Goal: Information Seeking & Learning: Check status

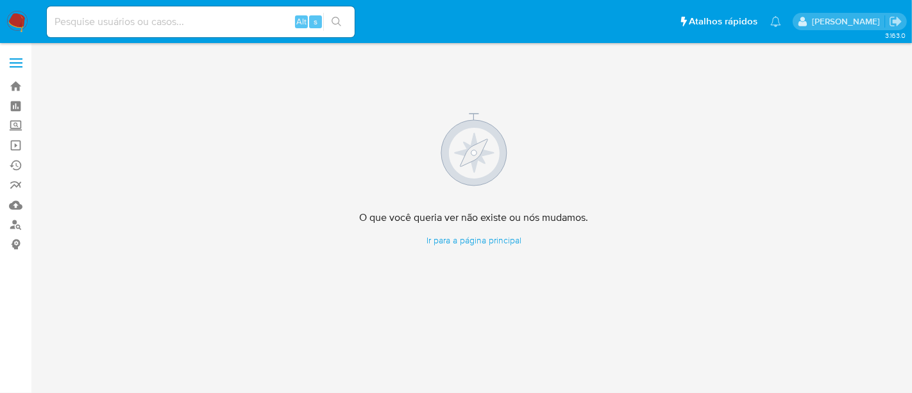
click at [22, 23] on img at bounding box center [17, 22] width 22 height 22
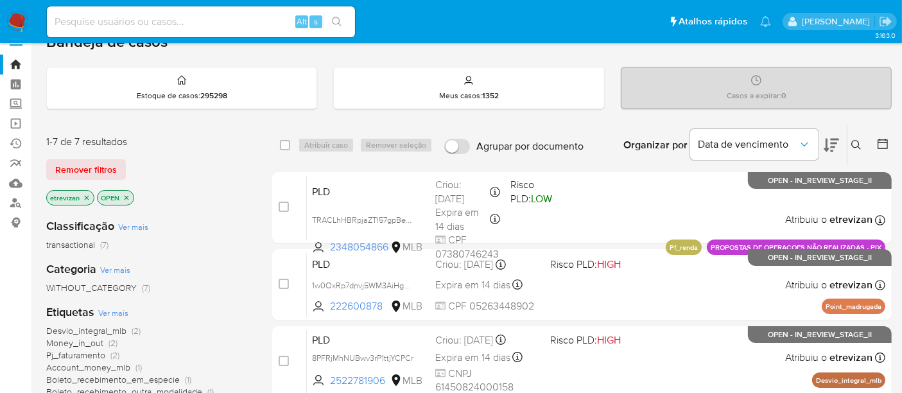
scroll to position [15, 0]
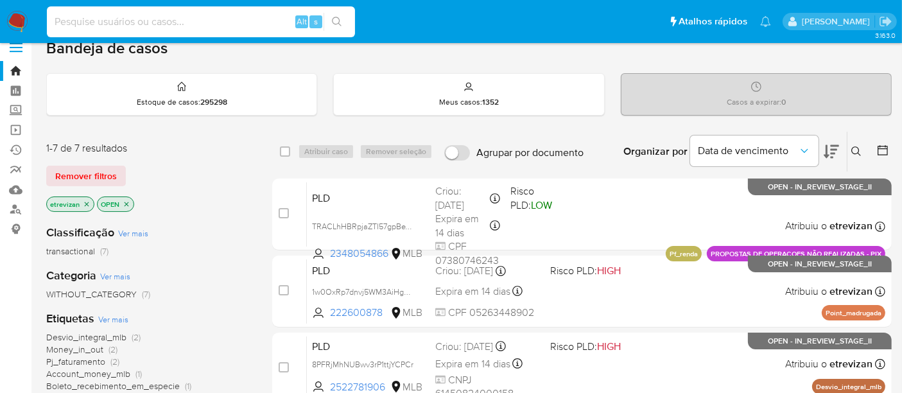
click at [174, 17] on input at bounding box center [201, 21] width 308 height 17
paste input "2N55ig0dRpgRNvcni1ViE0Zq"
type input "2N55ig0dRpgRNvcni1ViE0Zq"
click at [338, 20] on icon "search-icon" at bounding box center [337, 22] width 10 height 10
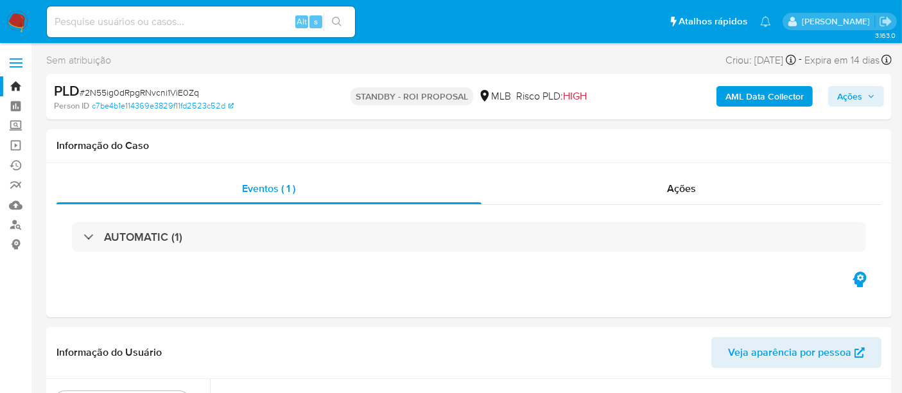
select select "10"
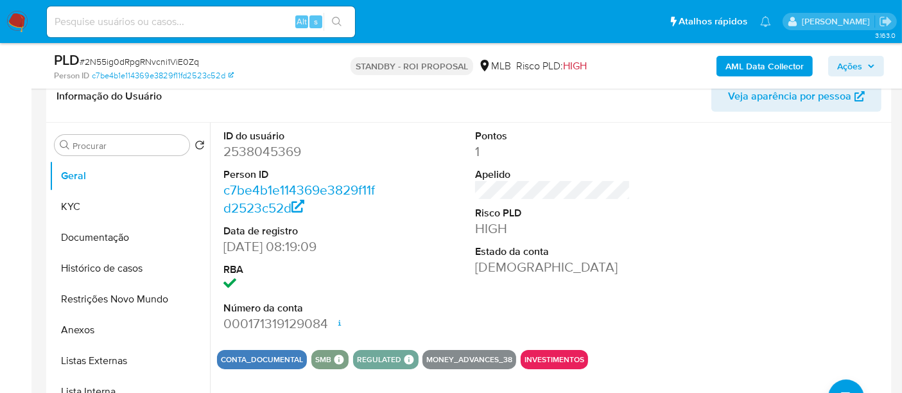
scroll to position [214, 0]
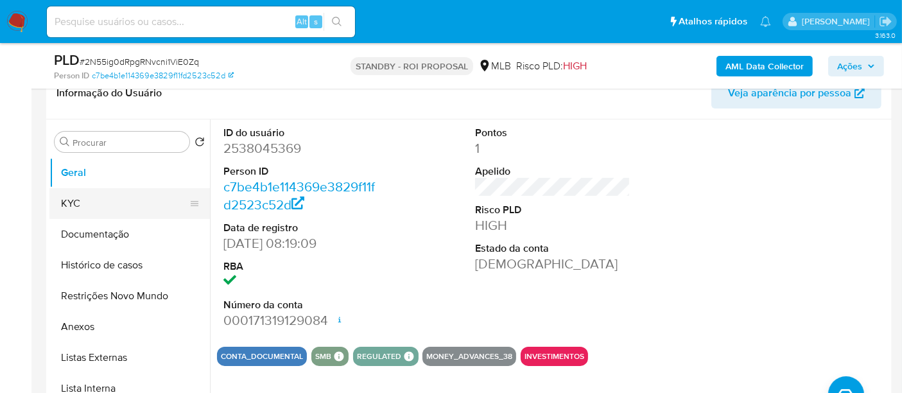
click at [76, 204] on button "KYC" at bounding box center [124, 203] width 150 height 31
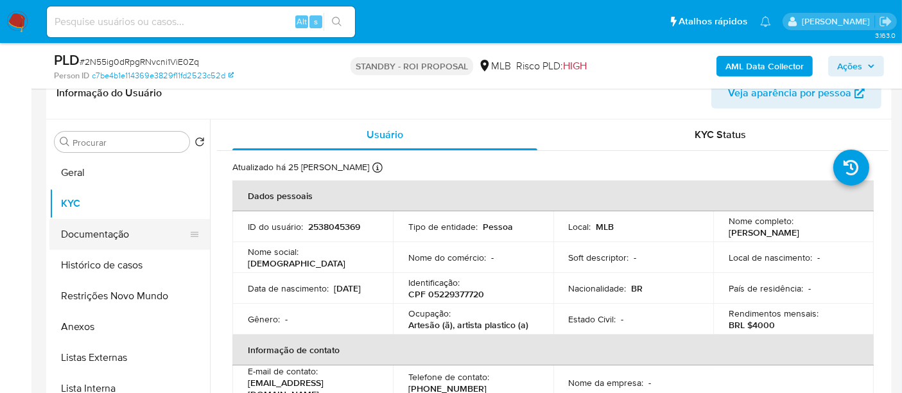
click at [96, 241] on button "Documentação" at bounding box center [124, 234] width 150 height 31
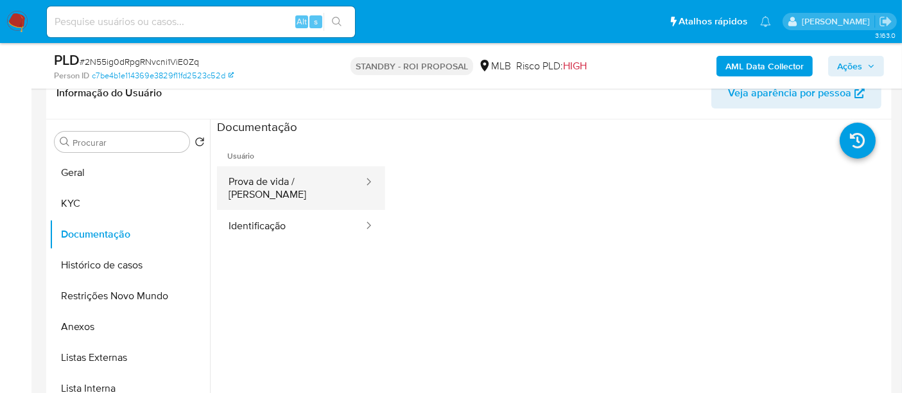
click at [290, 176] on button "Prova de vida / Selfie" at bounding box center [291, 188] width 148 height 44
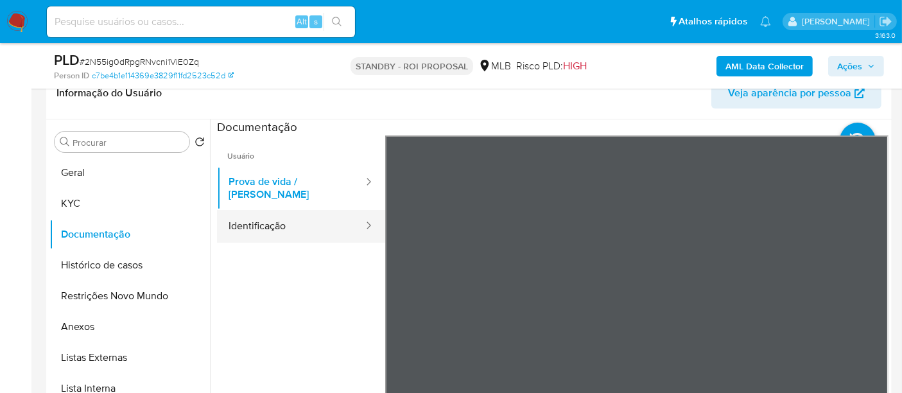
click at [290, 216] on button "Identificação" at bounding box center [291, 226] width 148 height 33
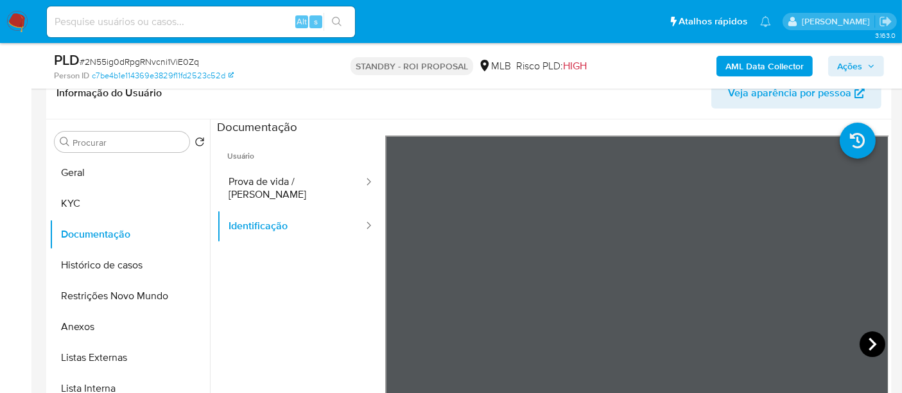
click at [871, 334] on icon at bounding box center [872, 344] width 26 height 26
click at [73, 201] on button "KYC" at bounding box center [124, 203] width 150 height 31
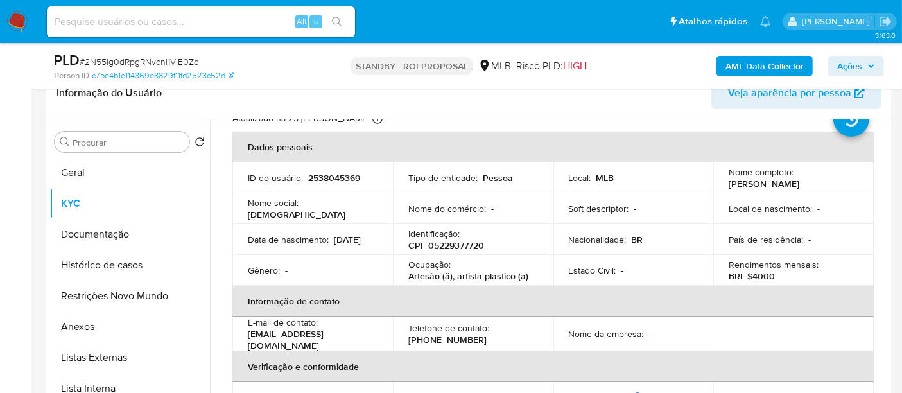
scroll to position [71, 0]
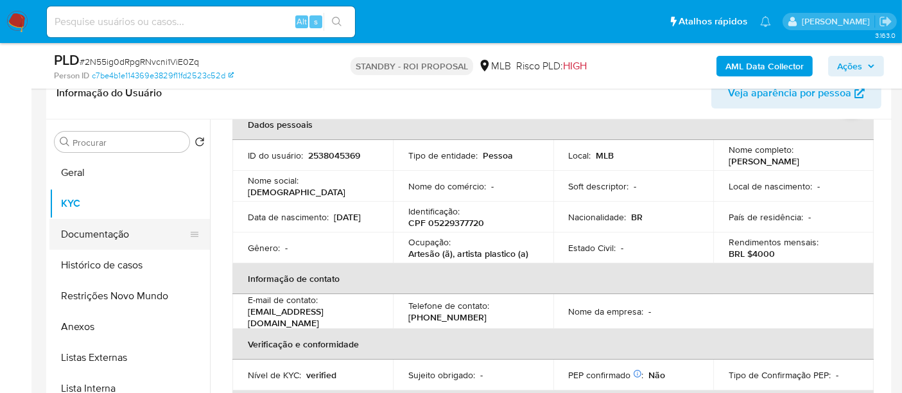
click at [100, 233] on button "Documentação" at bounding box center [124, 234] width 150 height 31
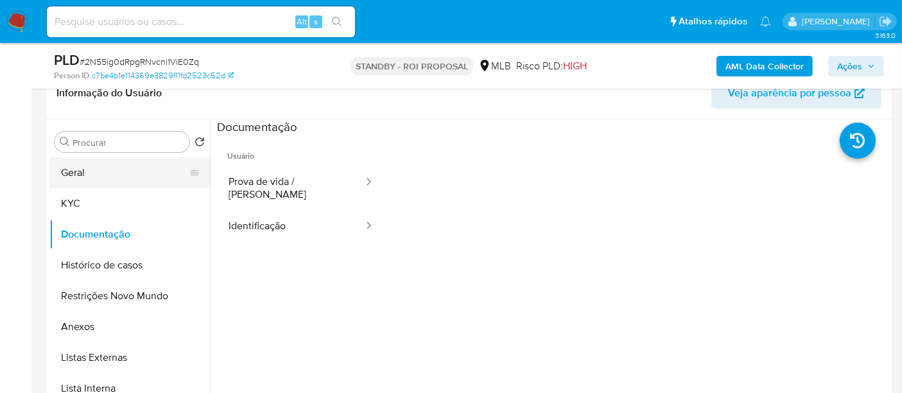
click at [74, 173] on button "Geral" at bounding box center [124, 172] width 150 height 31
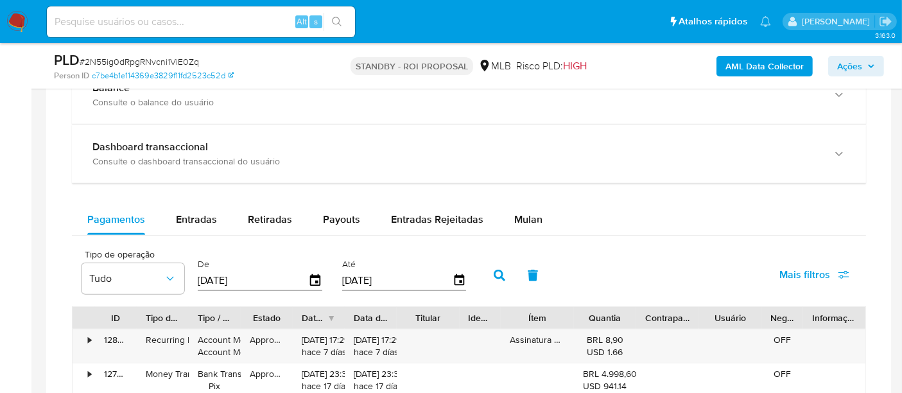
scroll to position [855, 0]
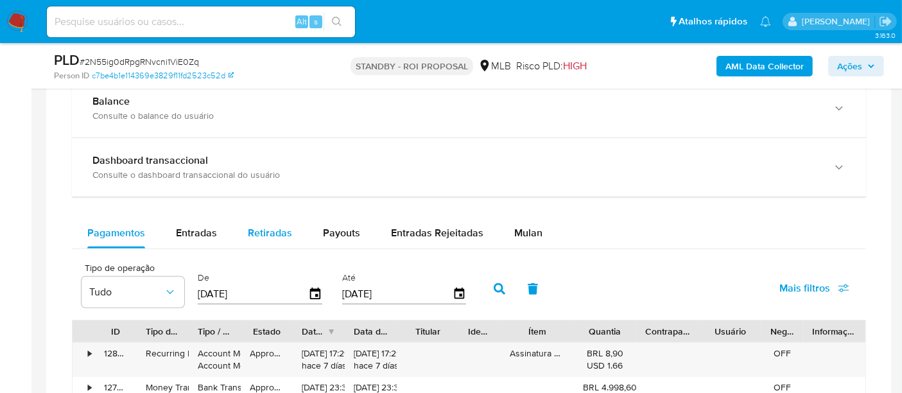
drag, startPoint x: 205, startPoint y: 230, endPoint x: 243, endPoint y: 230, distance: 37.2
click at [205, 230] on span "Entradas" at bounding box center [196, 232] width 41 height 15
select select "10"
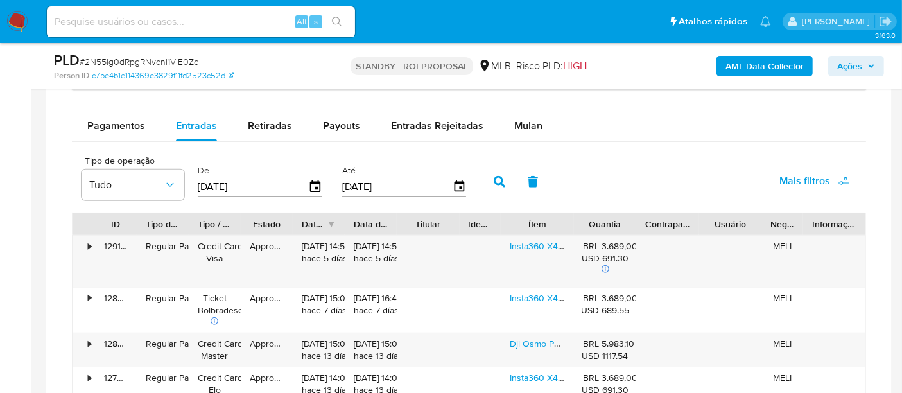
scroll to position [1023, 0]
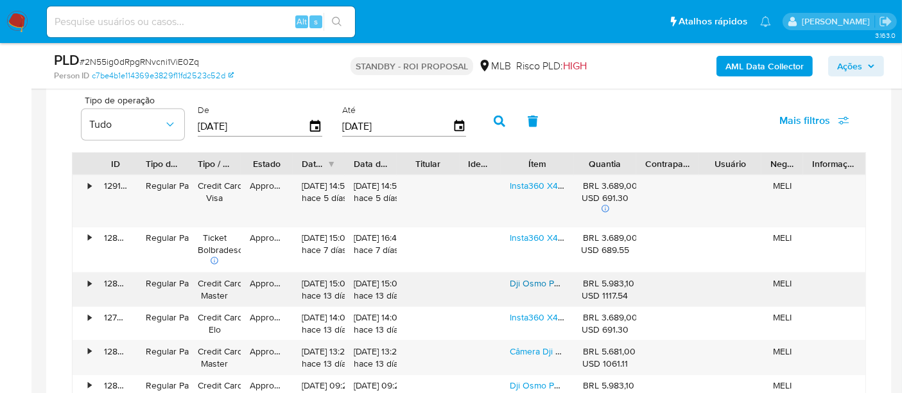
click at [537, 280] on link "Dji Osmo Pocket 3 Creator Combo Nf + Cartão 128gb Original Preto" at bounding box center [642, 283] width 267 height 13
click at [544, 182] on link "Insta360 X4 8k + Kit Completo Produto Oficial No Brasil Preto" at bounding box center [630, 185] width 243 height 13
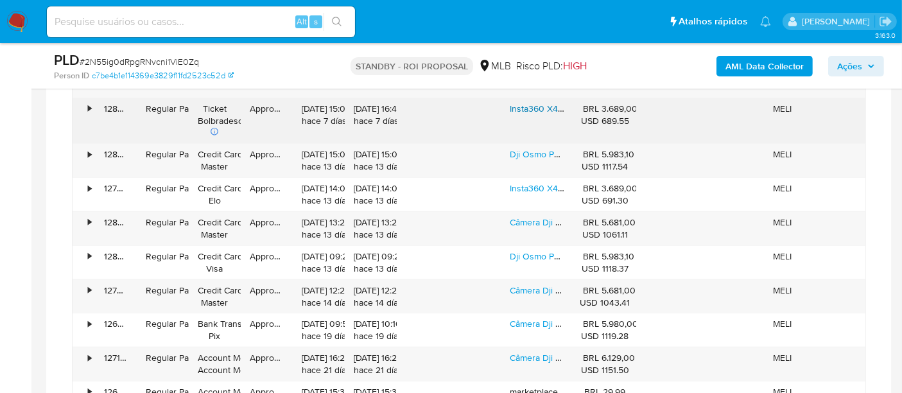
scroll to position [1165, 0]
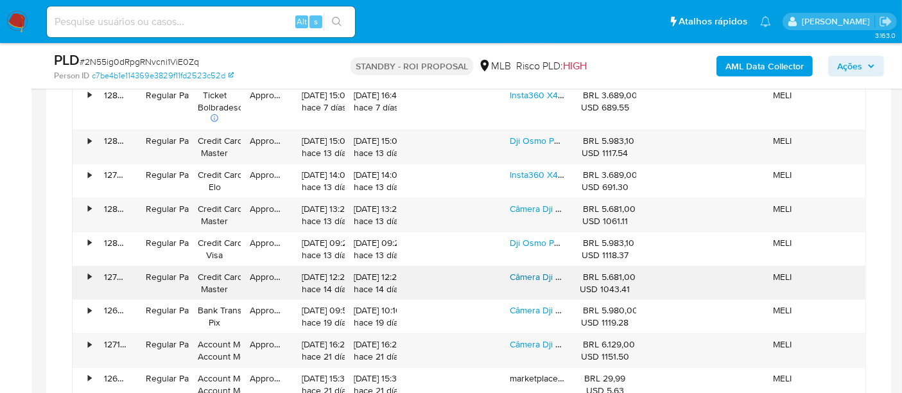
click at [540, 278] on link "Câmera Dji Osmo Pocket 3 Creator Combo + Cartão + Garantia Preto" at bounding box center [644, 276] width 271 height 13
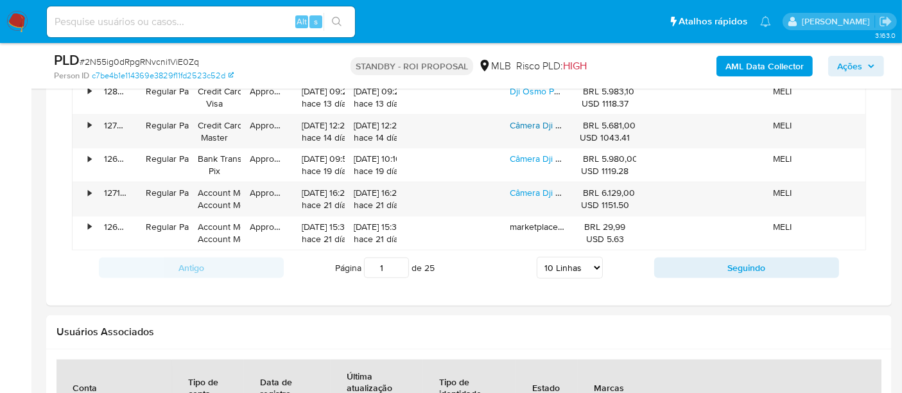
scroll to position [1236, 0]
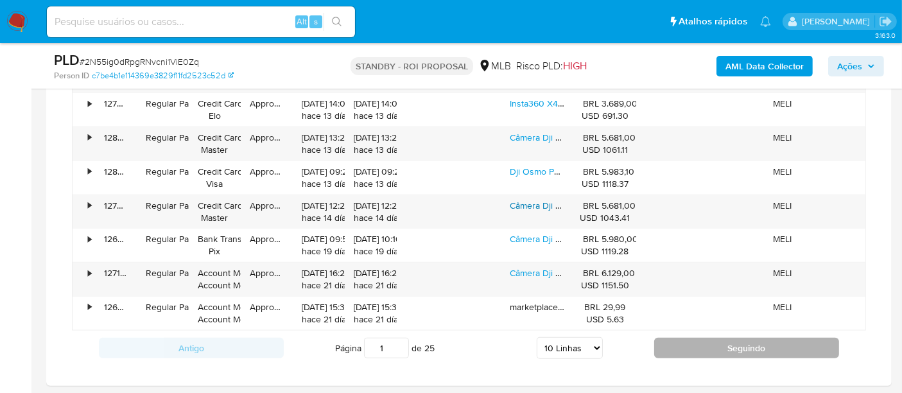
click at [767, 345] on button "Seguindo" at bounding box center [746, 348] width 185 height 21
type input "2"
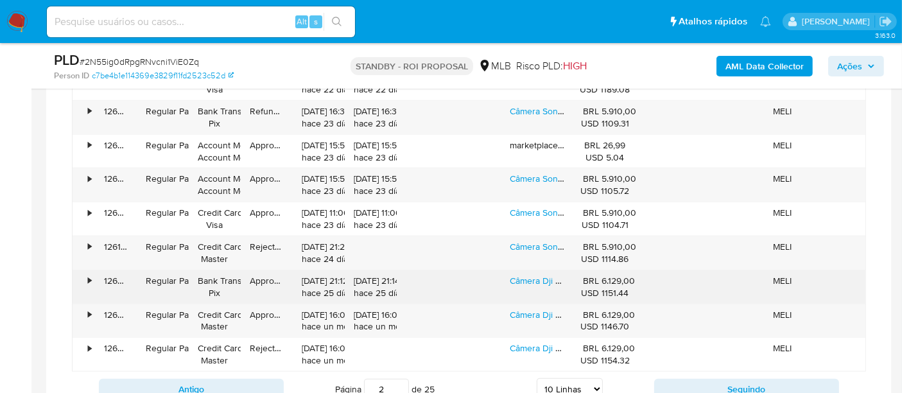
scroll to position [1094, 0]
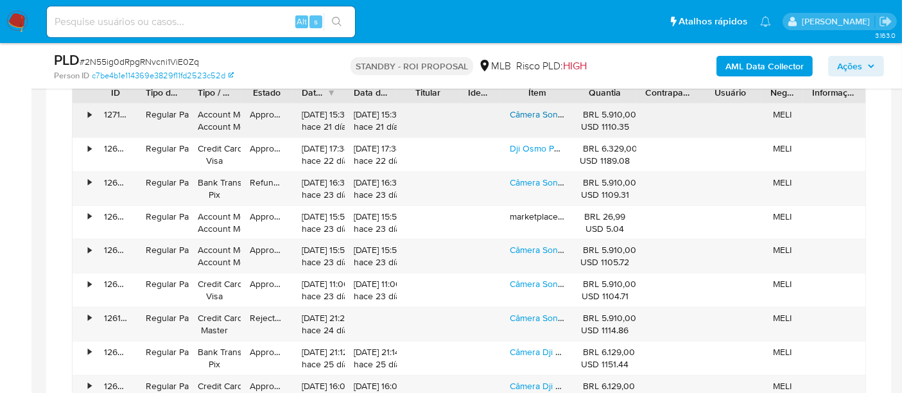
click at [531, 114] on link "Câmera Sony Alpha Zv-e10 16/50mm / 3.5-5.6 Oss Lczve10l/ B" at bounding box center [632, 114] width 246 height 13
click at [207, 24] on input at bounding box center [201, 21] width 308 height 17
paste input "bitxCeplFS6hhf2DDC8fw6E7"
type input "bitxCeplFS6hhf2DDC8fw6E7"
click at [337, 21] on icon "search-icon" at bounding box center [337, 22] width 10 height 10
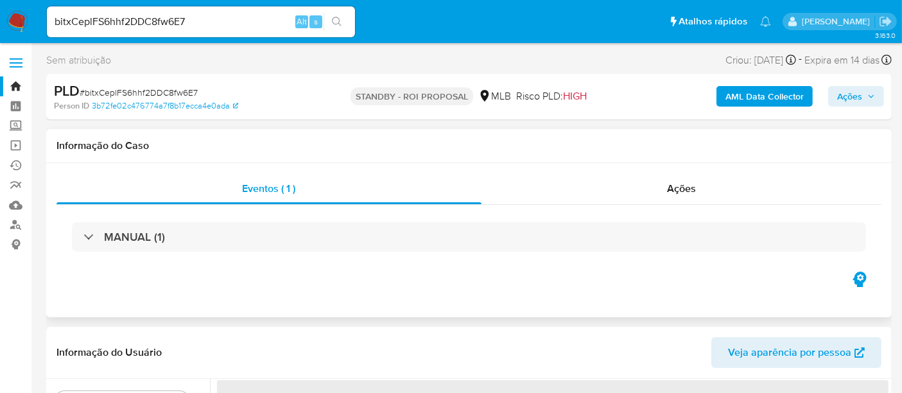
select select "10"
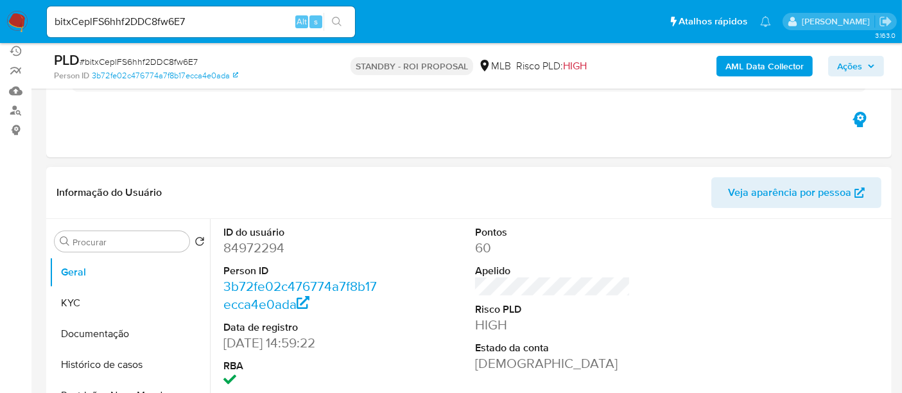
scroll to position [142, 0]
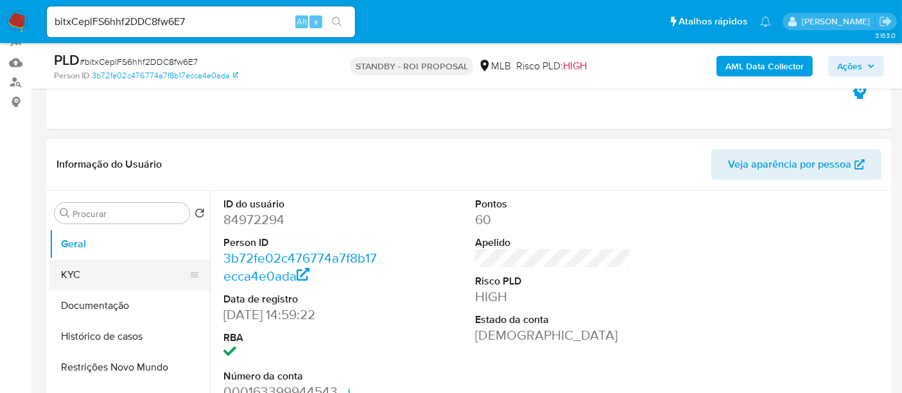
click at [77, 279] on button "KYC" at bounding box center [124, 274] width 150 height 31
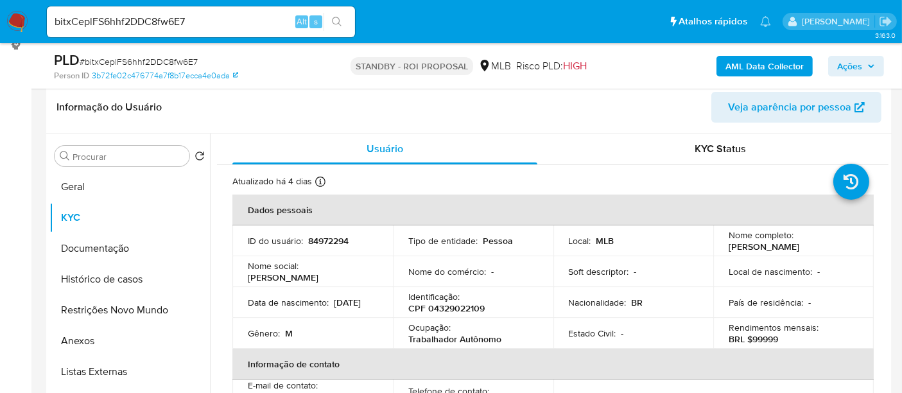
scroll to position [154, 0]
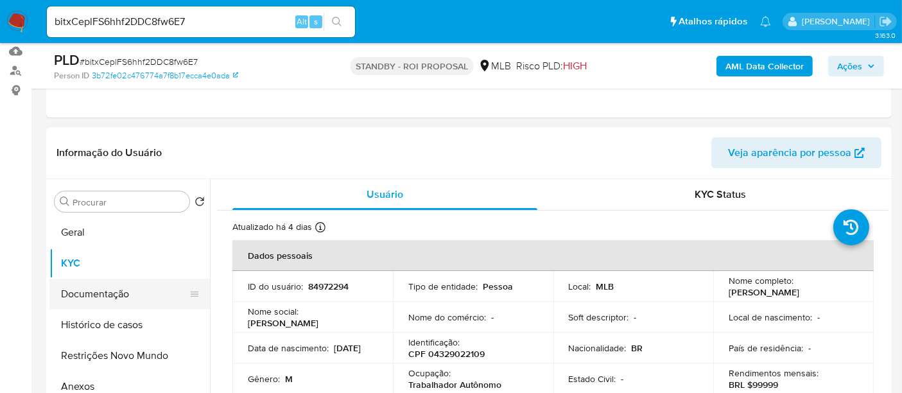
click at [98, 298] on button "Documentação" at bounding box center [124, 293] width 150 height 31
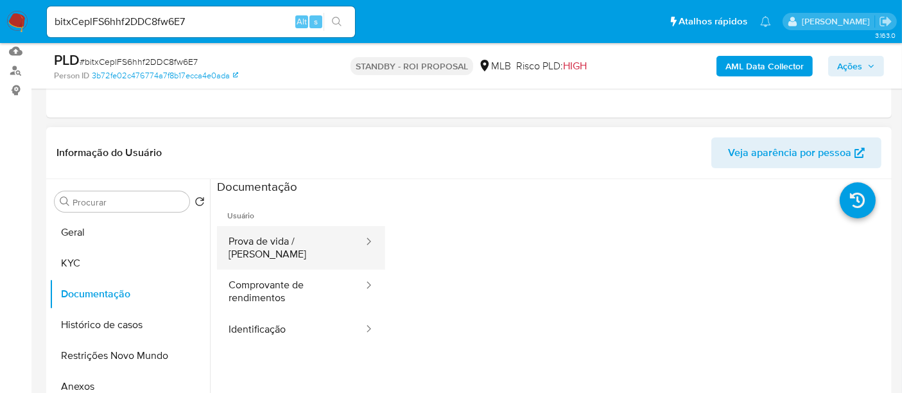
click at [300, 237] on button "Prova de vida / [PERSON_NAME]" at bounding box center [291, 248] width 148 height 44
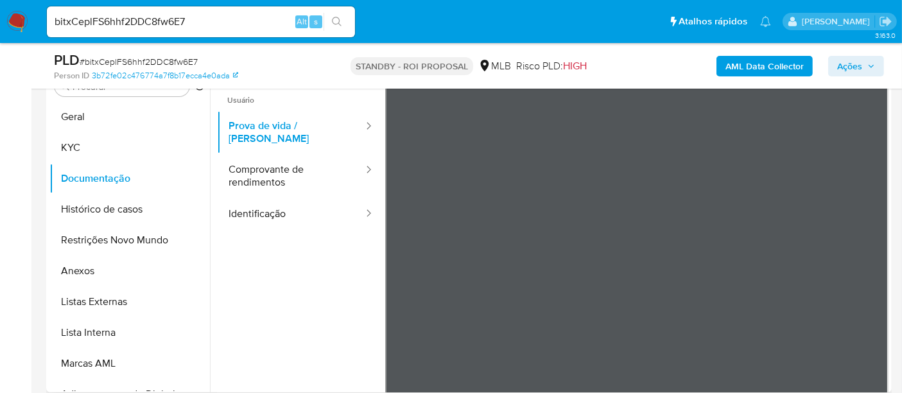
scroll to position [247, 0]
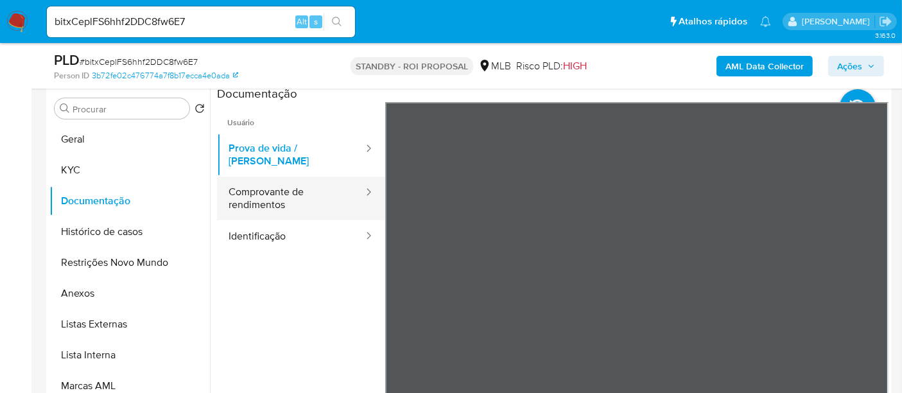
click at [258, 178] on button "Comprovante de rendimentos" at bounding box center [291, 198] width 148 height 44
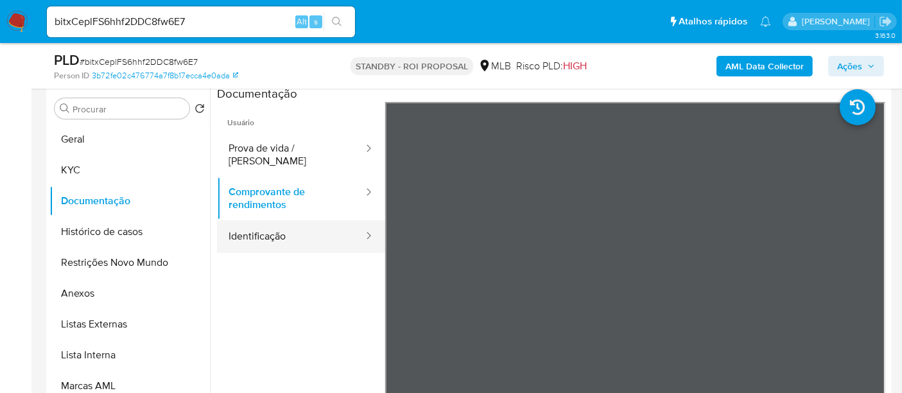
click at [268, 226] on button "Identificação" at bounding box center [291, 236] width 148 height 33
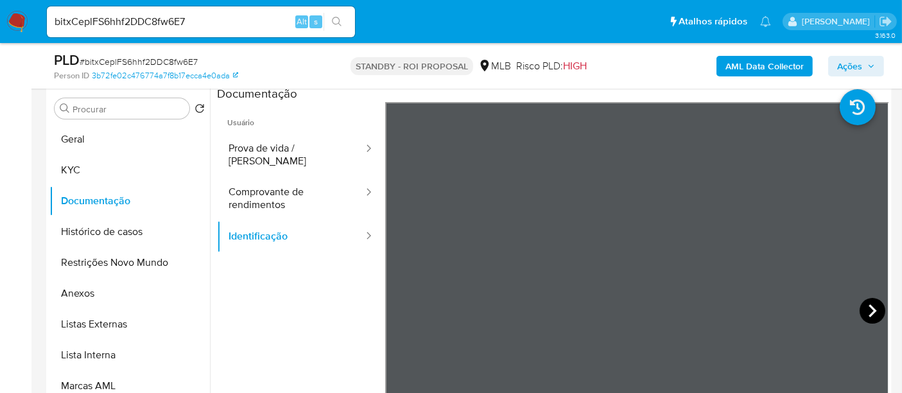
click at [870, 316] on icon at bounding box center [872, 311] width 26 height 26
click at [87, 139] on button "Geral" at bounding box center [124, 139] width 150 height 31
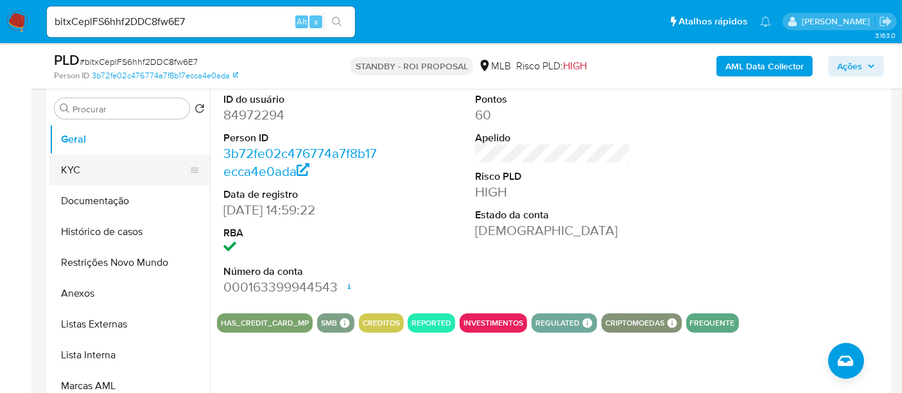
click at [89, 171] on button "KYC" at bounding box center [124, 170] width 150 height 31
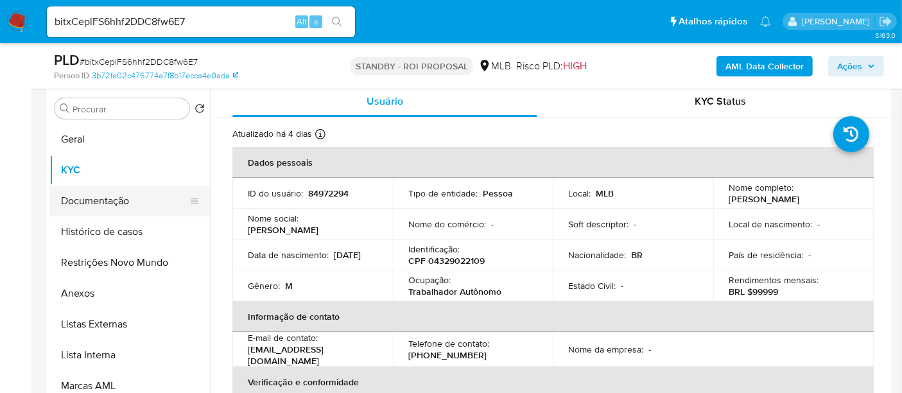
drag, startPoint x: 92, startPoint y: 198, endPoint x: 212, endPoint y: 208, distance: 119.7
click at [93, 198] on button "Documentação" at bounding box center [129, 200] width 160 height 31
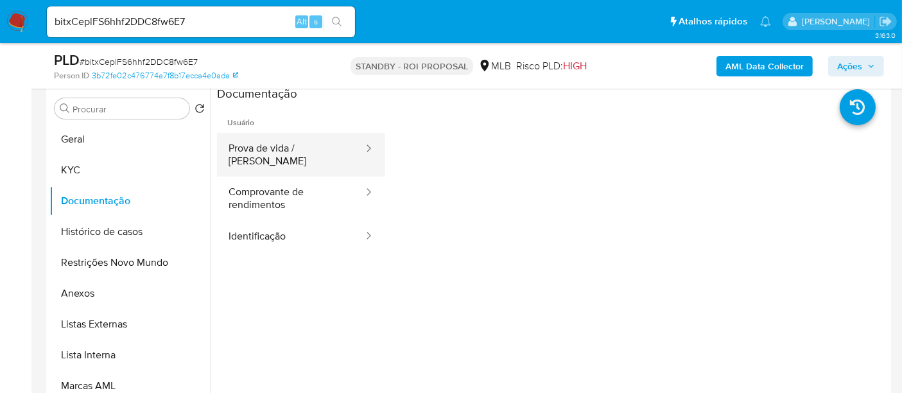
click at [261, 136] on button "Prova de vida / [PERSON_NAME]" at bounding box center [291, 155] width 148 height 44
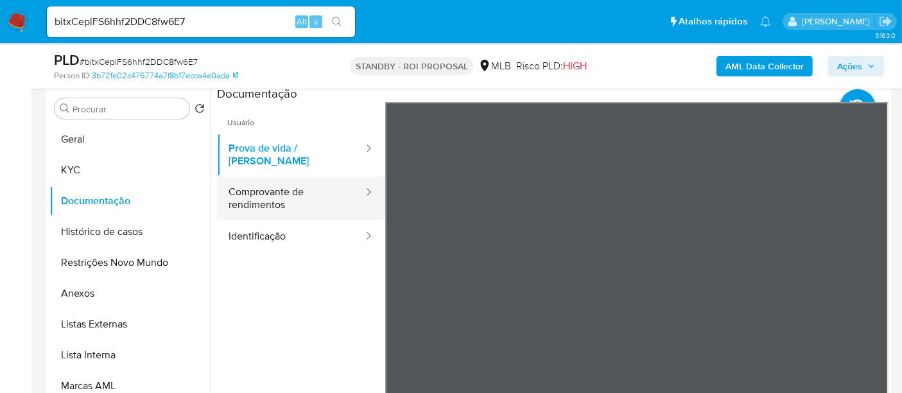
click at [278, 186] on button "Comprovante de rendimentos" at bounding box center [291, 198] width 148 height 44
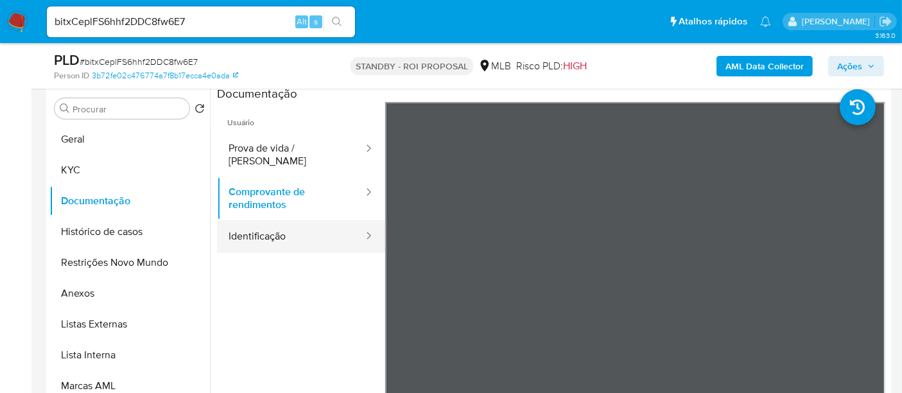
click at [248, 228] on button "Identificação" at bounding box center [291, 236] width 148 height 33
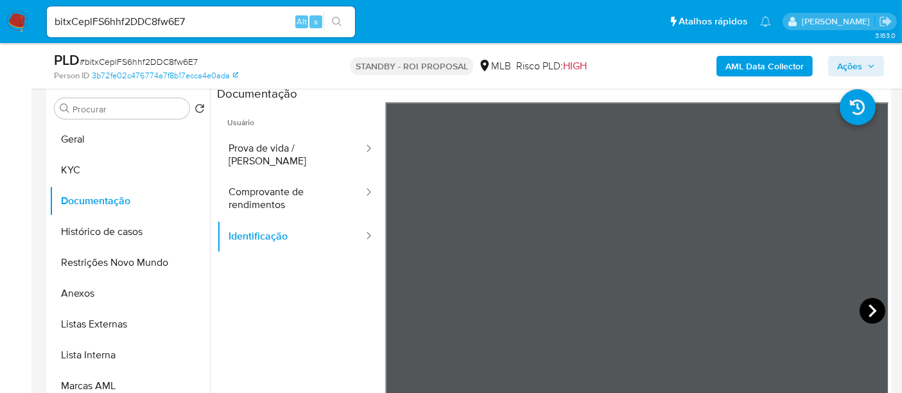
click at [865, 312] on icon at bounding box center [872, 311] width 26 height 26
drag, startPoint x: 207, startPoint y: 24, endPoint x: 0, endPoint y: 21, distance: 206.6
click at [0, 21] on nav "Pausado Ver notificaciones bitxCeplFS6hhf2DDC8fw6E7 Alt s Atalhos rápidos Presi…" at bounding box center [451, 21] width 902 height 43
paste input "O3SYuSQtqyqmUV3RTheqHAdF"
type input "O3SYuSQtqyqmUV3RTheqHAdF"
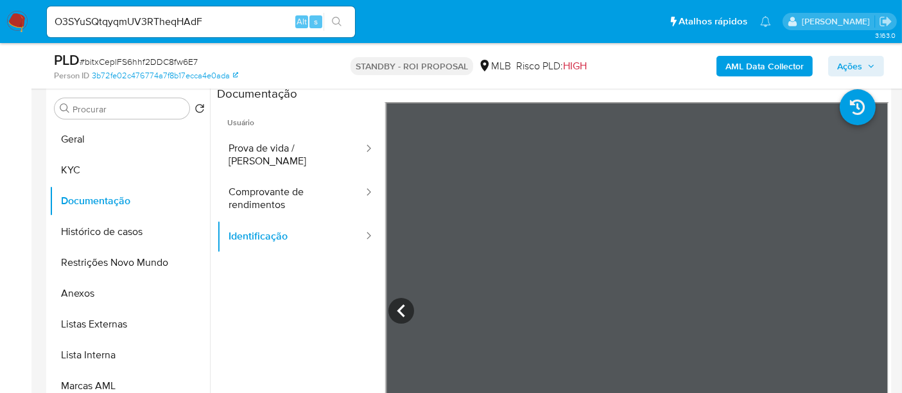
click at [335, 21] on icon "search-icon" at bounding box center [337, 22] width 10 height 10
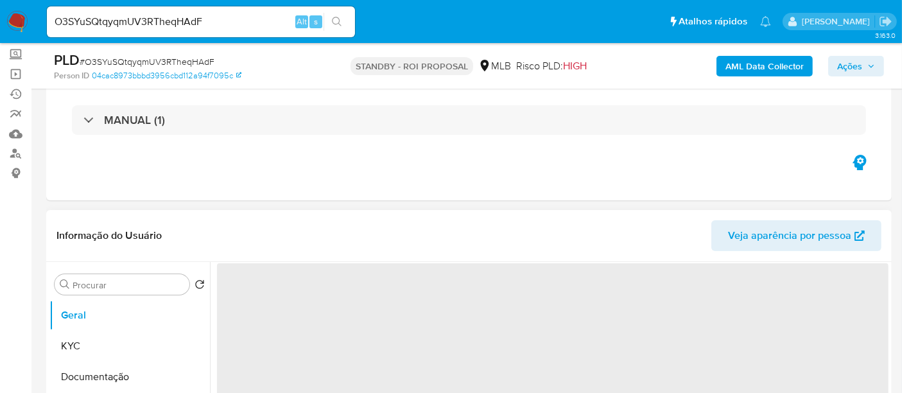
select select "10"
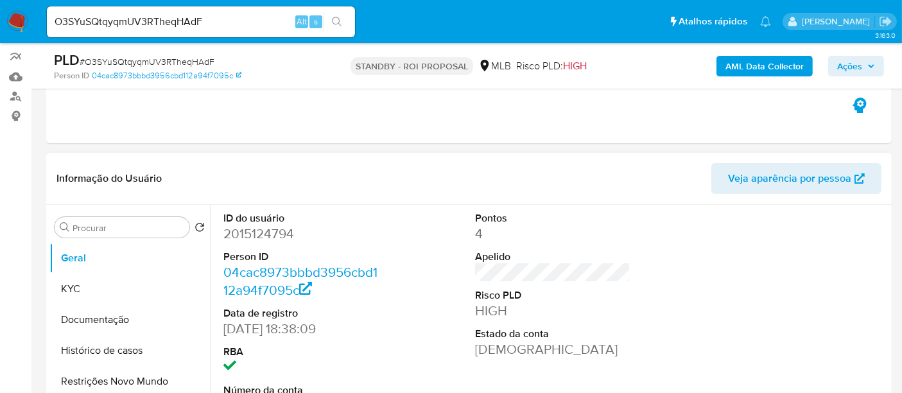
scroll to position [142, 0]
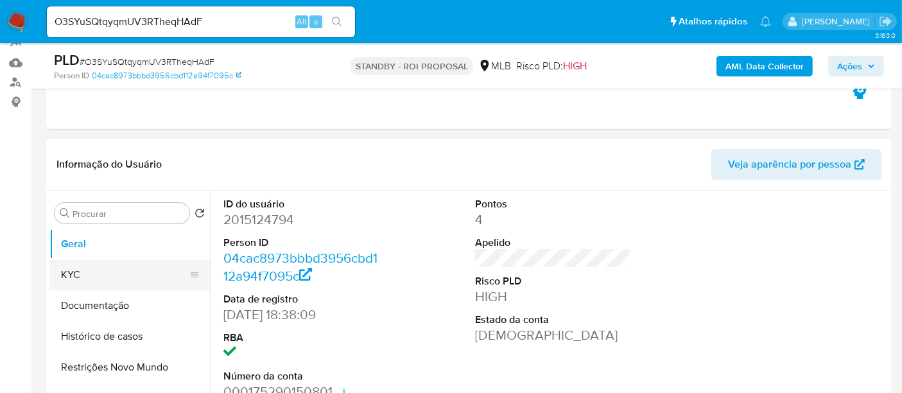
click at [81, 274] on button "KYC" at bounding box center [124, 274] width 150 height 31
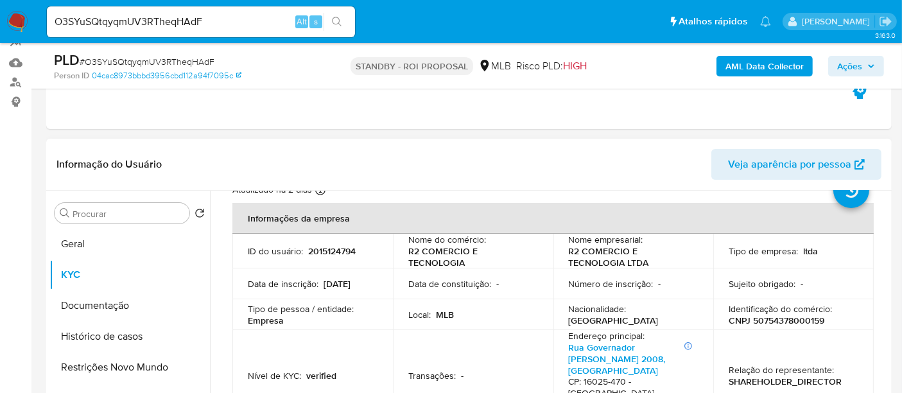
scroll to position [71, 0]
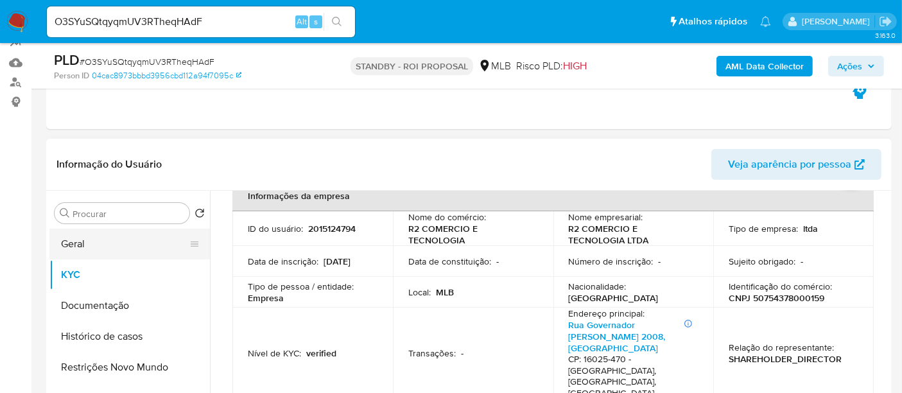
click at [102, 246] on button "Geral" at bounding box center [124, 243] width 150 height 31
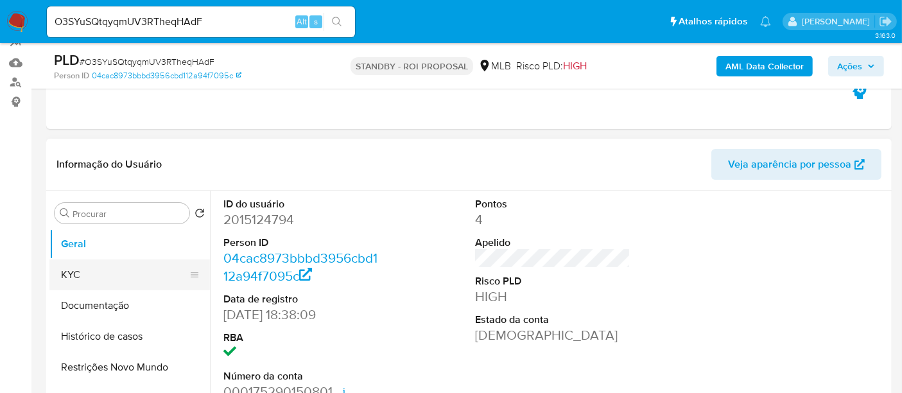
drag, startPoint x: 94, startPoint y: 275, endPoint x: 128, endPoint y: 275, distance: 34.6
click at [94, 275] on button "KYC" at bounding box center [124, 274] width 150 height 31
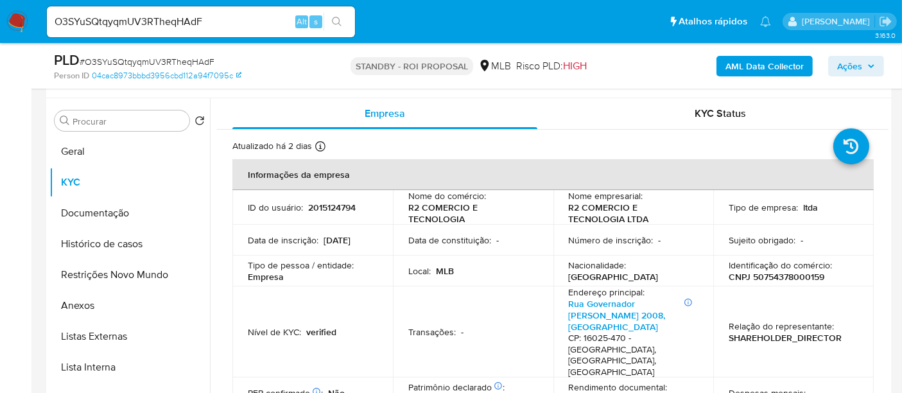
scroll to position [240, 0]
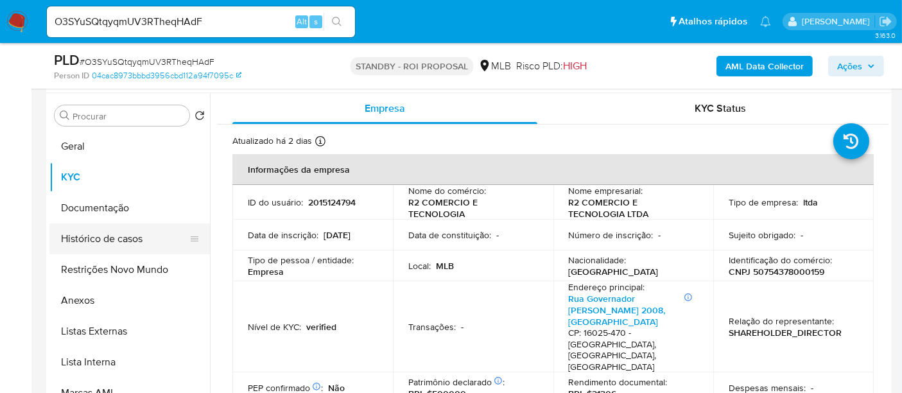
drag, startPoint x: 81, startPoint y: 207, endPoint x: 202, endPoint y: 230, distance: 123.5
click at [84, 210] on button "Documentação" at bounding box center [129, 207] width 160 height 31
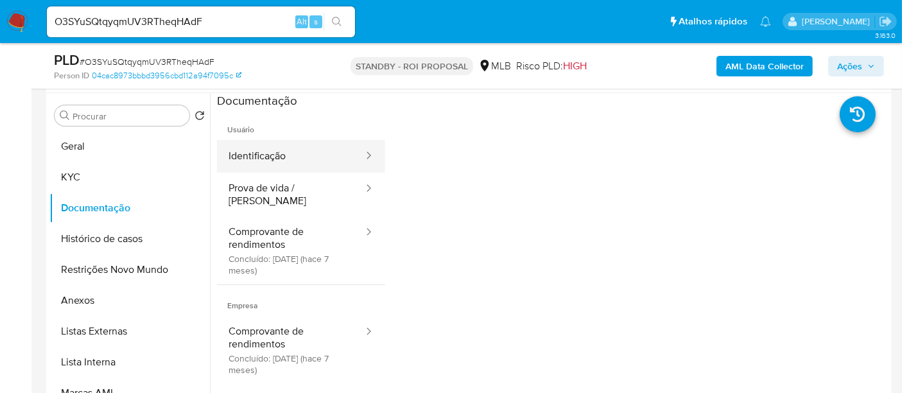
click at [278, 157] on button "Identificação" at bounding box center [291, 156] width 148 height 33
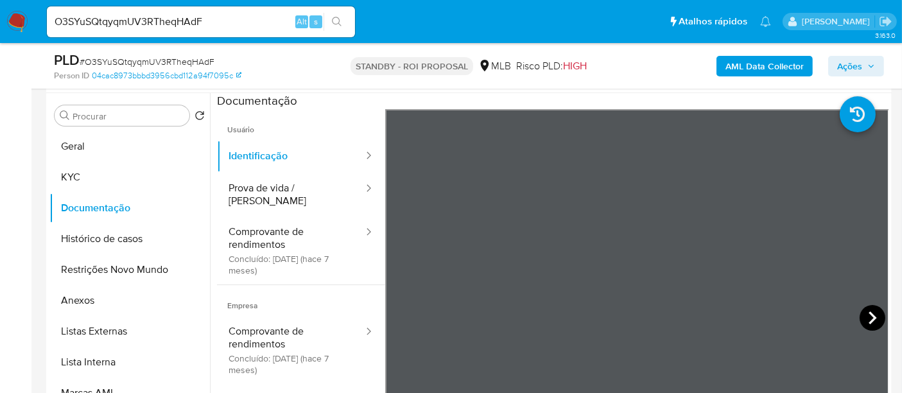
click at [876, 316] on icon at bounding box center [872, 318] width 26 height 26
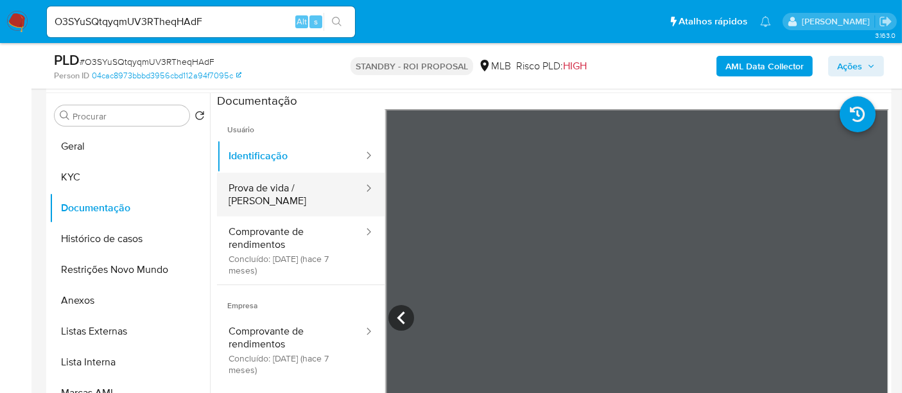
click at [269, 181] on button "Prova de vida / [PERSON_NAME]" at bounding box center [291, 195] width 148 height 44
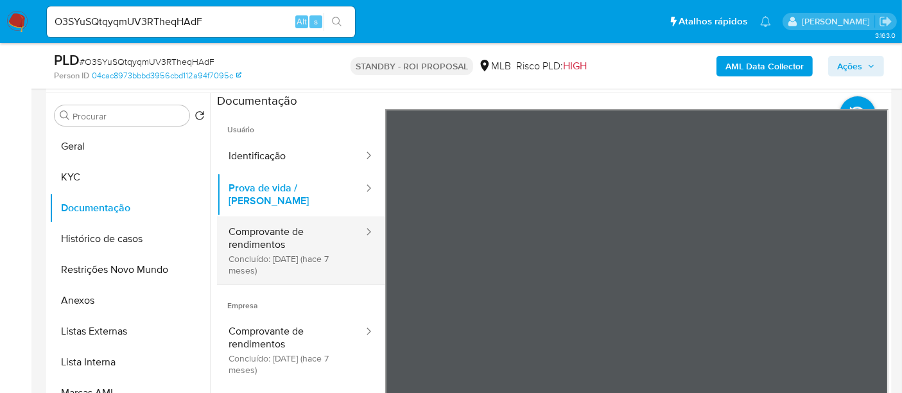
drag, startPoint x: 269, startPoint y: 232, endPoint x: 364, endPoint y: 240, distance: 96.0
click at [269, 232] on button "Comprovante de rendimentos Concluído: 10/03/2025 (hace 7 meses)" at bounding box center [291, 250] width 148 height 68
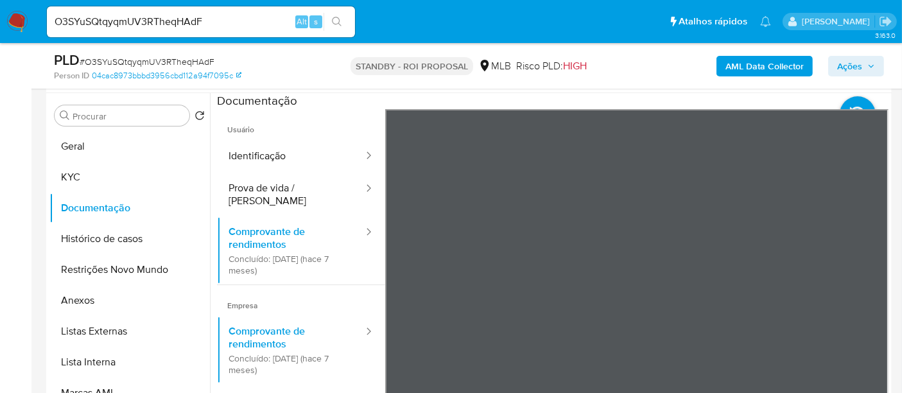
drag, startPoint x: 108, startPoint y: 234, endPoint x: 328, endPoint y: 267, distance: 222.0
click at [110, 234] on button "Histórico de casos" at bounding box center [129, 238] width 160 height 31
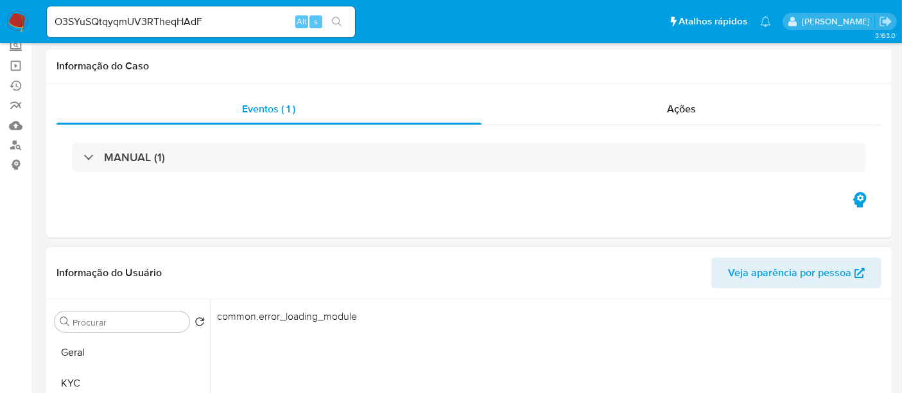
scroll to position [214, 0]
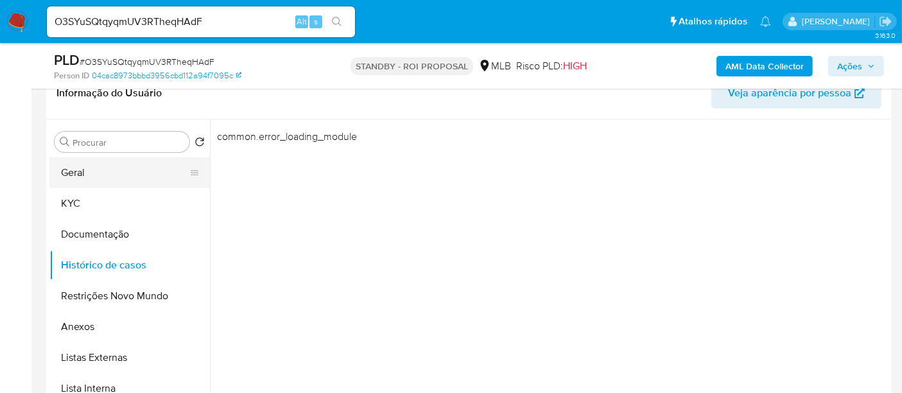
click at [71, 174] on button "Geral" at bounding box center [124, 172] width 150 height 31
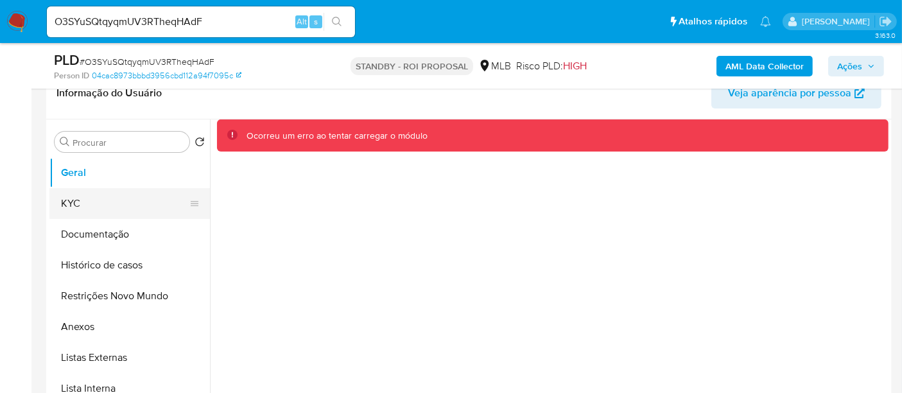
click at [79, 202] on button "KYC" at bounding box center [124, 203] width 150 height 31
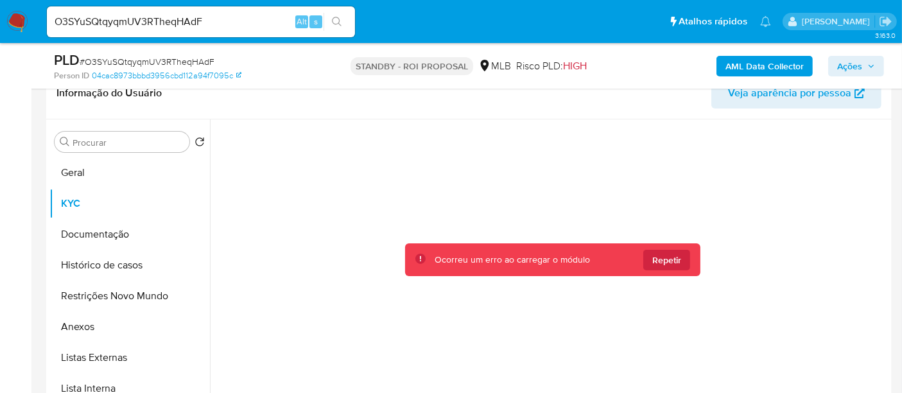
click at [569, 175] on div at bounding box center [552, 280] width 671 height 322
click at [13, 21] on img at bounding box center [17, 22] width 22 height 22
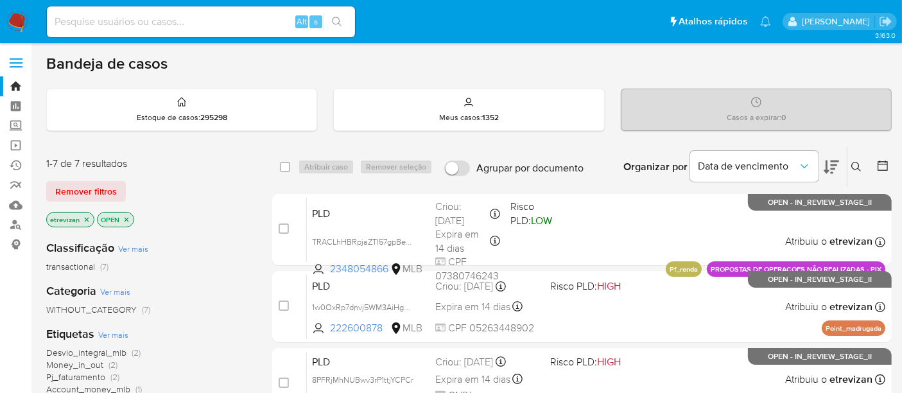
click at [79, 23] on input at bounding box center [201, 21] width 308 height 17
paste input "O3SYuSQtqyqmUV3RTheqHAdF"
type input "O3SYuSQtqyqmUV3RTheqHAdF"
click at [338, 18] on icon "search-icon" at bounding box center [337, 22] width 10 height 10
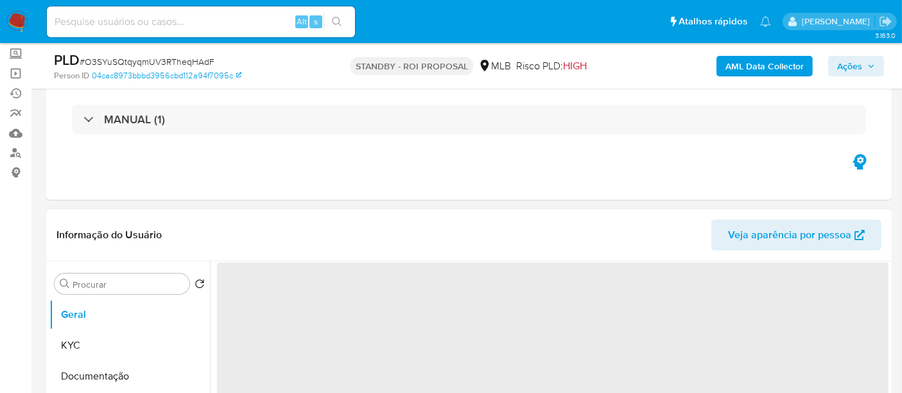
scroll to position [142, 0]
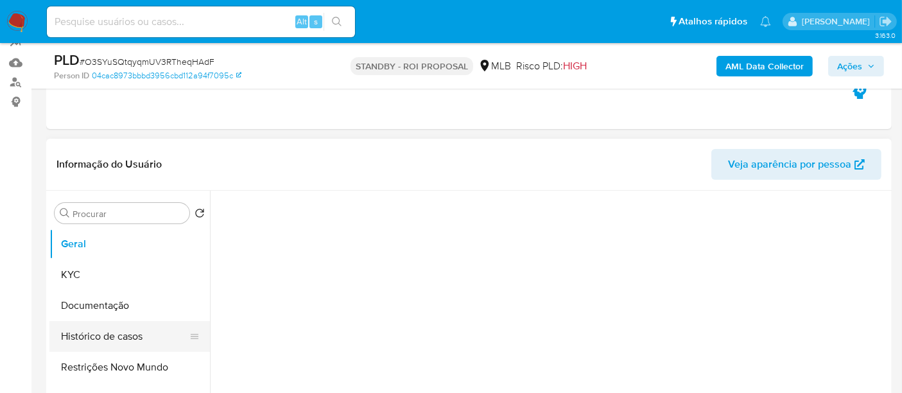
select select "10"
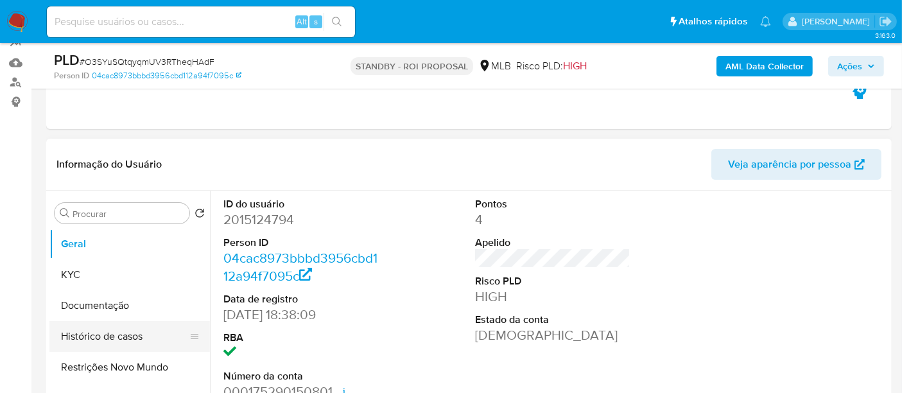
click at [114, 330] on button "Histórico de casos" at bounding box center [124, 336] width 150 height 31
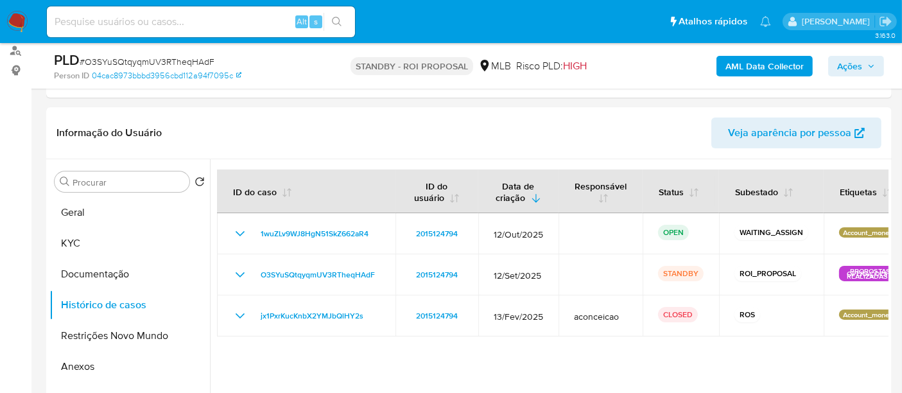
scroll to position [179, 0]
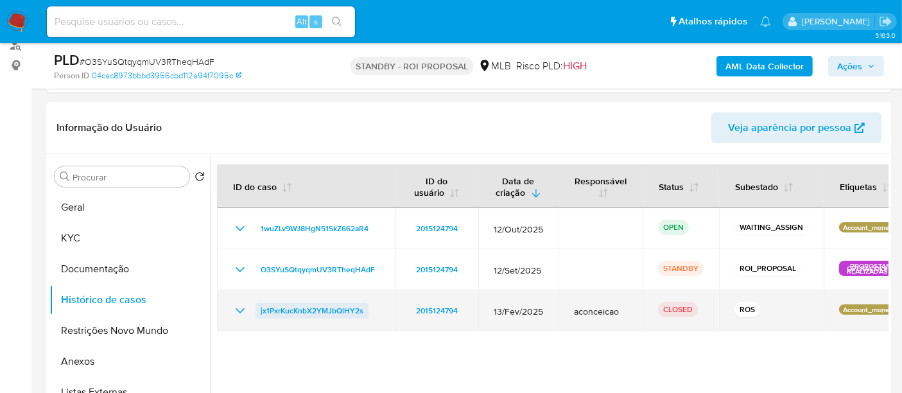
click at [292, 307] on span "jx1PxrKucKnbX2YMJbQlHY2s" at bounding box center [312, 310] width 103 height 15
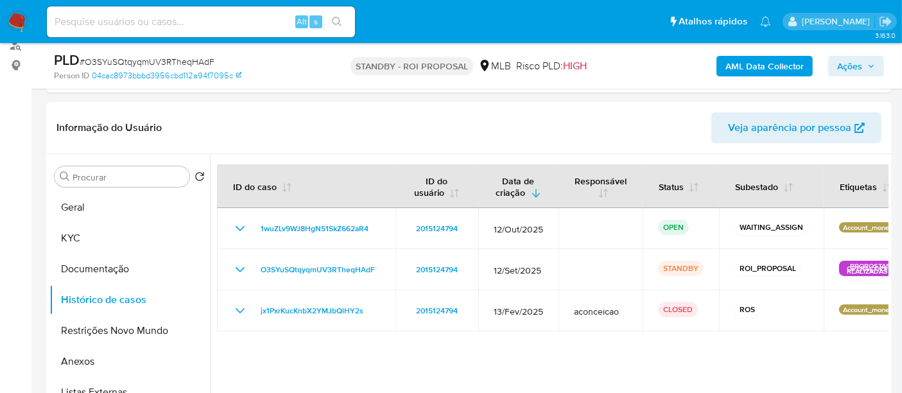
click at [168, 15] on input at bounding box center [201, 21] width 308 height 17
paste input "qwnpEShvyrsCZSMIPCviiceP"
type input "qwnpEShvyrsCZSMIPCviiceP"
click at [339, 21] on icon "search-icon" at bounding box center [337, 22] width 10 height 10
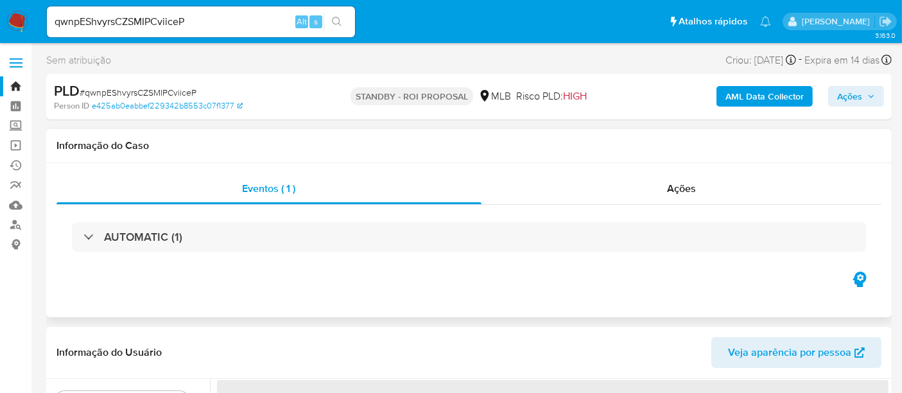
select select "10"
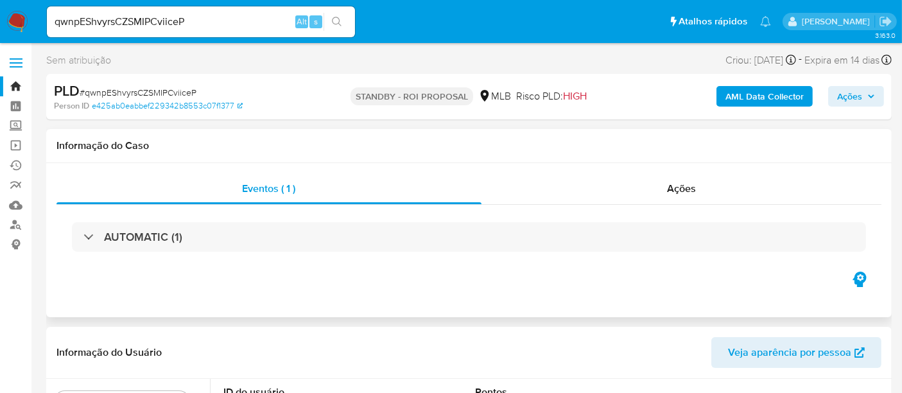
scroll to position [142, 0]
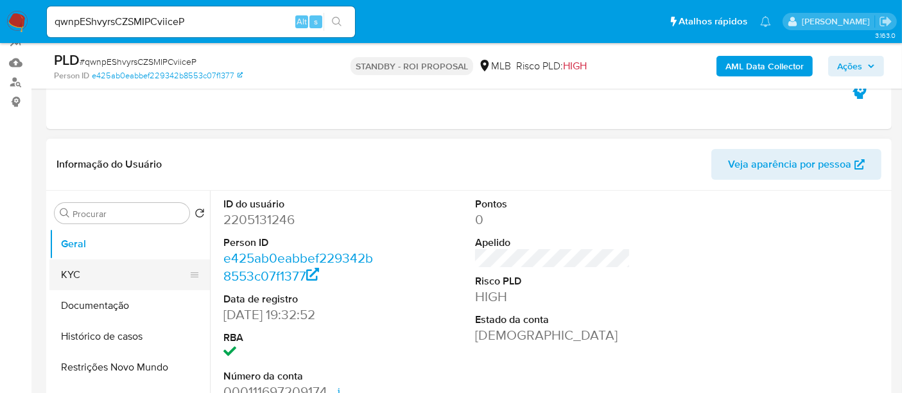
click at [103, 273] on button "KYC" at bounding box center [124, 274] width 150 height 31
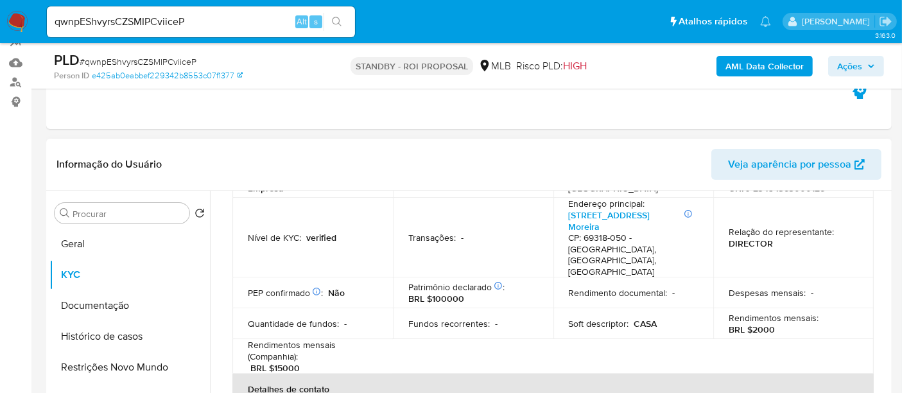
scroll to position [214, 0]
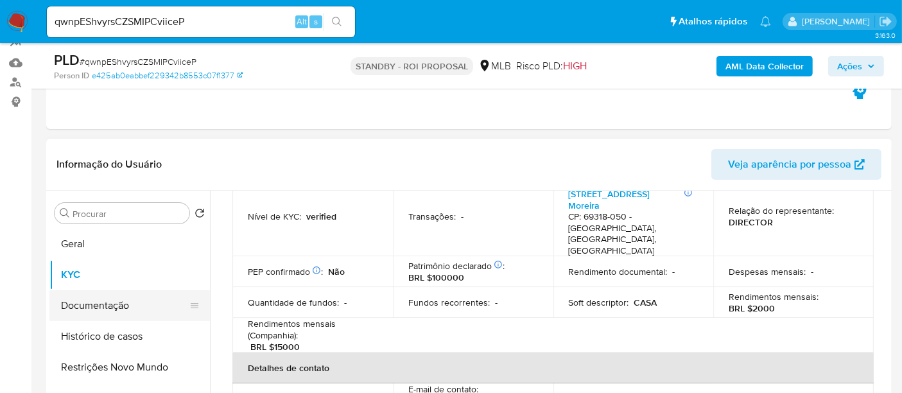
click at [100, 309] on button "Documentação" at bounding box center [124, 305] width 150 height 31
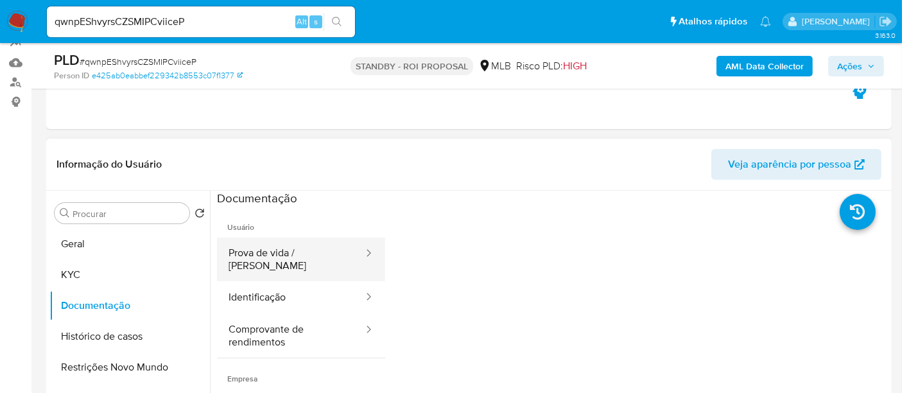
drag, startPoint x: 289, startPoint y: 258, endPoint x: 348, endPoint y: 258, distance: 58.4
click at [291, 258] on button "Prova de vida / [PERSON_NAME]" at bounding box center [291, 259] width 148 height 44
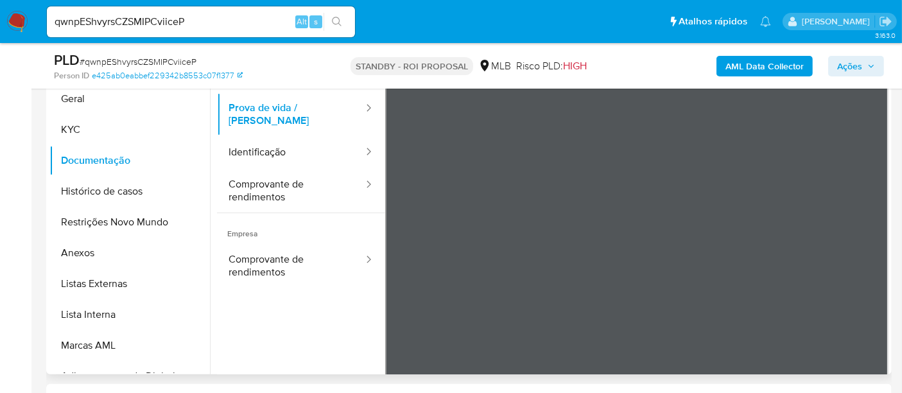
scroll to position [292, 0]
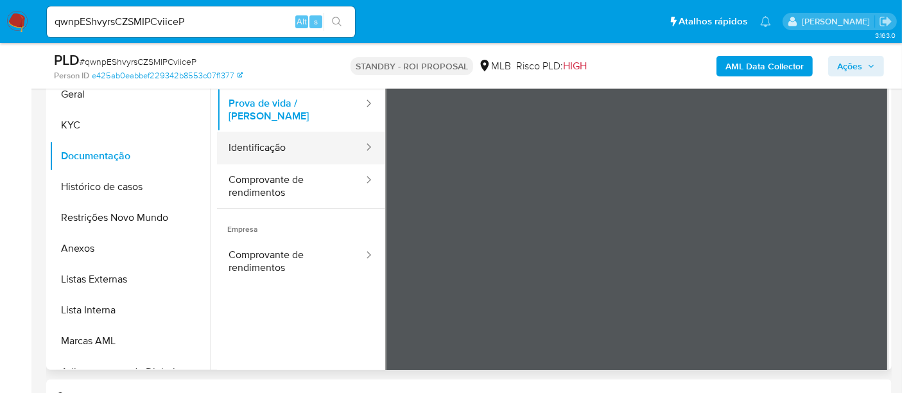
drag, startPoint x: 269, startPoint y: 144, endPoint x: 316, endPoint y: 157, distance: 47.9
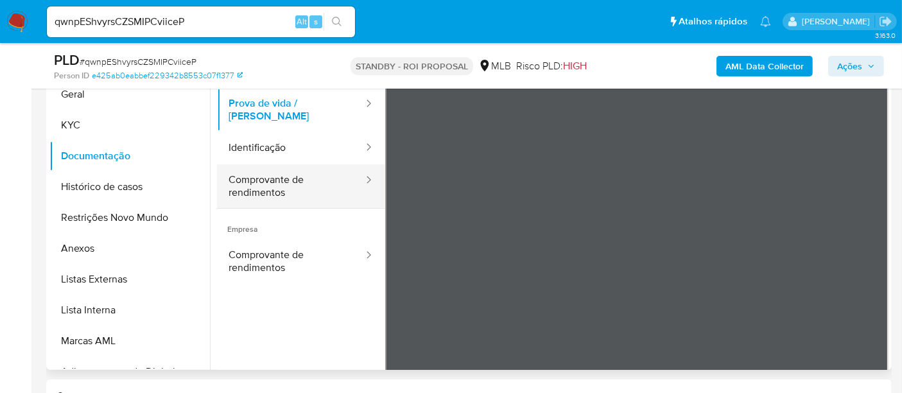
click at [271, 143] on button "Identificação" at bounding box center [291, 148] width 148 height 33
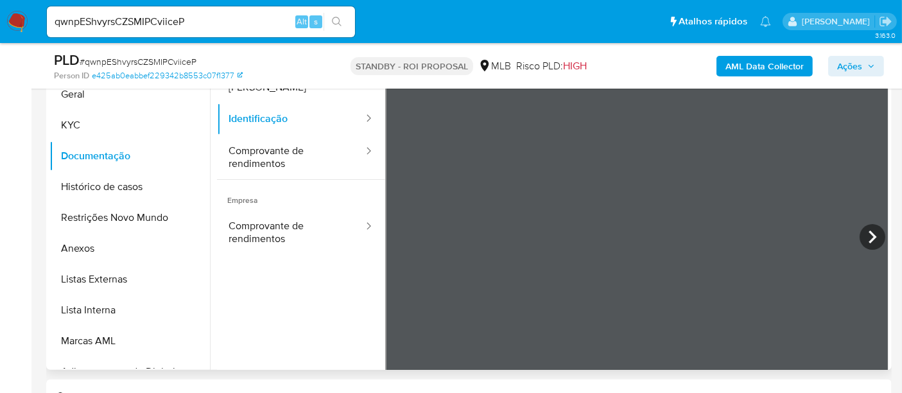
scroll to position [0, 0]
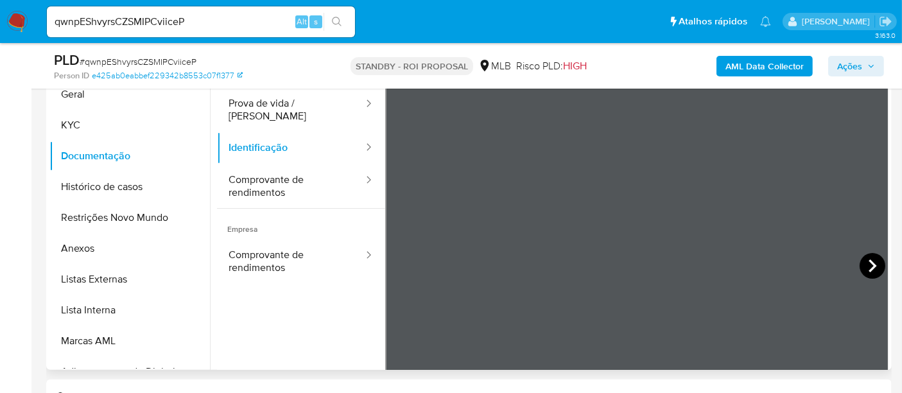
click at [863, 262] on icon at bounding box center [872, 266] width 26 height 26
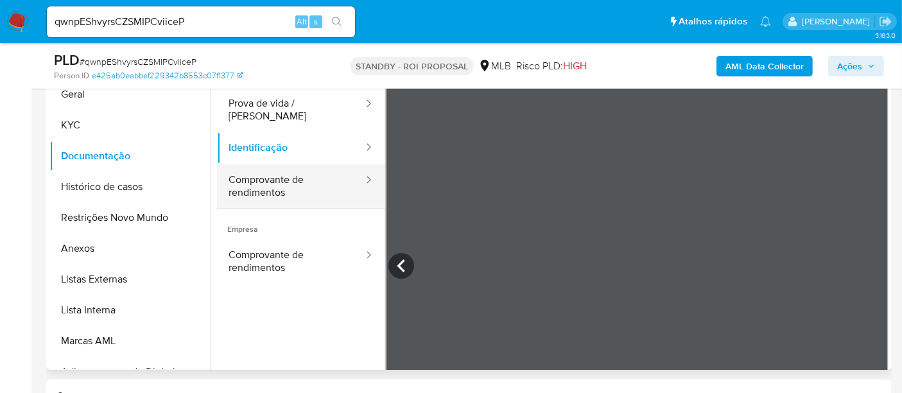
click at [277, 173] on button "Comprovante de rendimentos" at bounding box center [291, 186] width 148 height 44
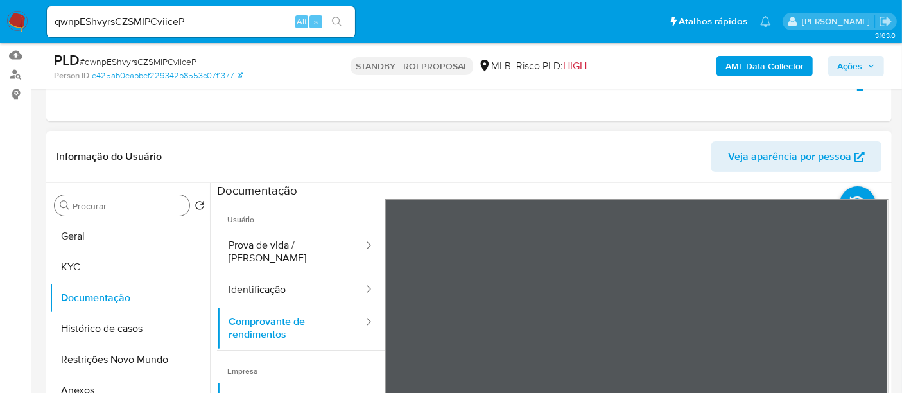
scroll to position [150, 0]
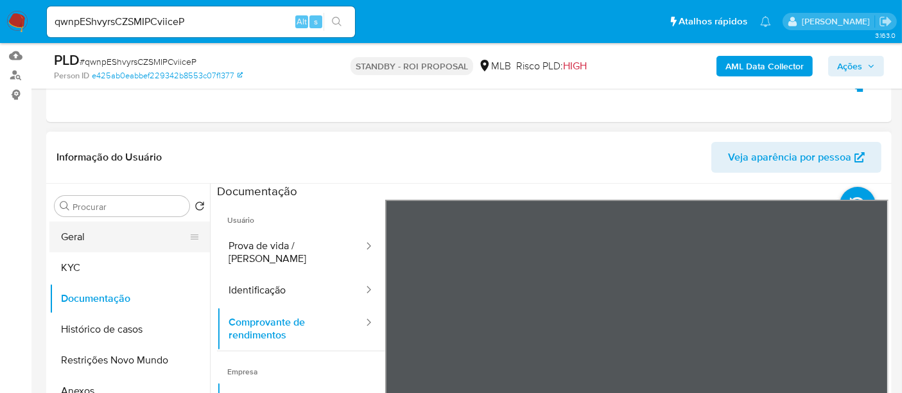
click at [66, 241] on button "Geral" at bounding box center [124, 236] width 150 height 31
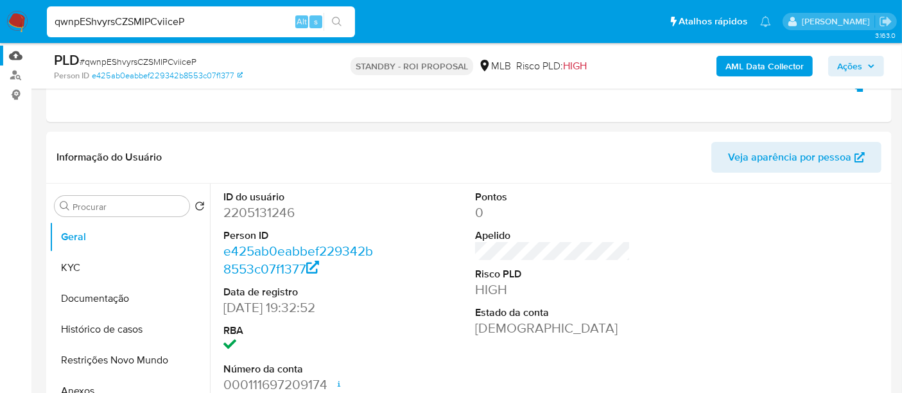
drag, startPoint x: 201, startPoint y: 17, endPoint x: 0, endPoint y: 55, distance: 204.3
paste input "rJidLm9gppbtF2ufjp3rlZmo"
type input "rJidLm9gppbtF2ufjp3rlZmo"
click at [341, 18] on icon "search-icon" at bounding box center [337, 22] width 10 height 10
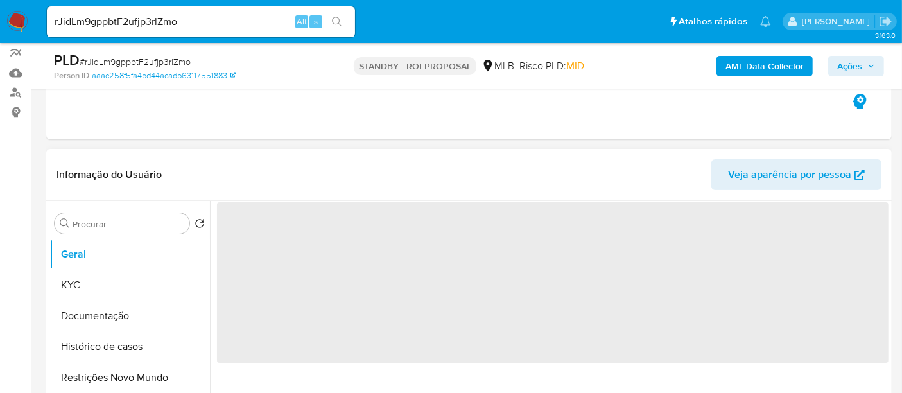
scroll to position [142, 0]
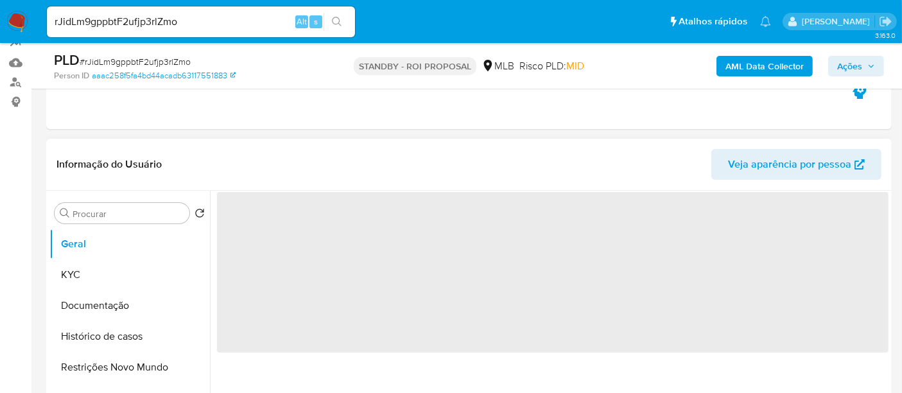
select select "10"
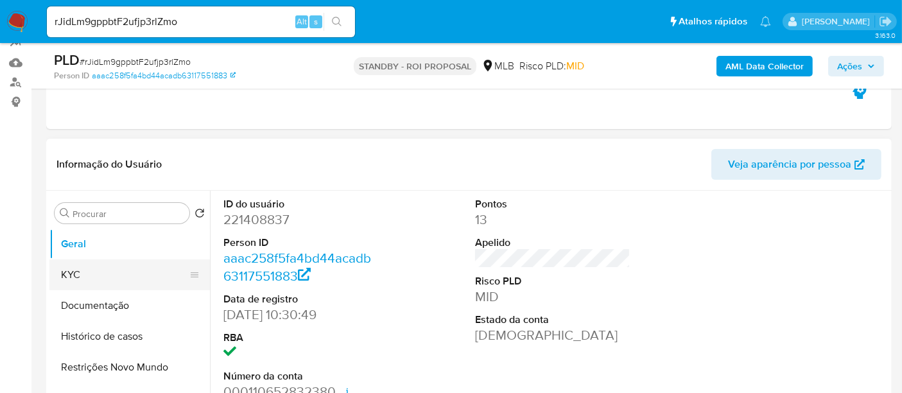
click at [84, 271] on button "KYC" at bounding box center [124, 274] width 150 height 31
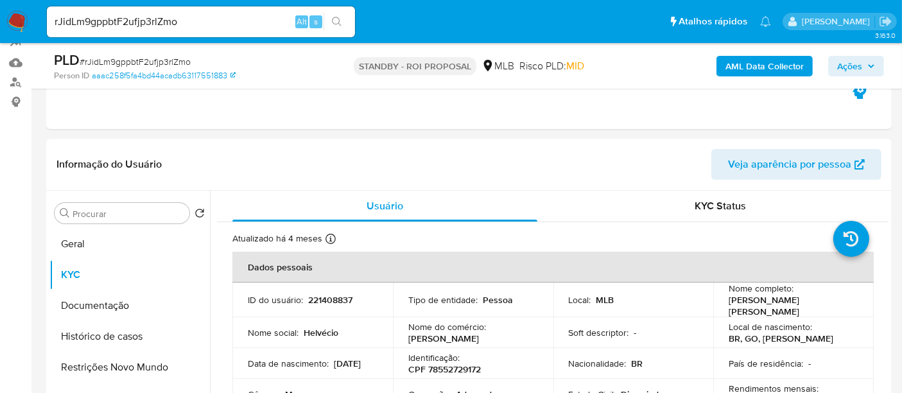
scroll to position [71, 0]
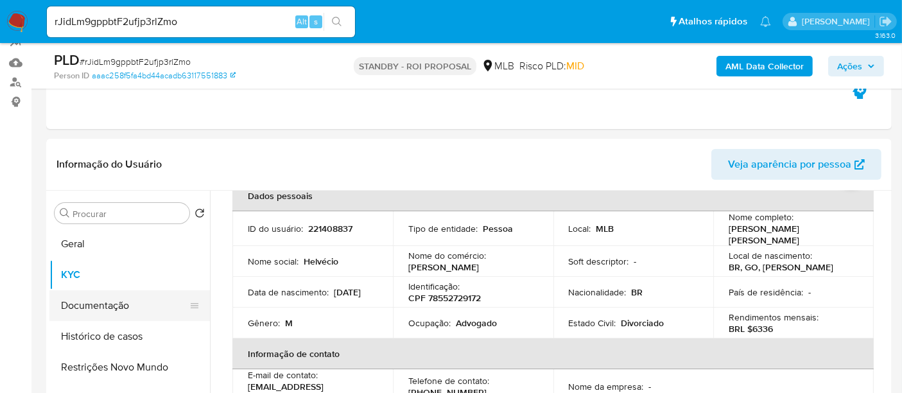
click at [102, 303] on button "Documentação" at bounding box center [124, 305] width 150 height 31
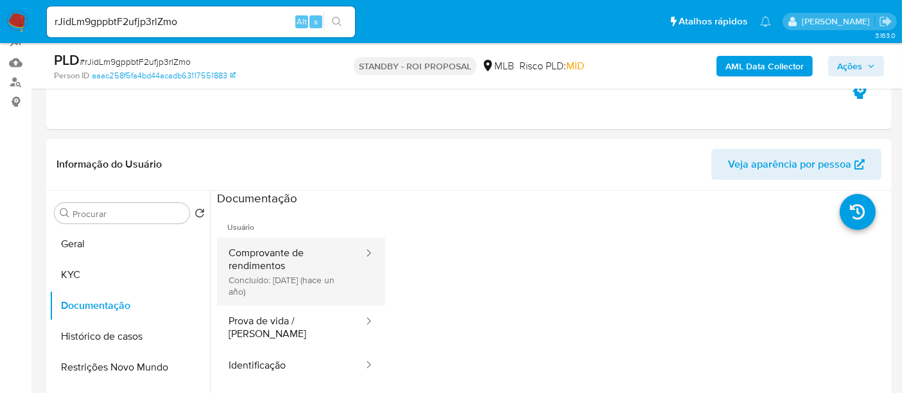
click at [271, 255] on button "Comprovante de rendimentos Concluído: 10/06/2024 (hace un año)" at bounding box center [291, 271] width 148 height 68
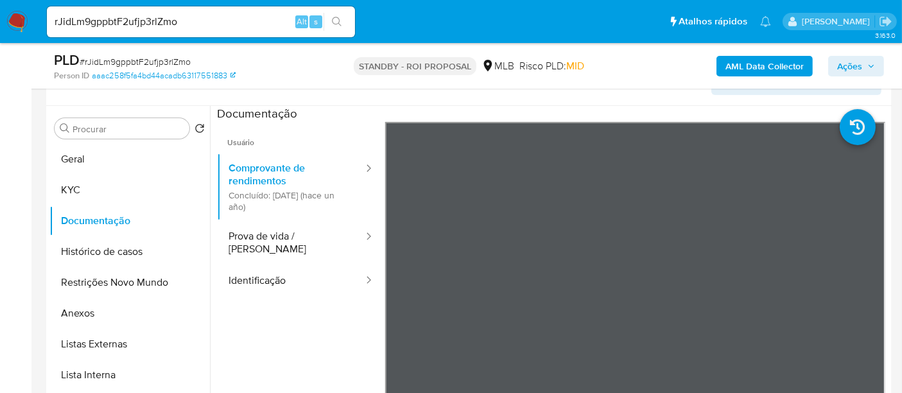
scroll to position [234, 0]
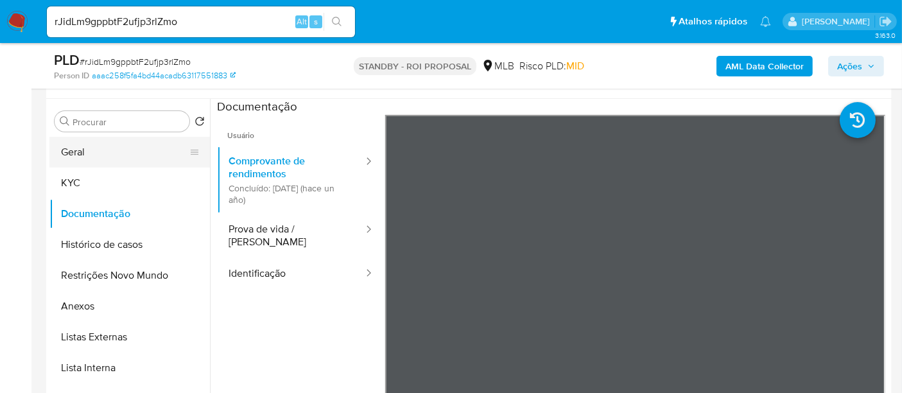
click at [75, 158] on button "Geral" at bounding box center [124, 152] width 150 height 31
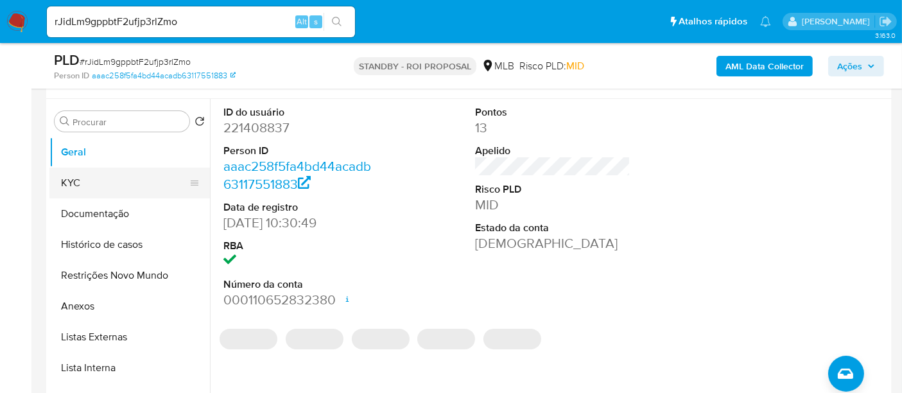
click at [72, 184] on button "KYC" at bounding box center [124, 182] width 150 height 31
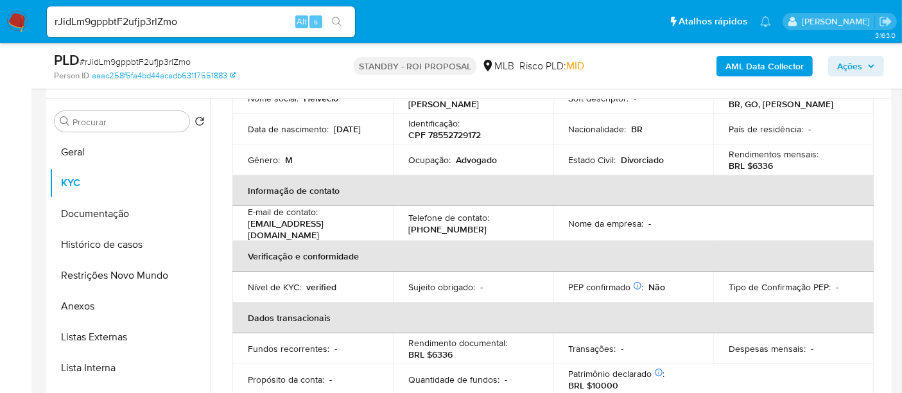
scroll to position [0, 0]
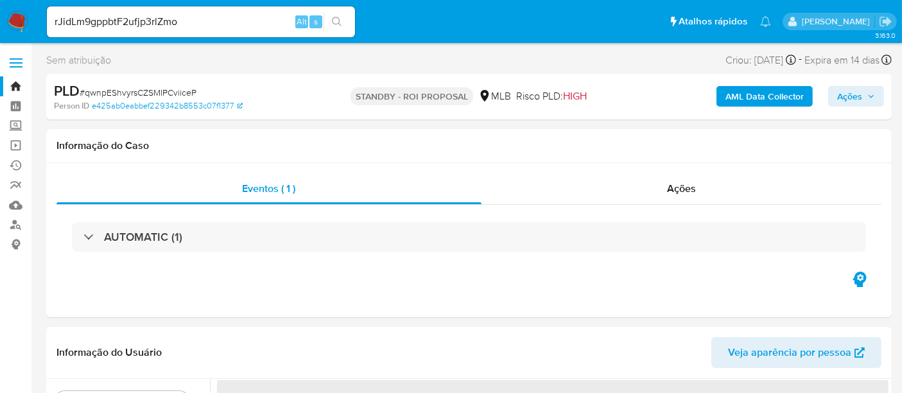
select select "10"
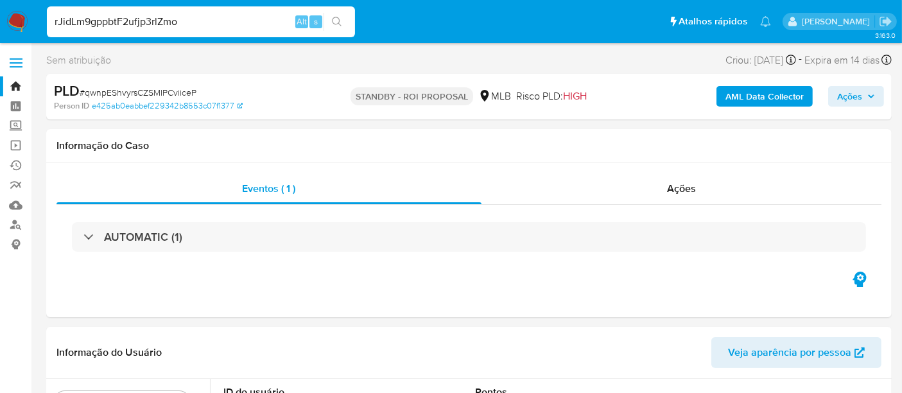
drag, startPoint x: 221, startPoint y: 20, endPoint x: 0, endPoint y: 10, distance: 220.9
click at [0, 10] on nav "Pausado Ver notificaciones rJidLm9gppbtF2ufjp3rlZmo Alt s Atalhos rápidos Presi…" at bounding box center [451, 21] width 902 height 43
paste input "DJgi6EE0G9QDFXRJQSr1QH6F"
type input "DJgi6EE0G9QDFXRJQSr1QH6F"
click at [339, 19] on icon "search-icon" at bounding box center [337, 22] width 10 height 10
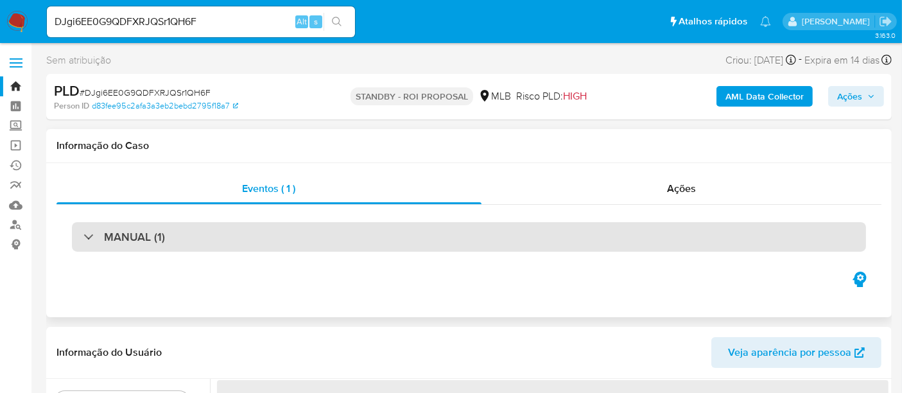
select select "10"
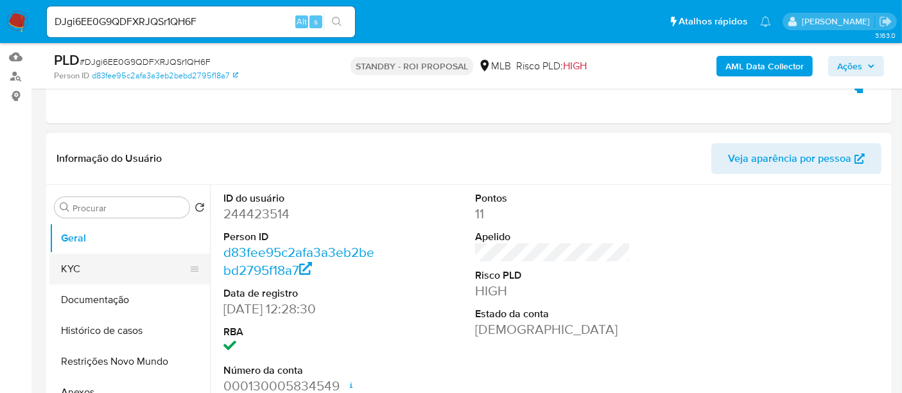
scroll to position [142, 0]
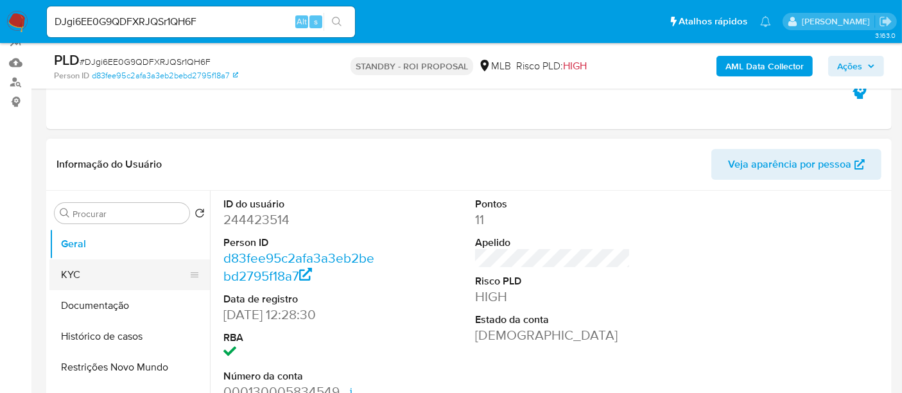
drag, startPoint x: 81, startPoint y: 280, endPoint x: 123, endPoint y: 280, distance: 41.7
click at [81, 280] on button "KYC" at bounding box center [124, 274] width 150 height 31
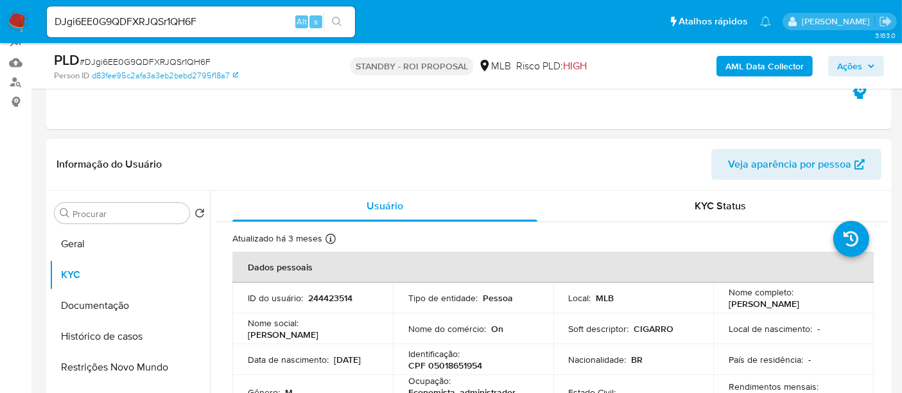
scroll to position [71, 0]
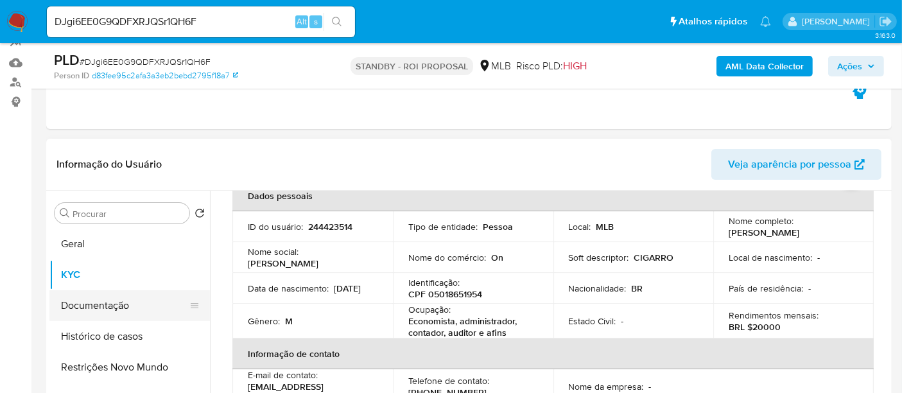
click at [119, 307] on button "Documentação" at bounding box center [124, 305] width 150 height 31
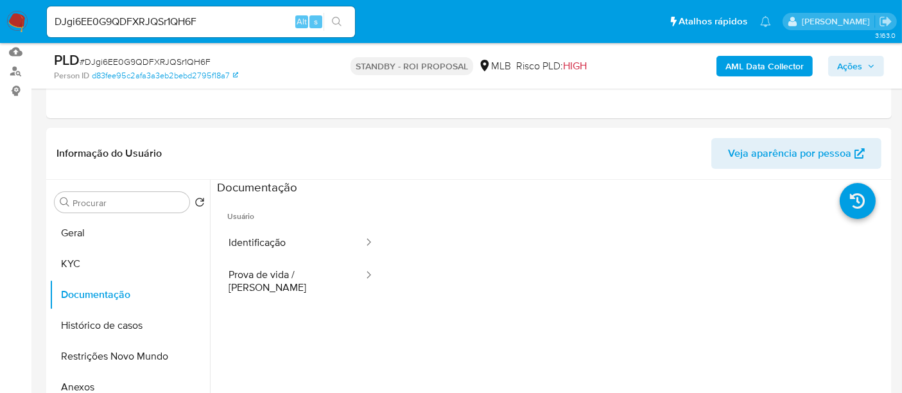
scroll to position [170, 0]
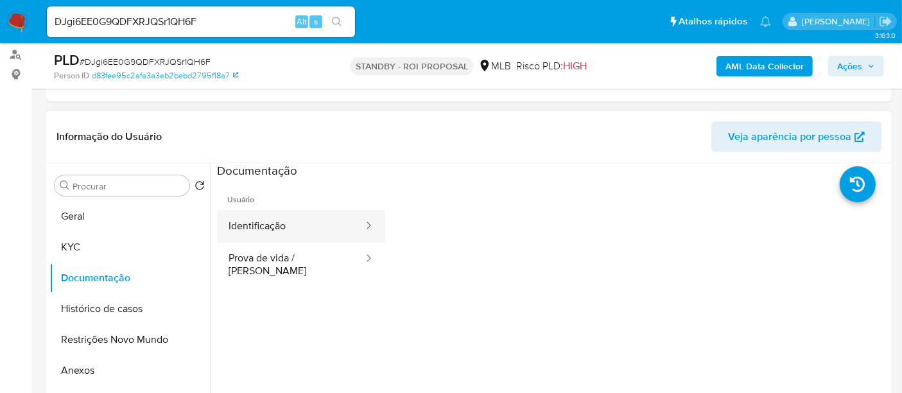
click at [296, 227] on button "Identificação" at bounding box center [291, 226] width 148 height 33
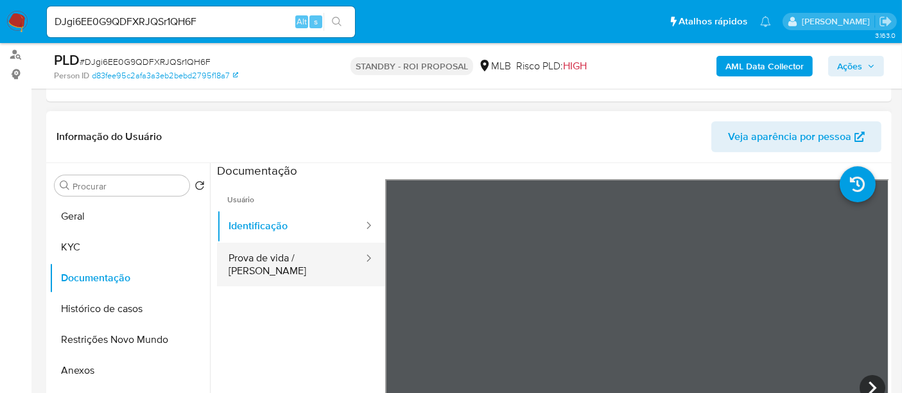
click at [243, 253] on button "Prova de vida / [PERSON_NAME]" at bounding box center [291, 265] width 148 height 44
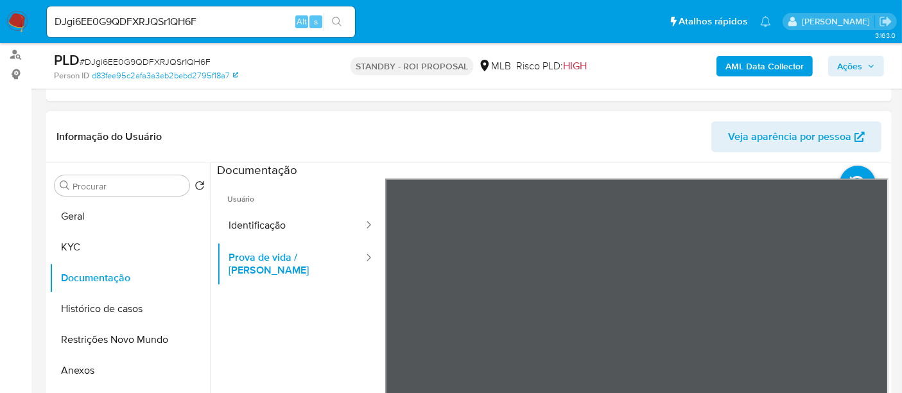
scroll to position [0, 0]
click at [261, 222] on button "Identificação" at bounding box center [291, 226] width 148 height 33
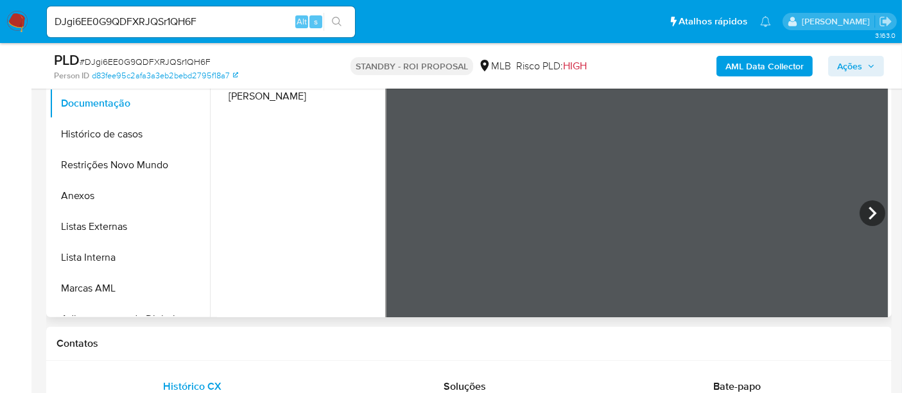
scroll to position [347, 0]
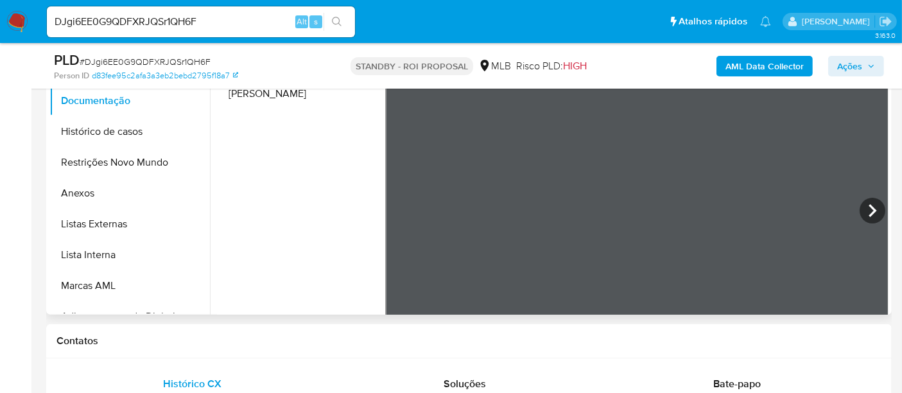
click at [874, 212] on icon at bounding box center [872, 211] width 26 height 26
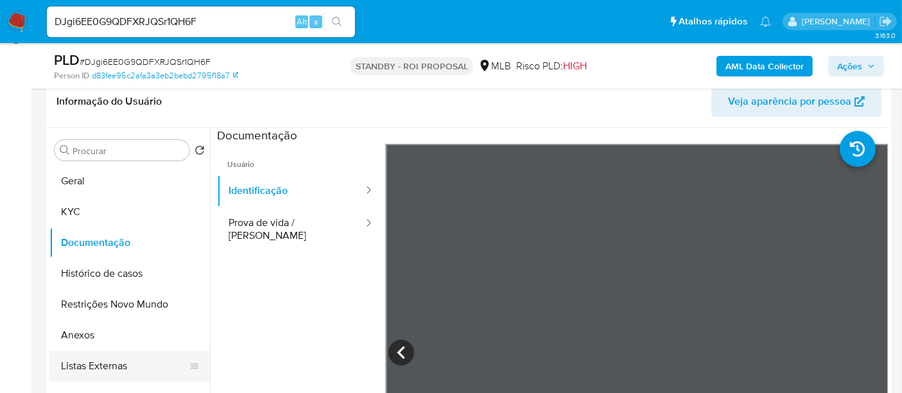
scroll to position [205, 0]
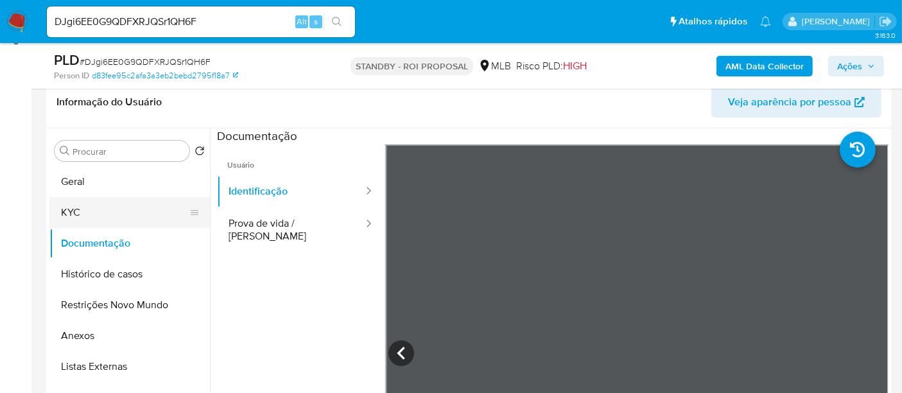
click at [77, 203] on button "KYC" at bounding box center [124, 212] width 150 height 31
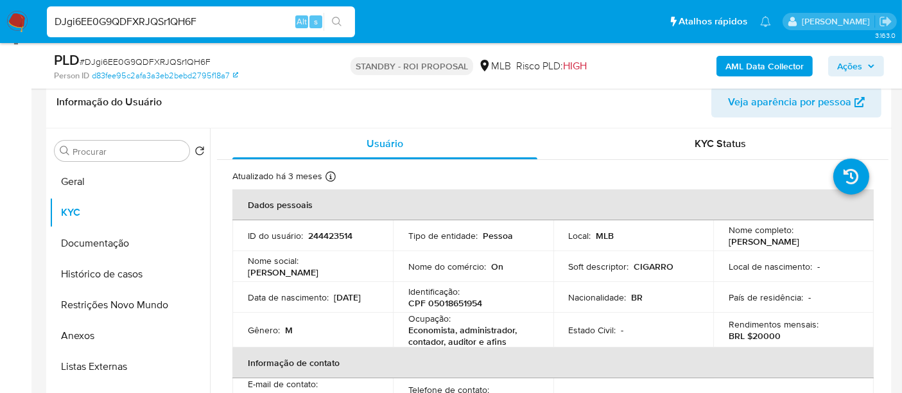
drag, startPoint x: 221, startPoint y: 14, endPoint x: 0, endPoint y: 22, distance: 221.5
click at [0, 22] on nav "Pausado Ver notificaciones DJgi6EE0G9QDFXRJQSr1QH6F Alt s Atalhos rápidos Presi…" at bounding box center [451, 21] width 902 height 43
paste input "iAKmc0LPBRHhca13TojrX4WS"
type input "iAKmc0LPBRHhca13TojrX4WS"
click at [336, 19] on icon "search-icon" at bounding box center [337, 22] width 10 height 10
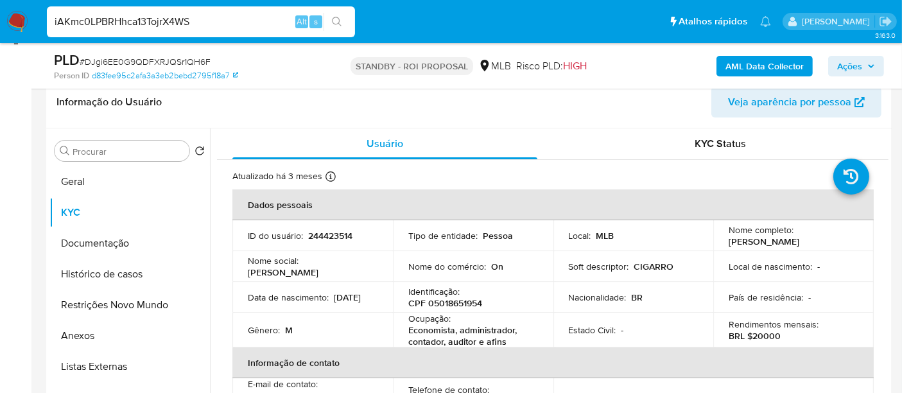
drag, startPoint x: 214, startPoint y: 22, endPoint x: 0, endPoint y: -51, distance: 226.5
paste input "iAKmc0LPBRHhca13TojrX4WS"
type input "iAKmc0LPBRHhca13TojrX4WS"
drag, startPoint x: 336, startPoint y: 14, endPoint x: 381, endPoint y: 26, distance: 46.4
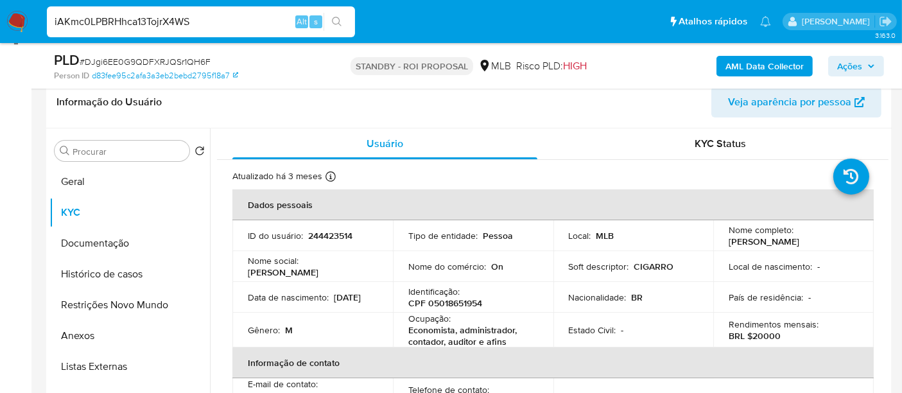
click at [336, 14] on button "search-icon" at bounding box center [336, 22] width 26 height 18
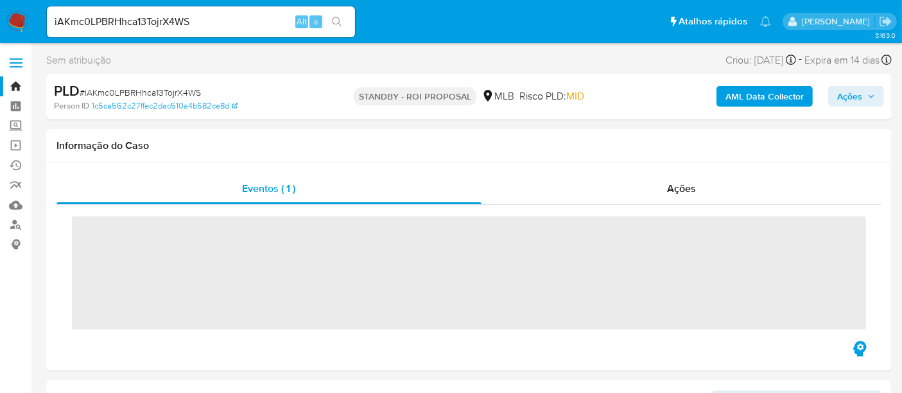
scroll to position [71, 0]
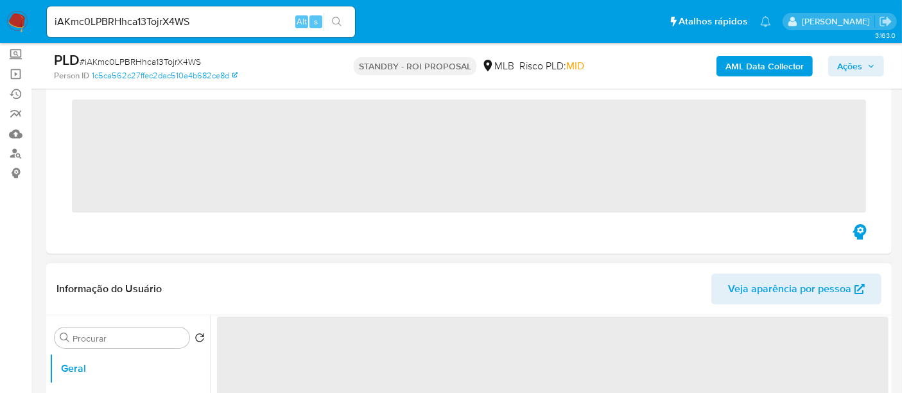
select select "10"
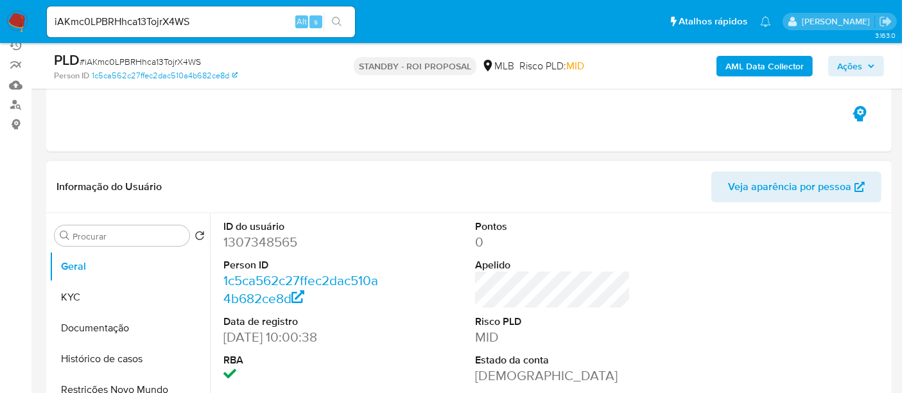
scroll to position [142, 0]
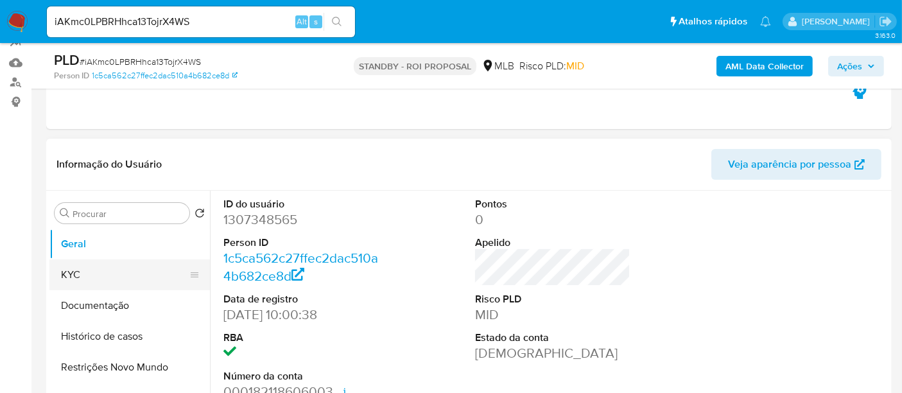
click at [96, 277] on button "KYC" at bounding box center [124, 274] width 150 height 31
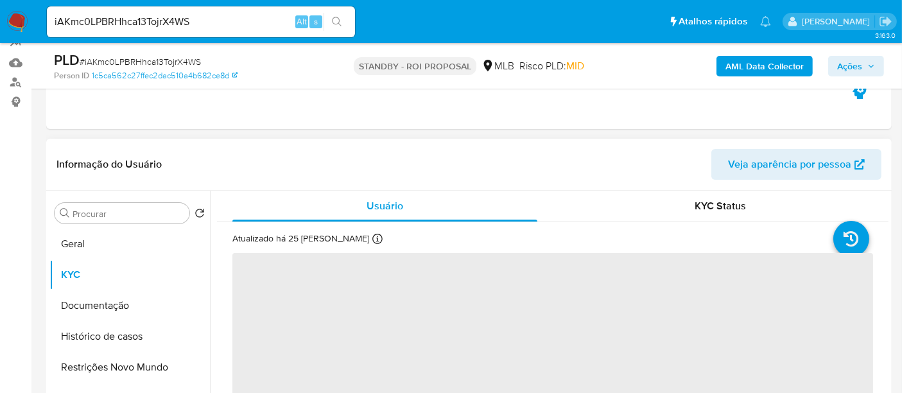
scroll to position [71, 0]
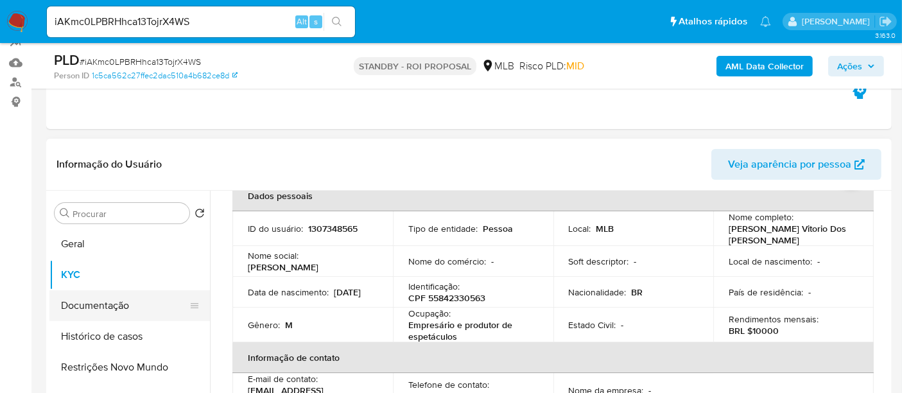
click at [89, 312] on button "Documentação" at bounding box center [124, 305] width 150 height 31
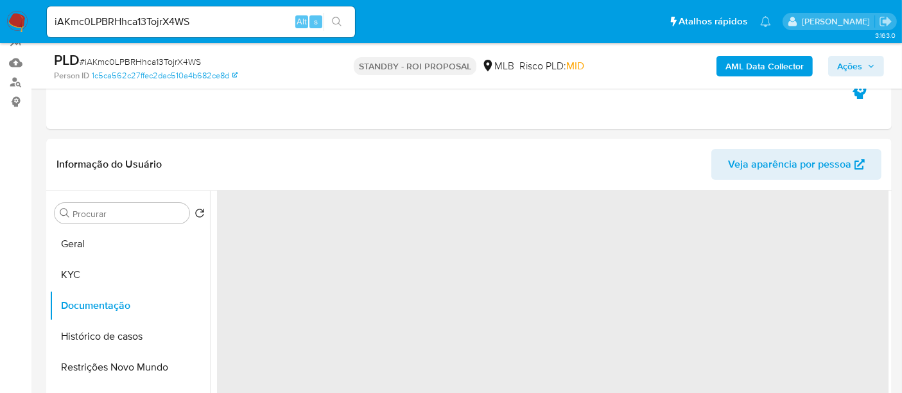
scroll to position [0, 0]
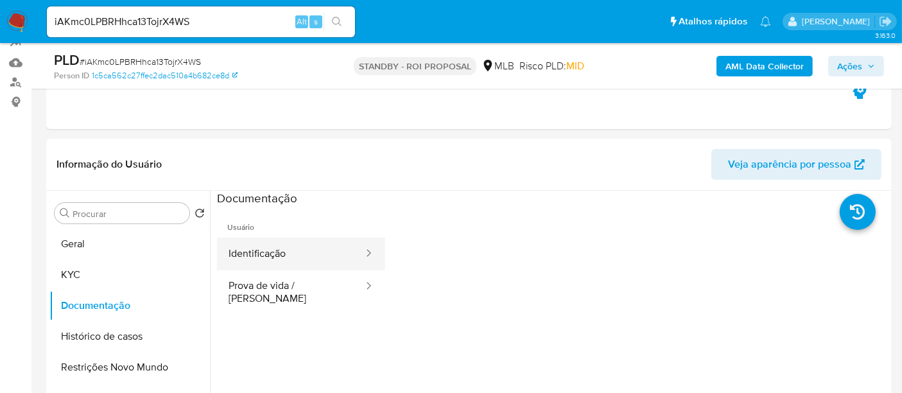
click at [284, 255] on button "Identificação" at bounding box center [291, 253] width 148 height 33
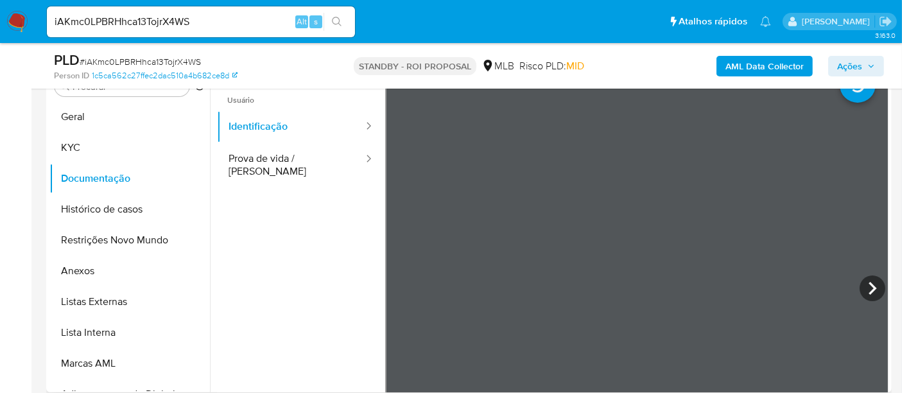
scroll to position [275, 0]
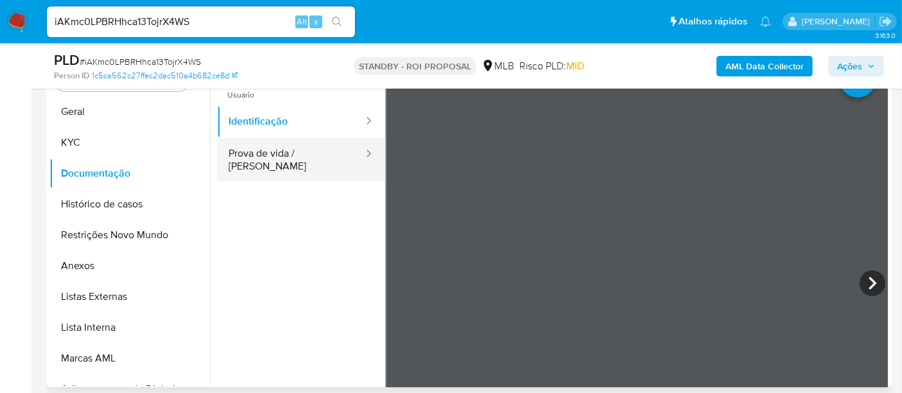
click at [277, 147] on button "Prova de vida / [PERSON_NAME]" at bounding box center [291, 160] width 148 height 44
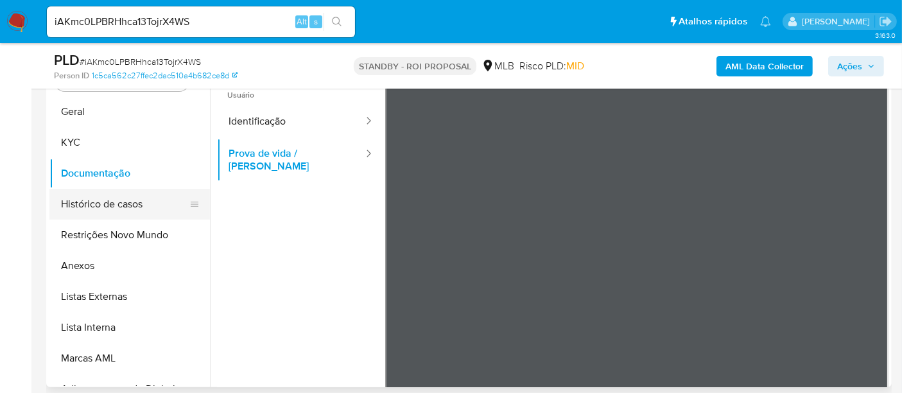
click at [110, 199] on button "Histórico de casos" at bounding box center [124, 204] width 150 height 31
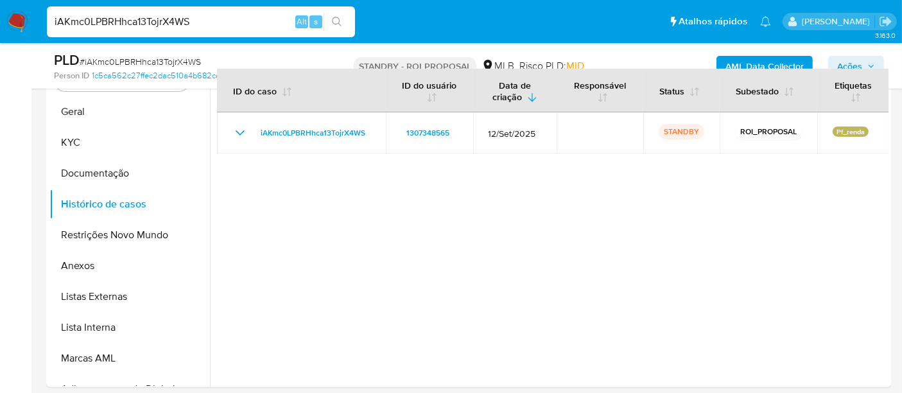
drag, startPoint x: 192, startPoint y: 21, endPoint x: 0, endPoint y: -16, distance: 195.3
paste input "oJde9FuFjLOPGD5hpdxBOtjs"
type input "oJde9FuFjLOPGD5hpdxBOtjs"
click at [338, 14] on button "search-icon" at bounding box center [336, 22] width 26 height 18
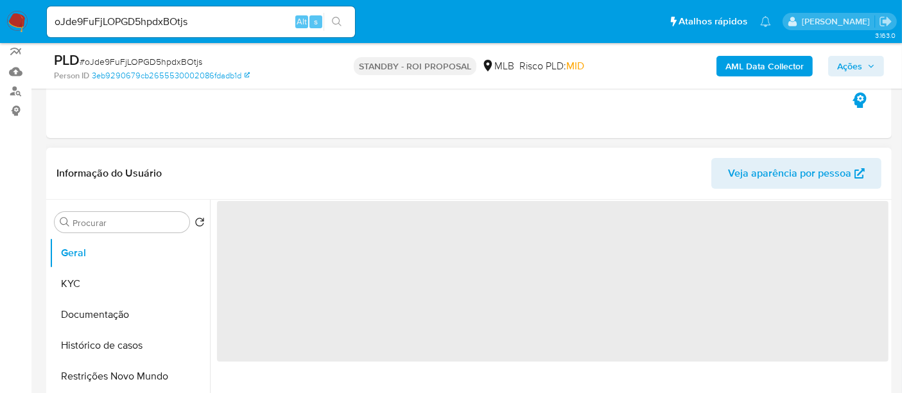
scroll to position [142, 0]
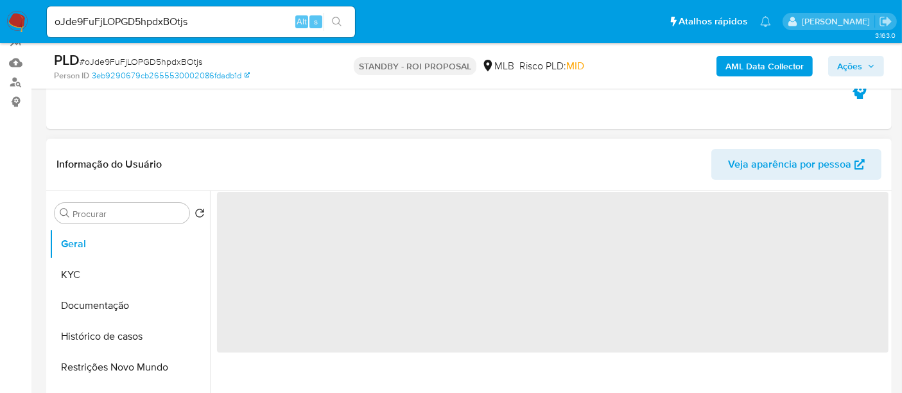
select select "10"
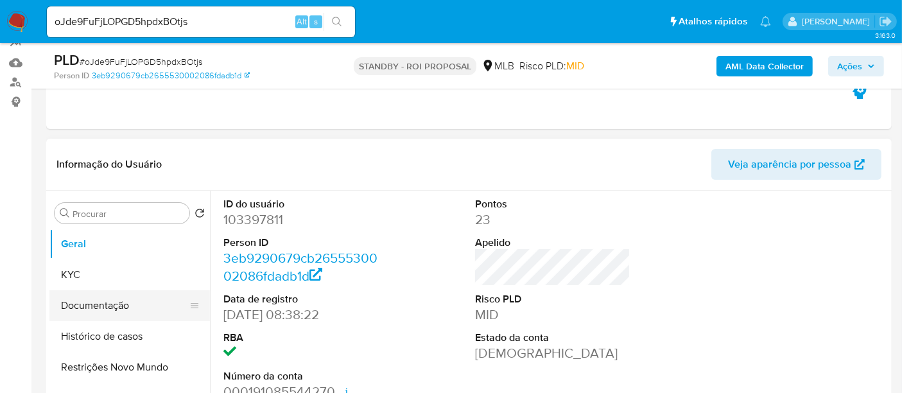
click at [121, 309] on button "Documentação" at bounding box center [124, 305] width 150 height 31
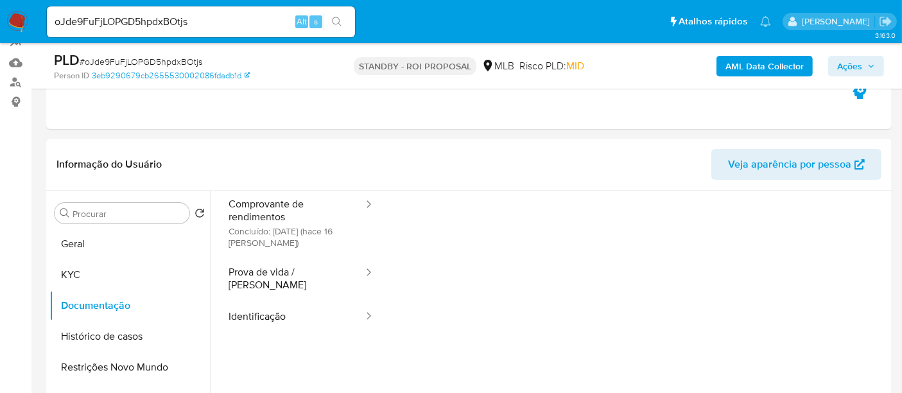
scroll to position [71, 0]
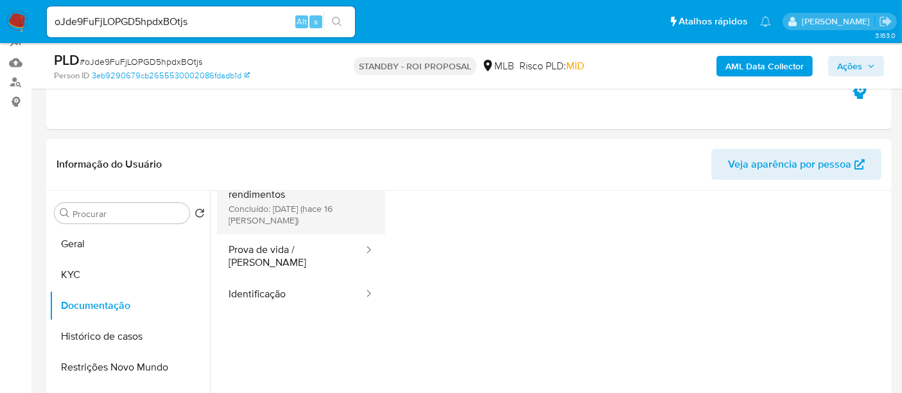
click at [282, 198] on button "Comprovante de rendimentos Concluído: 27/09/2025 (hace 16 días)" at bounding box center [291, 200] width 148 height 68
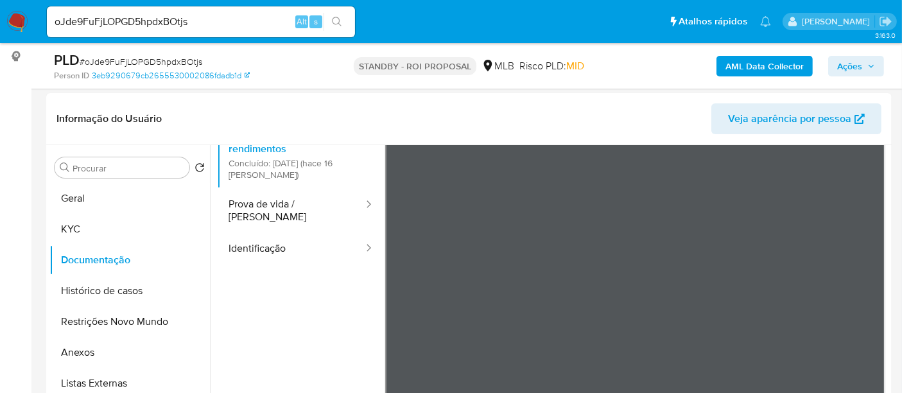
scroll to position [200, 0]
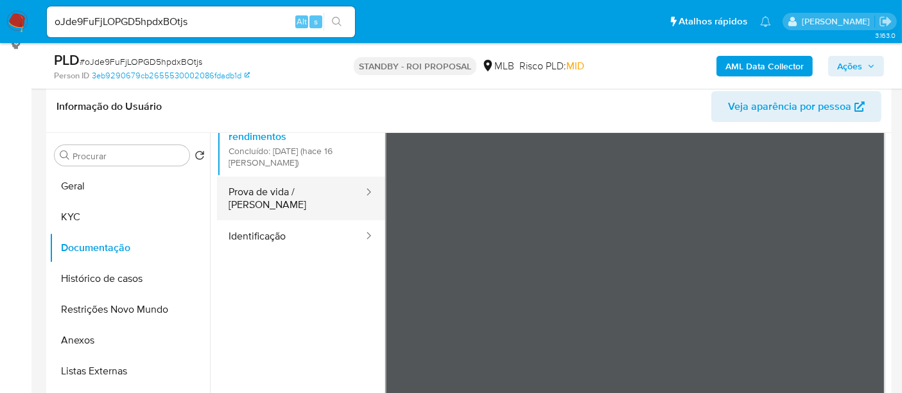
click at [268, 197] on button "Prova de vida / [PERSON_NAME]" at bounding box center [291, 198] width 148 height 44
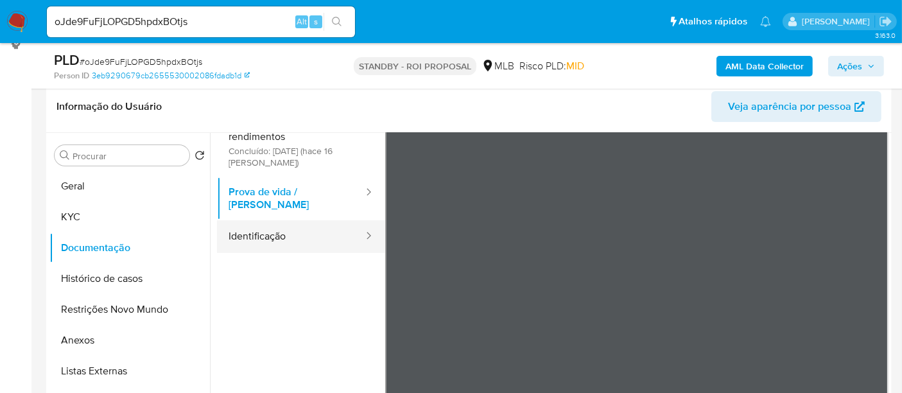
click at [266, 229] on button "Identificação" at bounding box center [291, 236] width 148 height 33
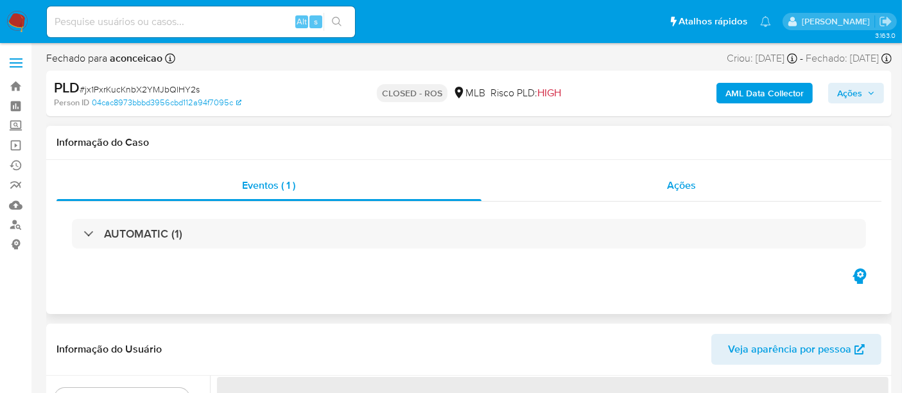
click at [663, 180] on div "Ações" at bounding box center [681, 185] width 400 height 31
select select "10"
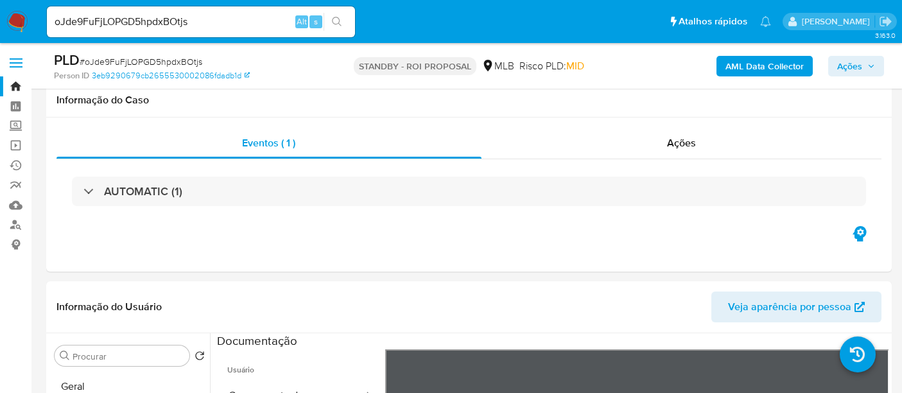
select select "10"
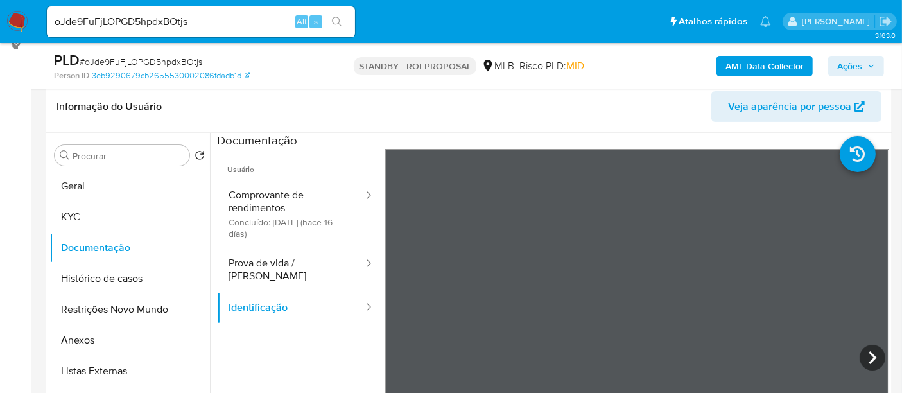
scroll to position [71, 0]
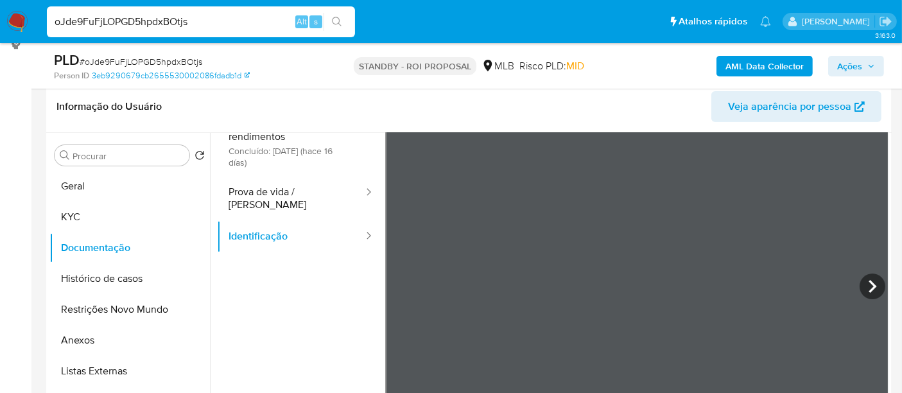
drag, startPoint x: 196, startPoint y: 22, endPoint x: 0, endPoint y: -50, distance: 208.5
paste input "5Fd09uvj3tvKkWsX1yIHNorO"
type input "5Fd09uvj3tvKkWsX1yIHNorO"
click at [338, 15] on button "search-icon" at bounding box center [336, 22] width 26 height 18
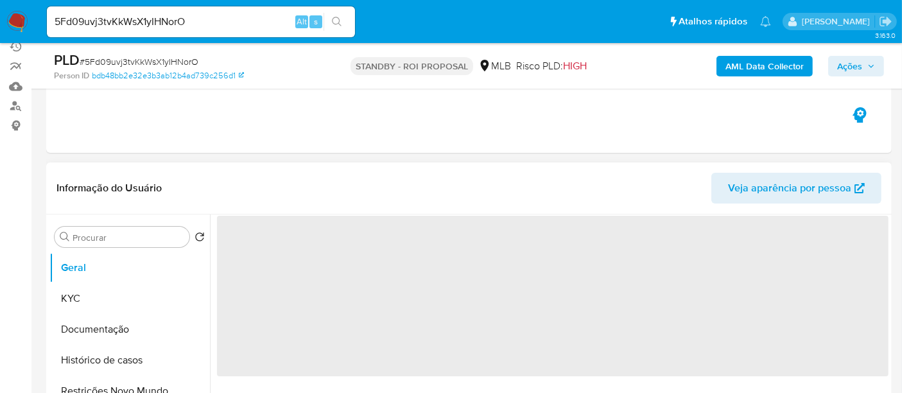
scroll to position [142, 0]
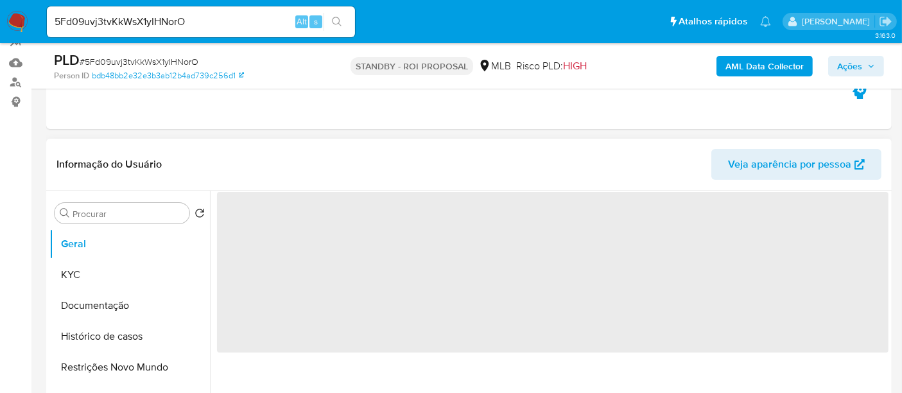
select select "10"
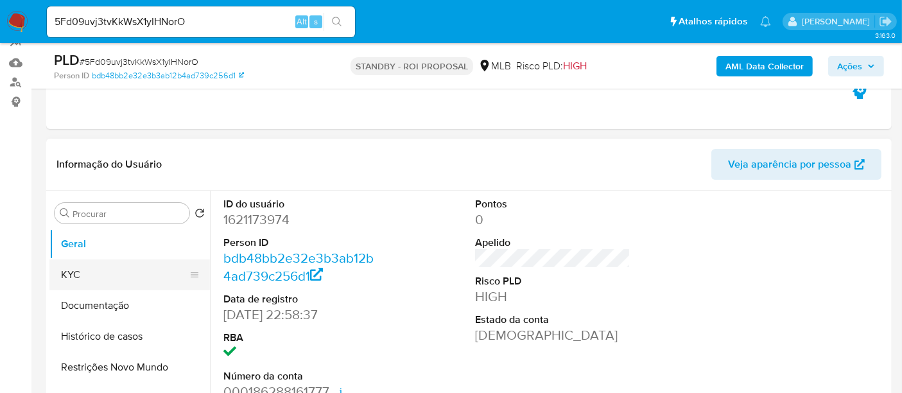
click at [71, 283] on button "KYC" at bounding box center [124, 274] width 150 height 31
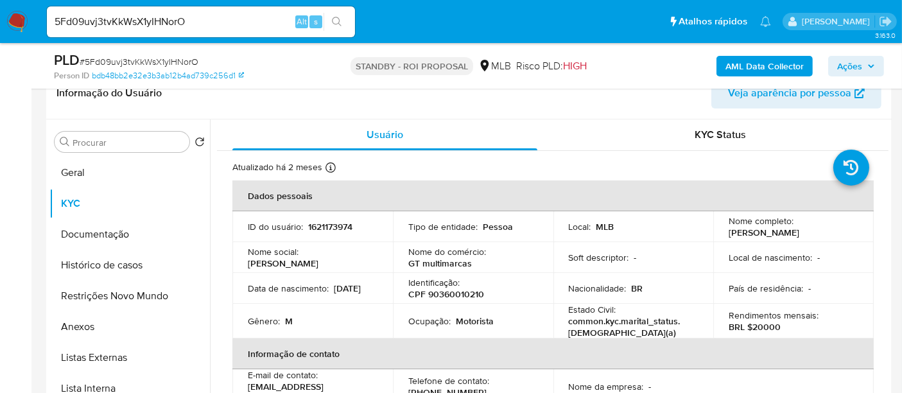
scroll to position [216, 0]
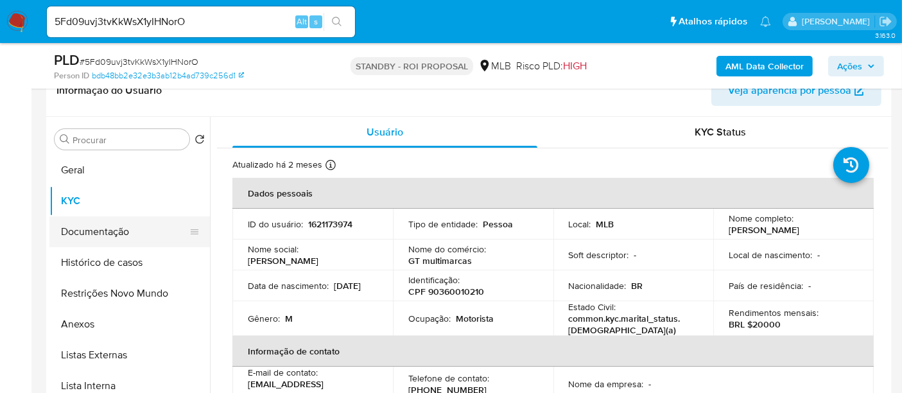
click at [83, 233] on button "Documentação" at bounding box center [124, 231] width 150 height 31
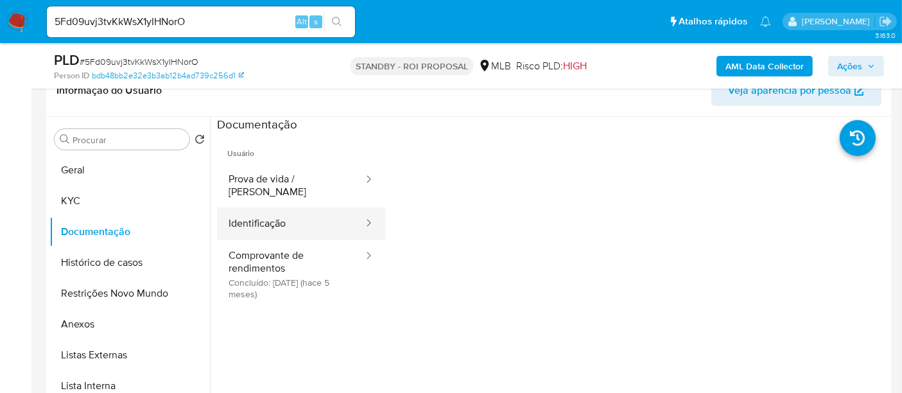
drag, startPoint x: 289, startPoint y: 187, endPoint x: 333, endPoint y: 201, distance: 45.9
click at [291, 187] on button "Prova de vida / Selfie" at bounding box center [291, 186] width 148 height 44
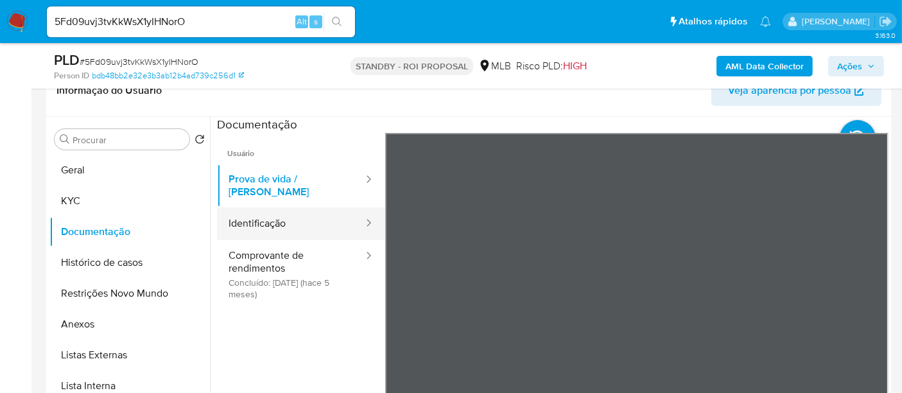
drag, startPoint x: 307, startPoint y: 220, endPoint x: 319, endPoint y: 217, distance: 12.0
click at [307, 219] on button "Identificação" at bounding box center [291, 223] width 148 height 33
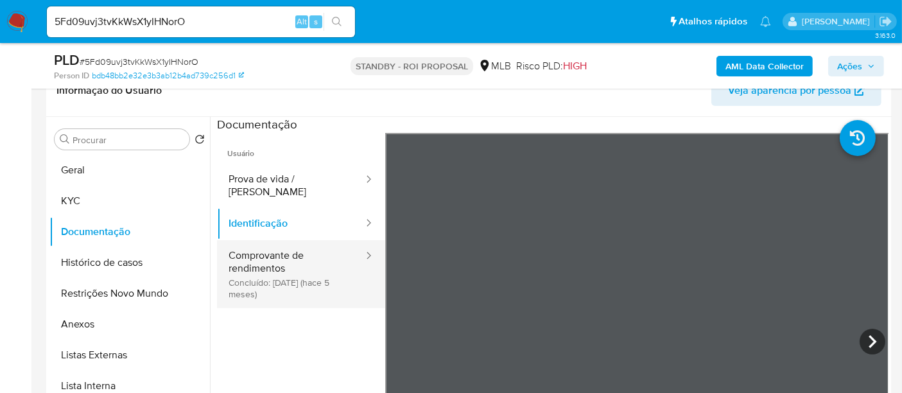
click at [279, 248] on button "Comprovante de rendimentos Concluído: 04/05/2025 (hace 5 meses)" at bounding box center [291, 274] width 148 height 68
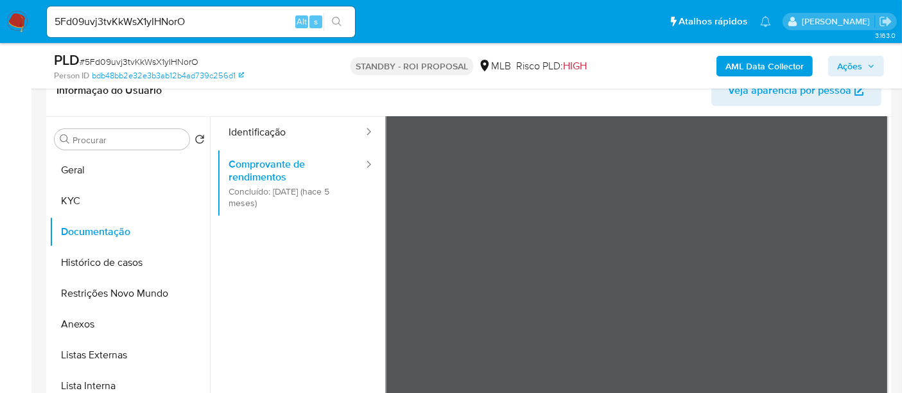
scroll to position [108, 0]
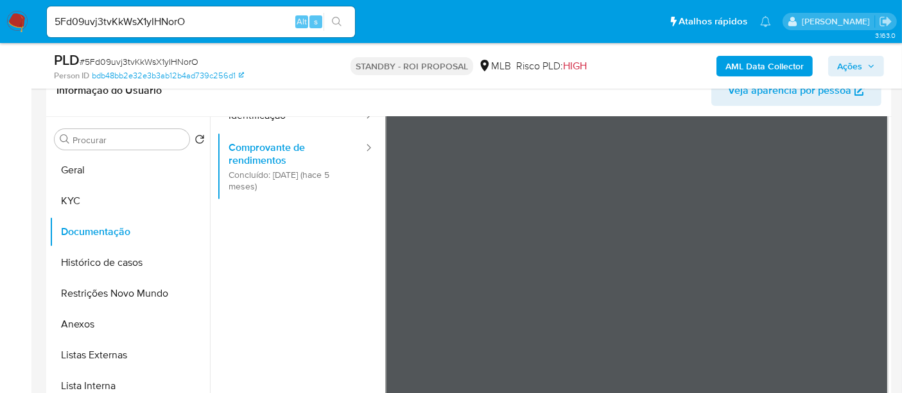
click at [350, 243] on div "Usuário Prova de vida / Selfie Identificação Comprovante de rendimentos Concluí…" at bounding box center [552, 230] width 671 height 411
click at [72, 197] on button "KYC" at bounding box center [124, 200] width 150 height 31
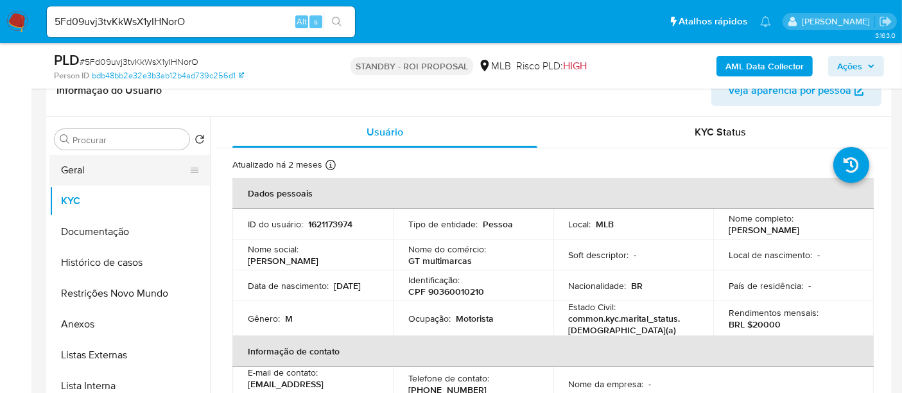
drag, startPoint x: 92, startPoint y: 166, endPoint x: 106, endPoint y: 167, distance: 14.2
click at [92, 166] on button "Geral" at bounding box center [124, 170] width 150 height 31
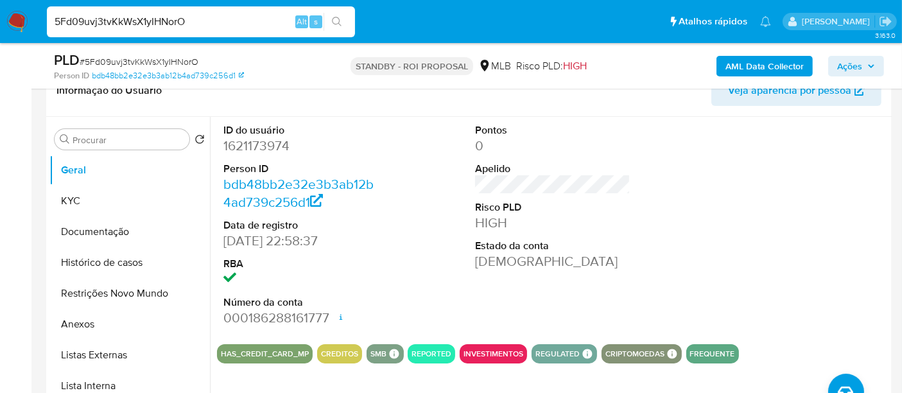
drag, startPoint x: 214, startPoint y: 21, endPoint x: 0, endPoint y: -5, distance: 215.8
paste input "M2MLWclGnCK591mXKQPu1Rdt"
type input "M2MLWclGnCK591mXKQPu1Rdt"
click at [332, 19] on icon "search-icon" at bounding box center [337, 22] width 10 height 10
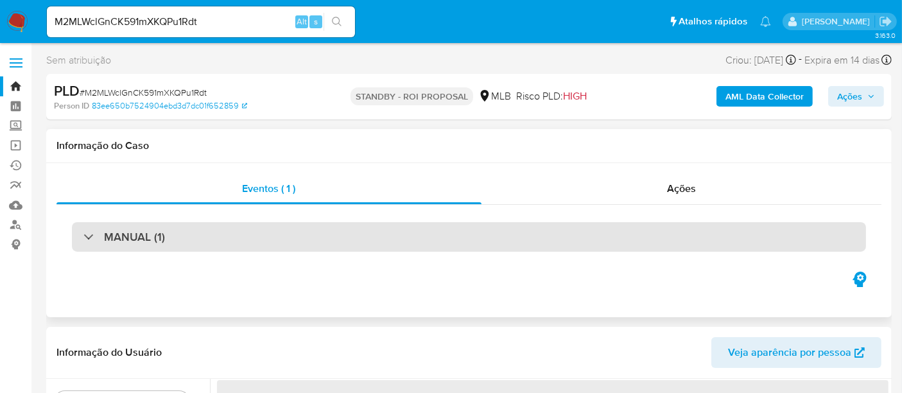
select select "10"
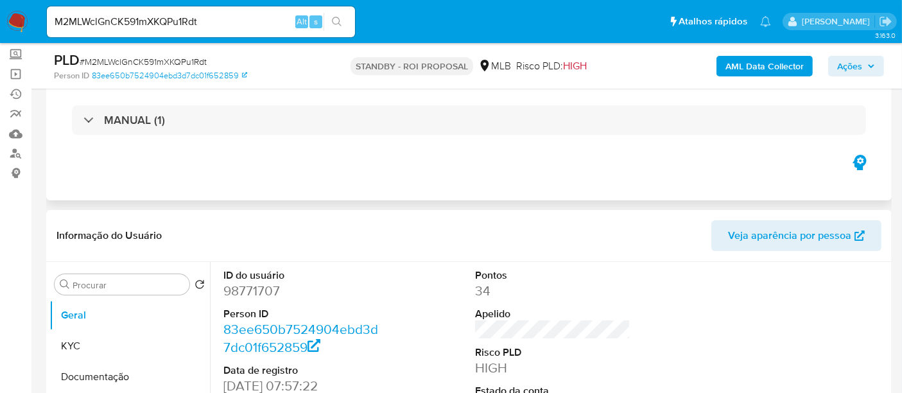
scroll to position [142, 0]
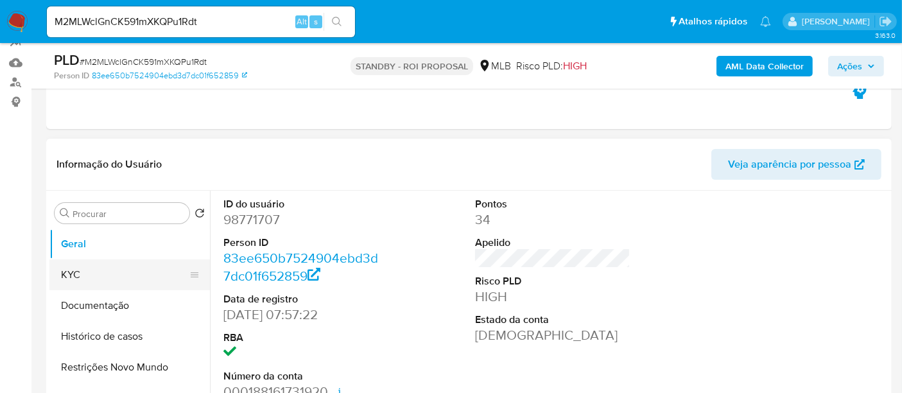
click at [90, 271] on button "KYC" at bounding box center [124, 274] width 150 height 31
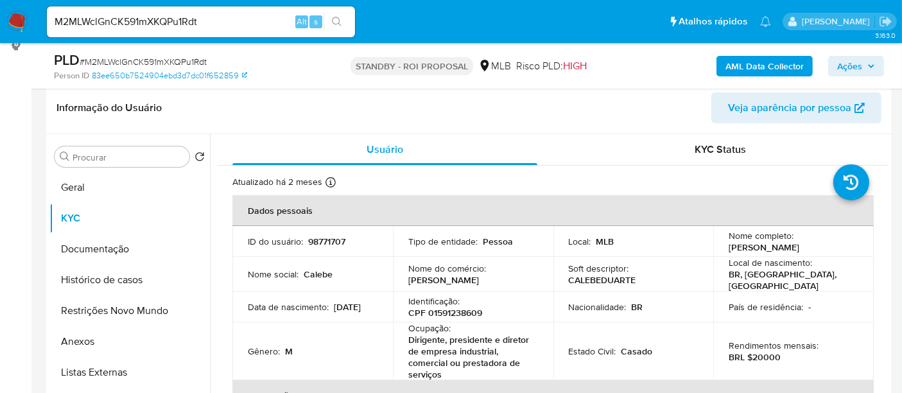
scroll to position [71, 0]
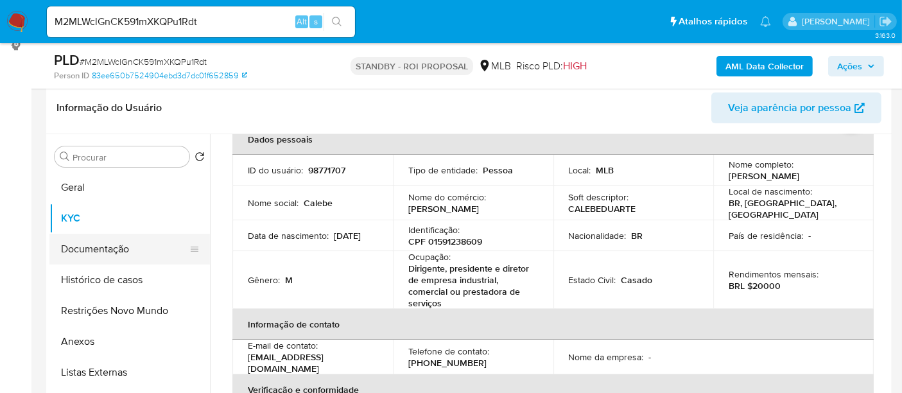
click at [113, 249] on button "Documentação" at bounding box center [124, 249] width 150 height 31
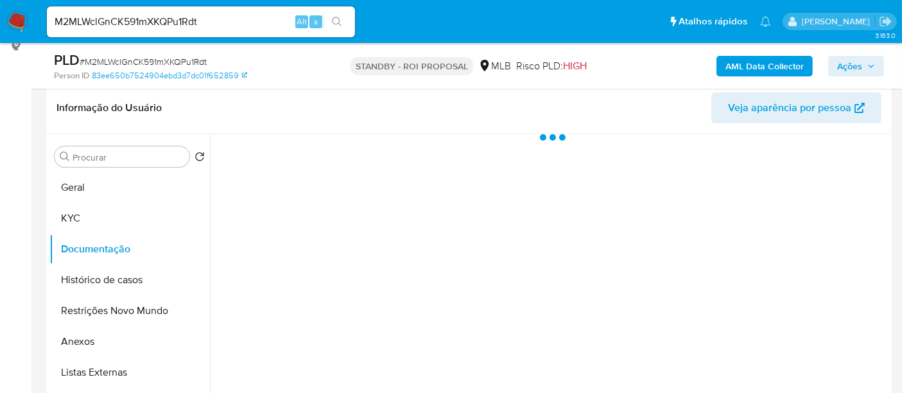
scroll to position [0, 0]
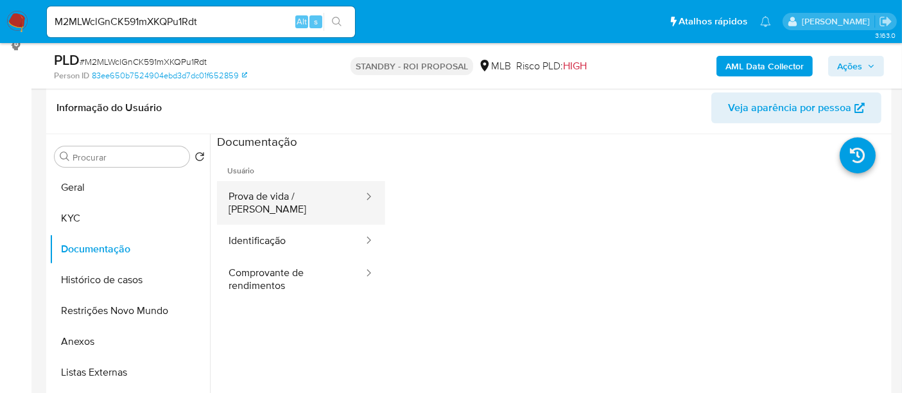
click at [315, 205] on button "Prova de vida / [PERSON_NAME]" at bounding box center [291, 203] width 148 height 44
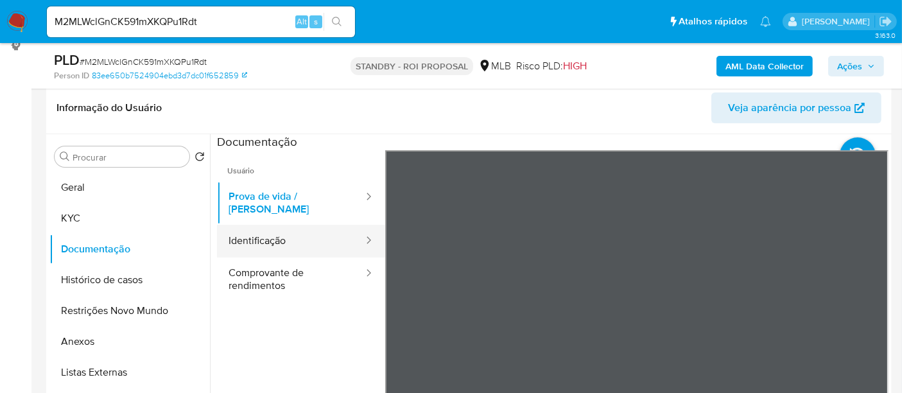
click at [265, 228] on button "Identificação" at bounding box center [291, 241] width 148 height 33
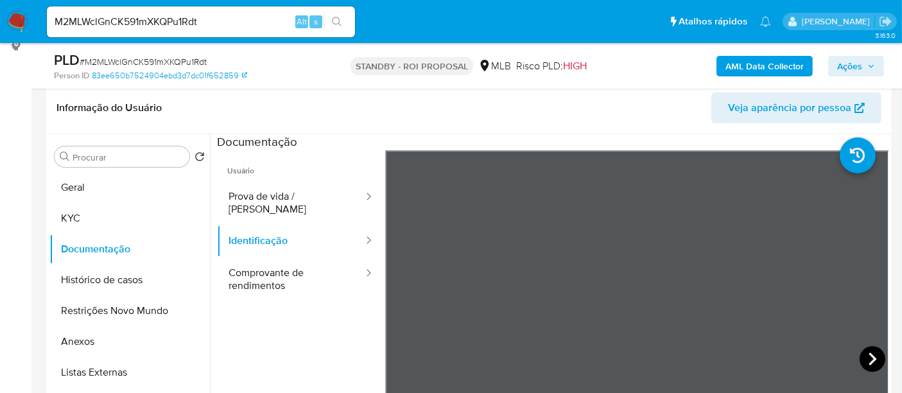
click at [868, 353] on icon at bounding box center [872, 358] width 8 height 13
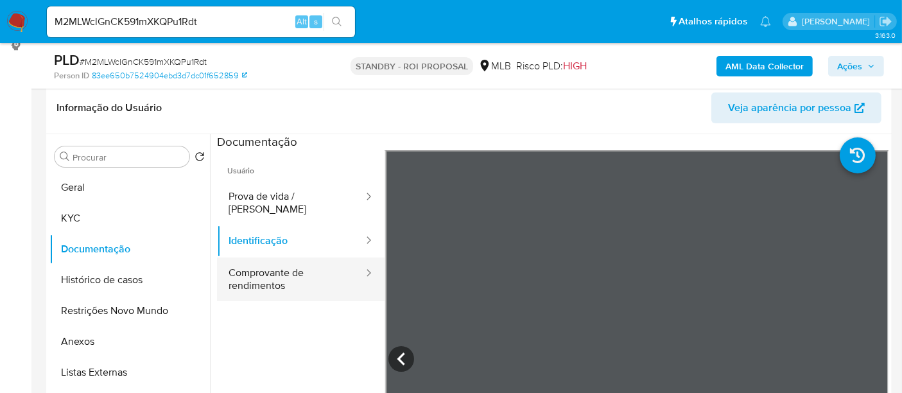
click at [268, 270] on button "Comprovante de rendimentos" at bounding box center [291, 279] width 148 height 44
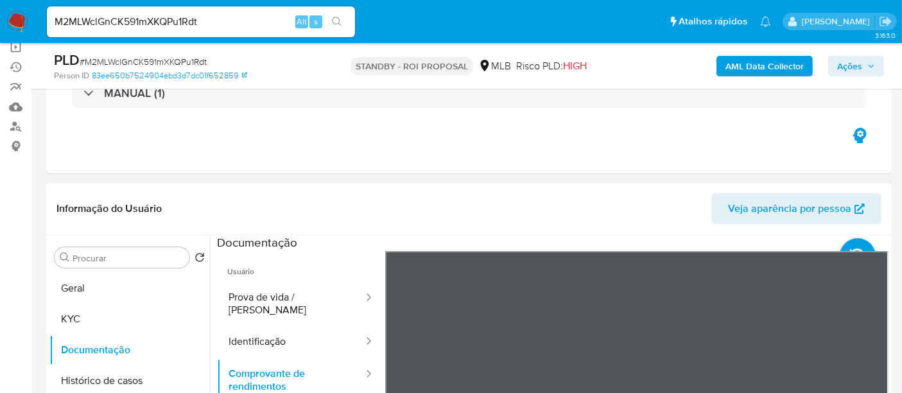
scroll to position [214, 0]
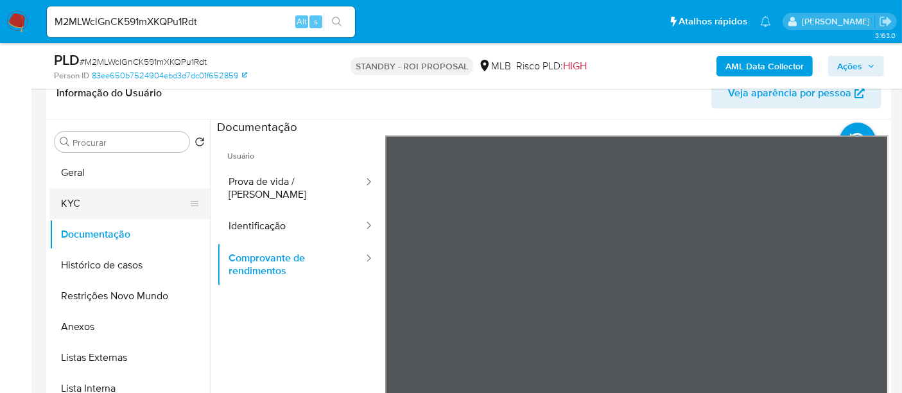
click at [93, 194] on button "KYC" at bounding box center [124, 203] width 150 height 31
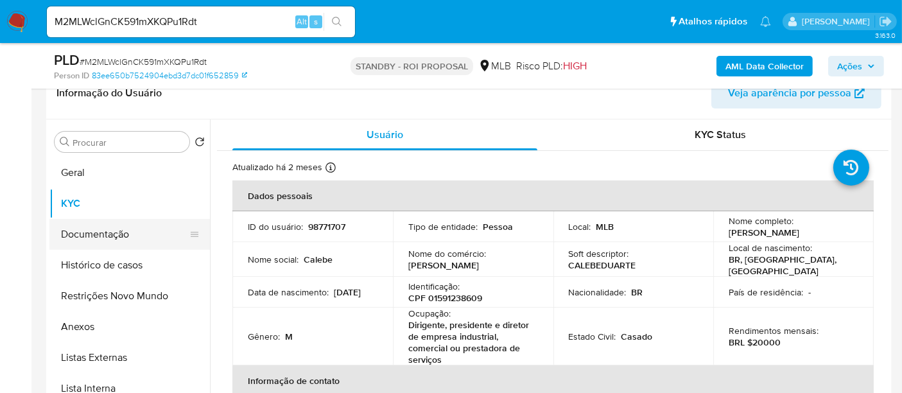
click at [97, 232] on button "Documentação" at bounding box center [124, 234] width 150 height 31
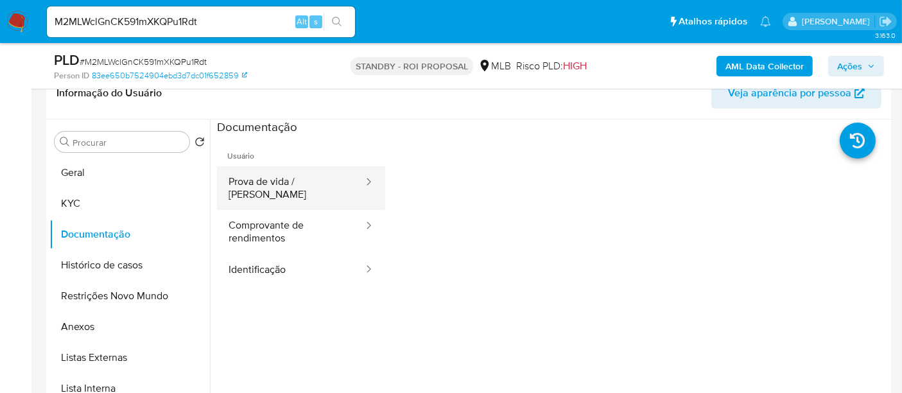
click at [277, 174] on button "Prova de vida / [PERSON_NAME]" at bounding box center [291, 188] width 148 height 44
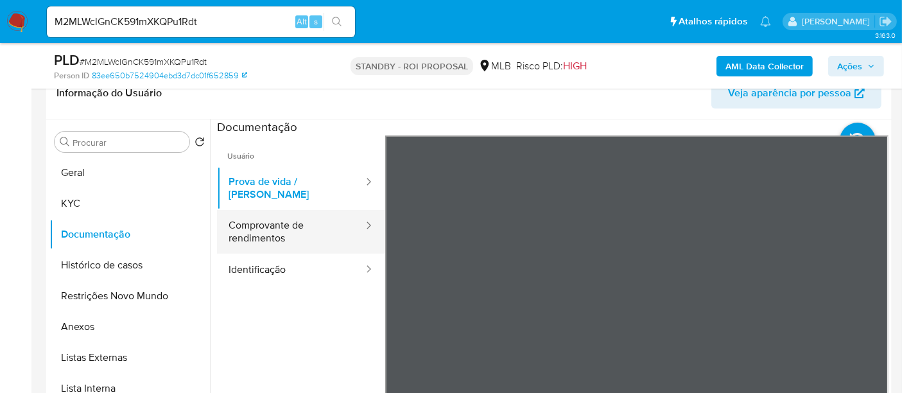
drag, startPoint x: 280, startPoint y: 226, endPoint x: 302, endPoint y: 221, distance: 22.4
click at [281, 226] on button "Comprovante de rendimentos" at bounding box center [291, 232] width 148 height 44
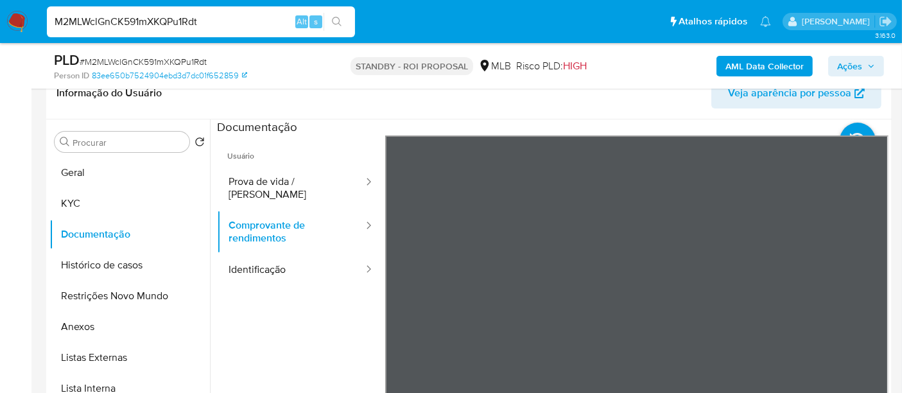
drag, startPoint x: 235, startPoint y: 17, endPoint x: 0, endPoint y: 46, distance: 236.6
paste input "uj4rtqSnXX481ymcodtGKRG8"
type input "uj4rtqSnXX481ymcodtGKRG8"
click at [332, 17] on icon "search-icon" at bounding box center [337, 22] width 10 height 10
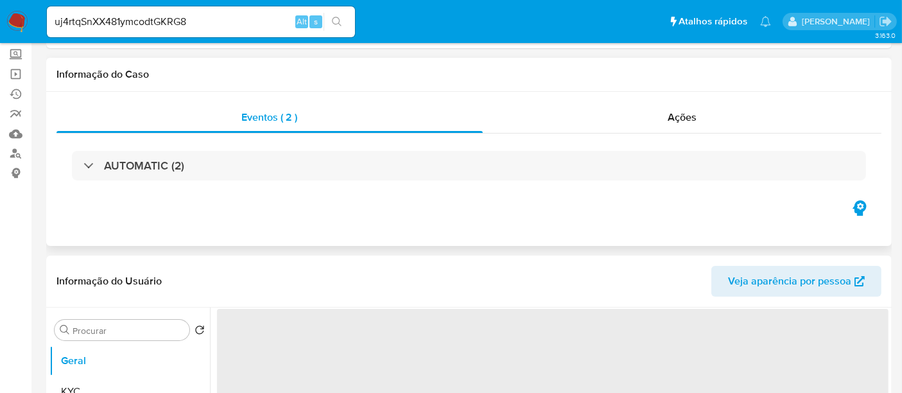
select select "10"
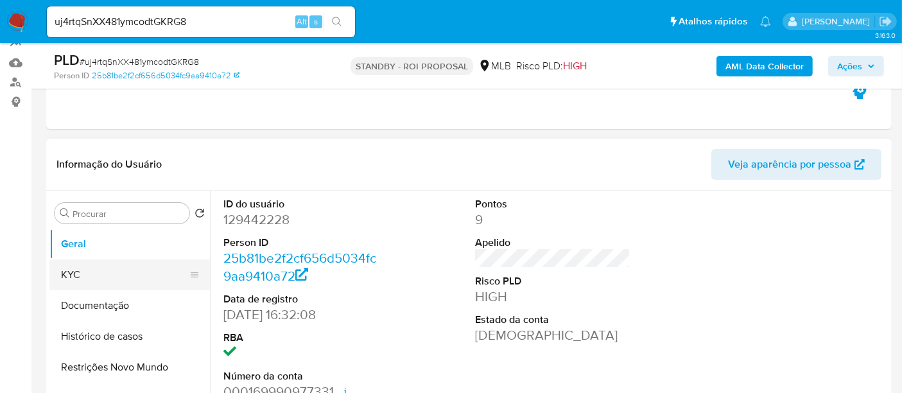
drag, startPoint x: 83, startPoint y: 277, endPoint x: 120, endPoint y: 278, distance: 36.6
click at [85, 277] on button "KYC" at bounding box center [124, 274] width 150 height 31
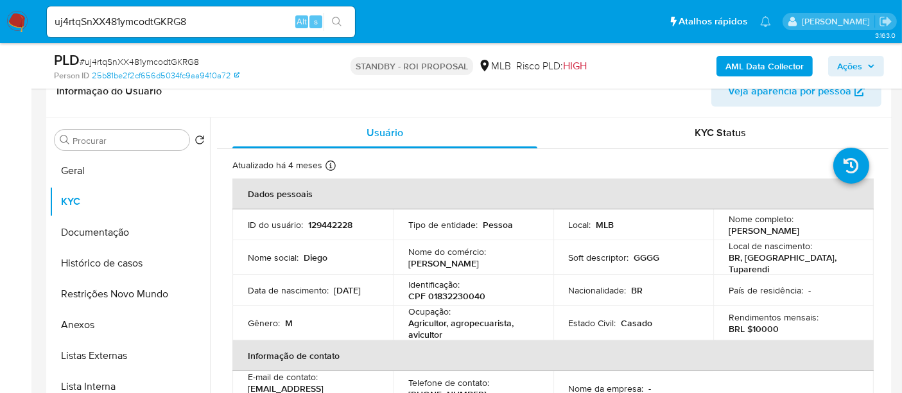
scroll to position [220, 0]
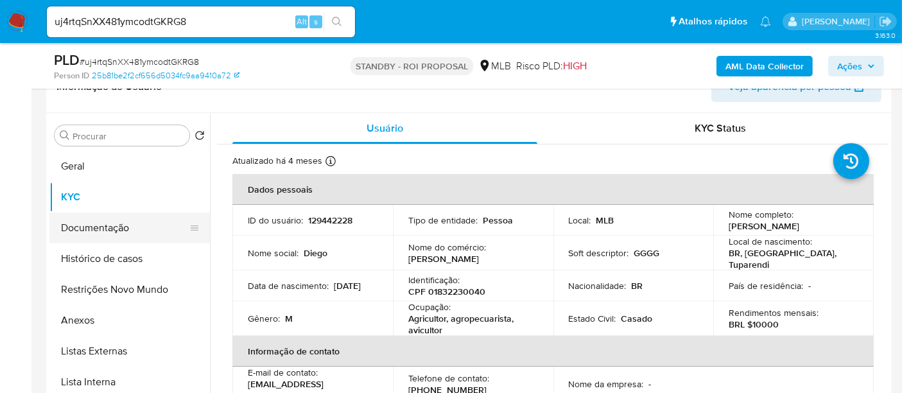
drag, startPoint x: 113, startPoint y: 229, endPoint x: 152, endPoint y: 229, distance: 39.1
click at [115, 229] on button "Documentação" at bounding box center [124, 227] width 150 height 31
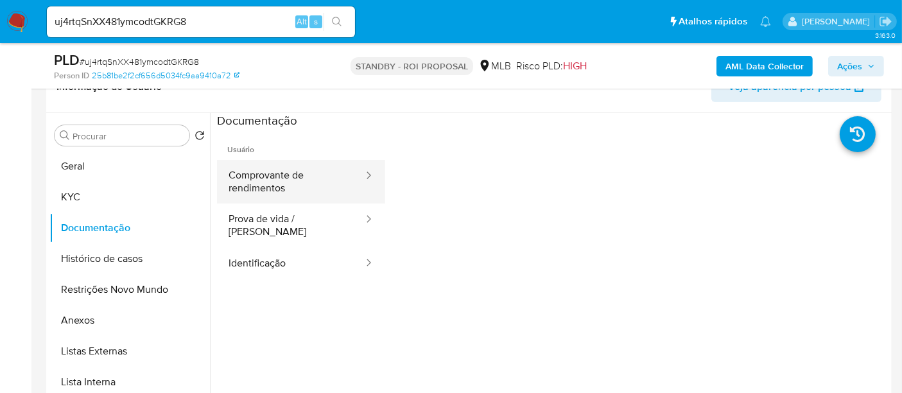
click at [293, 173] on button "Comprovante de rendimentos" at bounding box center [291, 182] width 148 height 44
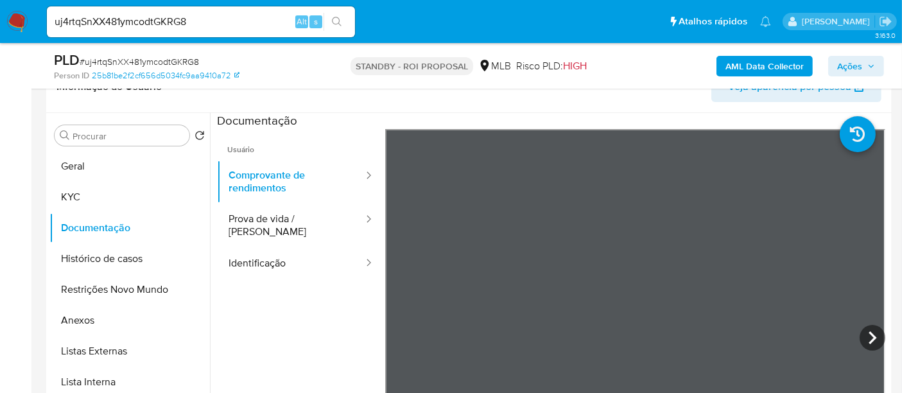
scroll to position [71, 0]
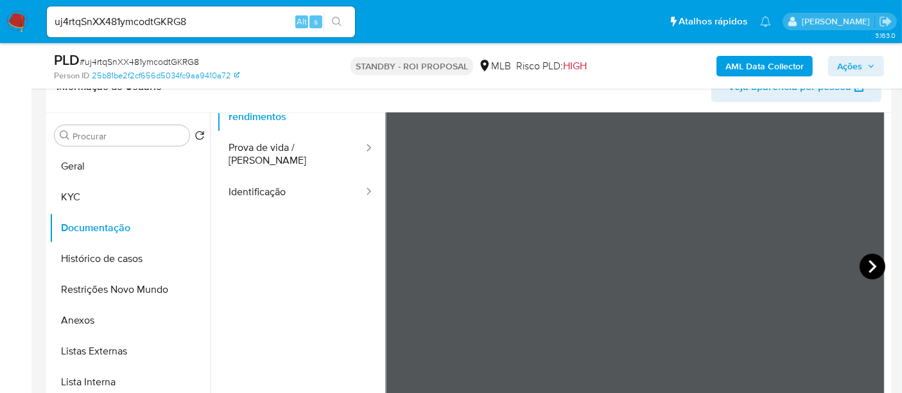
drag, startPoint x: 870, startPoint y: 263, endPoint x: 864, endPoint y: 266, distance: 6.9
click at [868, 264] on icon at bounding box center [872, 266] width 26 height 26
click at [869, 265] on icon at bounding box center [872, 266] width 8 height 13
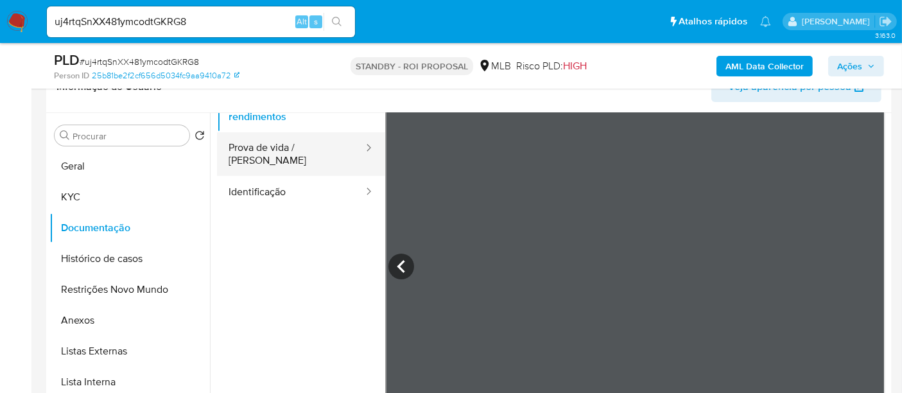
click at [286, 153] on button "Prova de vida / [PERSON_NAME]" at bounding box center [291, 154] width 148 height 44
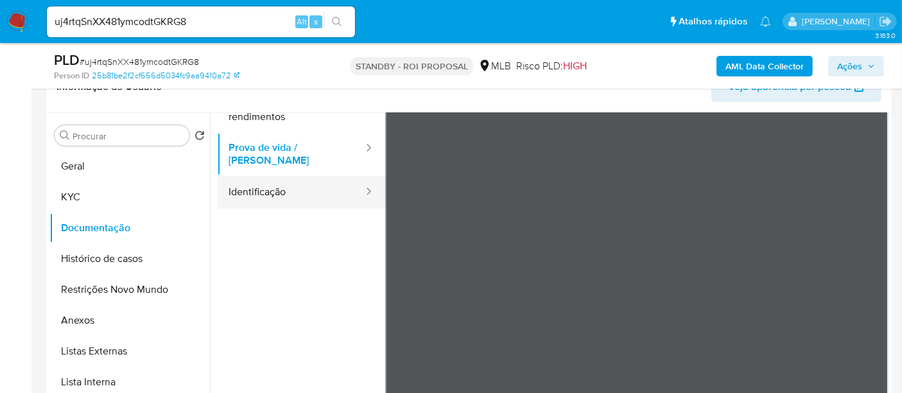
click at [247, 186] on button "Identificação" at bounding box center [291, 192] width 148 height 33
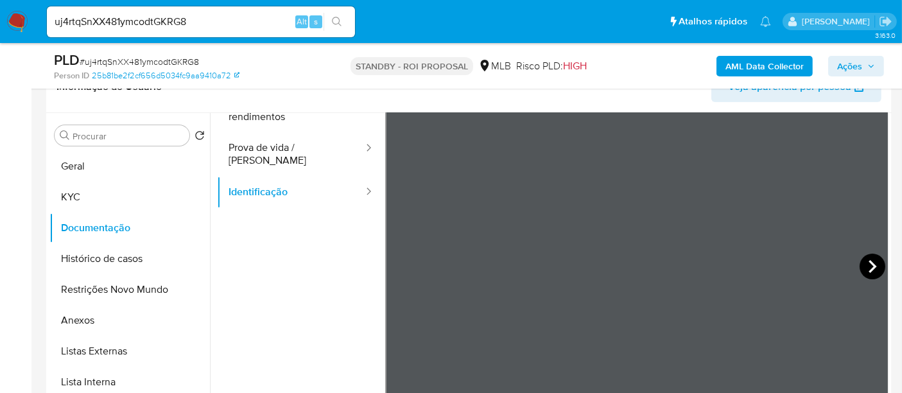
click at [859, 261] on icon at bounding box center [872, 266] width 26 height 26
drag, startPoint x: 227, startPoint y: 19, endPoint x: 0, endPoint y: 7, distance: 226.8
click at [0, 7] on nav "Pausado Ver notificaciones uj4rtqSnXX481ymcodtGKRG8 Alt s Atalhos rápidos Presi…" at bounding box center [451, 21] width 902 height 43
paste input "ctWvw5Ql8xGm7bmhqcEYpdnw"
type input "ctWvw5Ql8xGm7bmhqcEYpdnw"
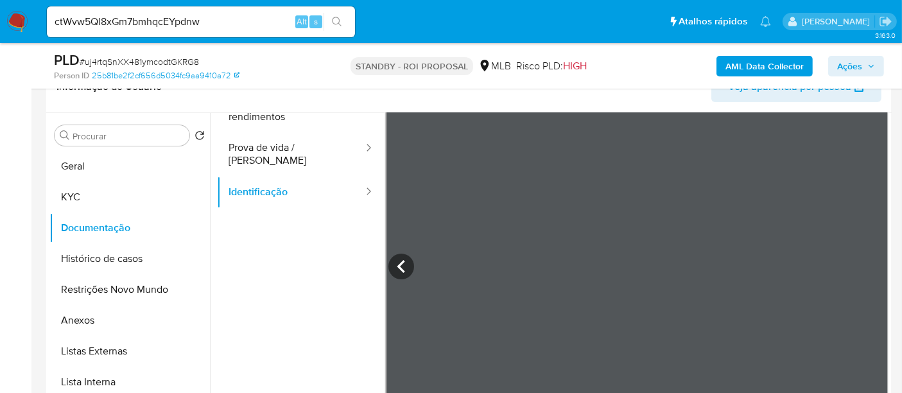
click at [334, 17] on icon "search-icon" at bounding box center [337, 22] width 10 height 10
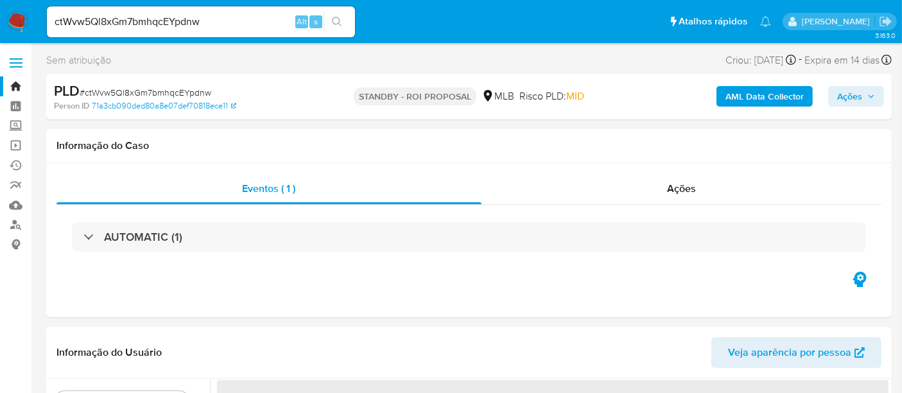
select select "10"
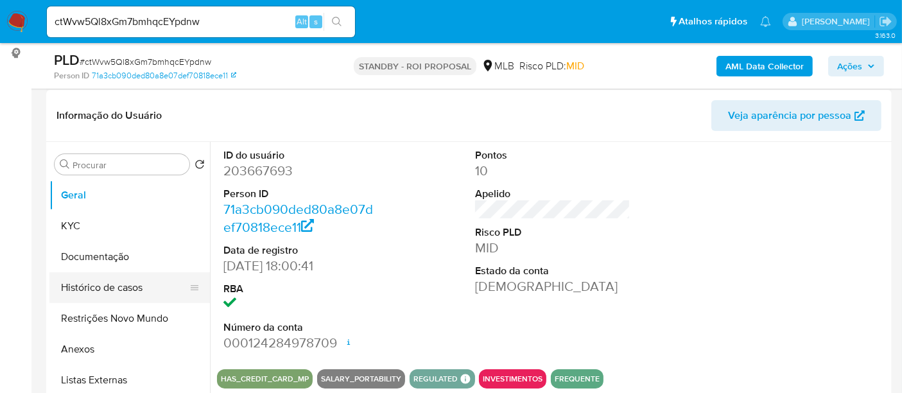
scroll to position [214, 0]
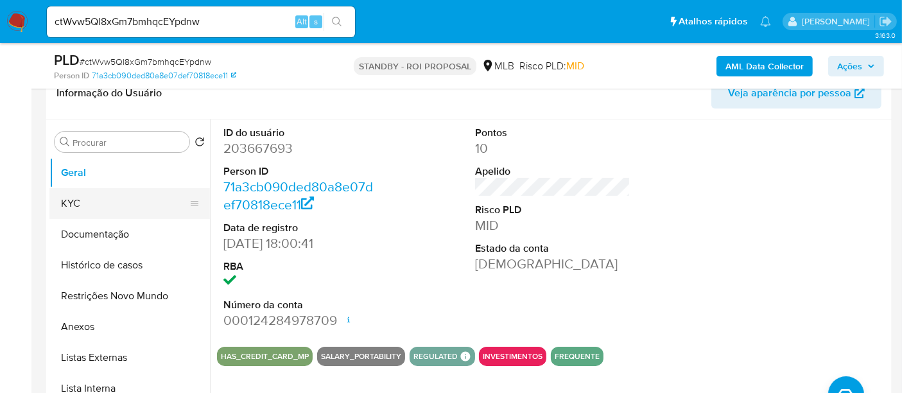
click at [75, 197] on button "KYC" at bounding box center [124, 203] width 150 height 31
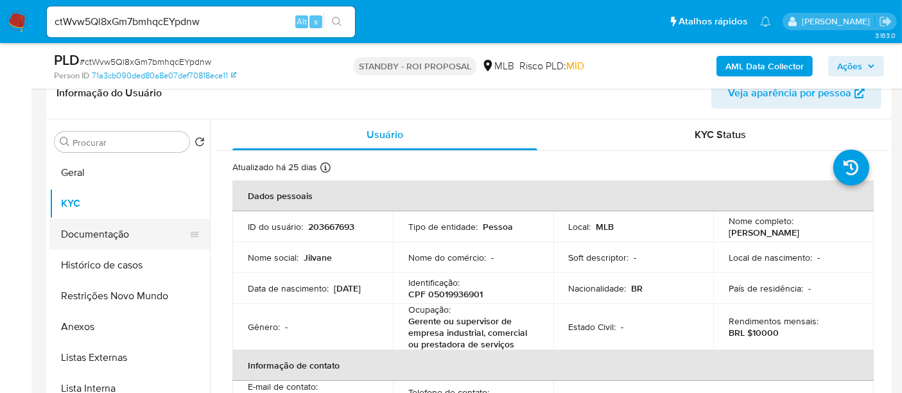
click at [81, 232] on button "Documentação" at bounding box center [124, 234] width 150 height 31
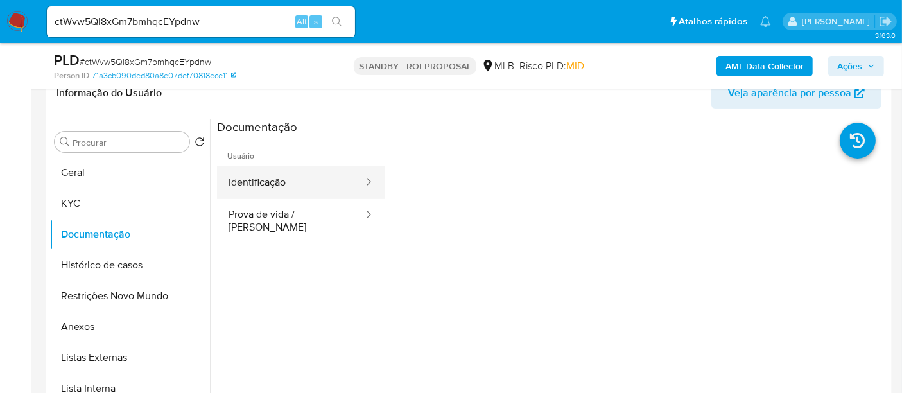
click at [302, 182] on button "Identificação" at bounding box center [291, 182] width 148 height 33
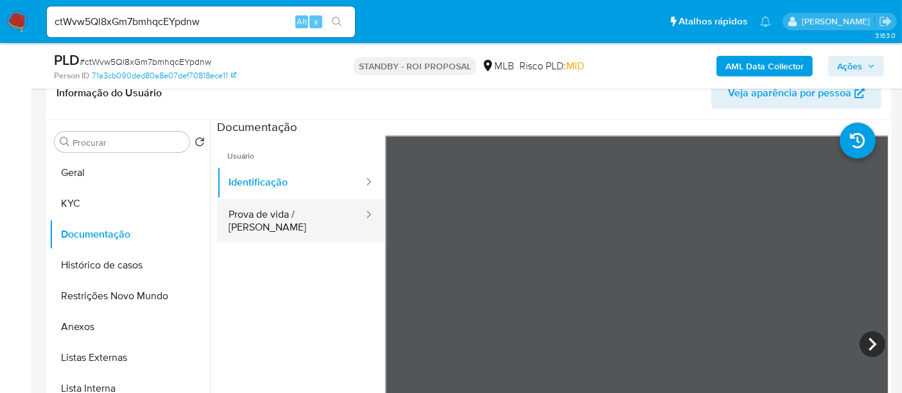
click at [281, 210] on button "Prova de vida / [PERSON_NAME]" at bounding box center [291, 221] width 148 height 44
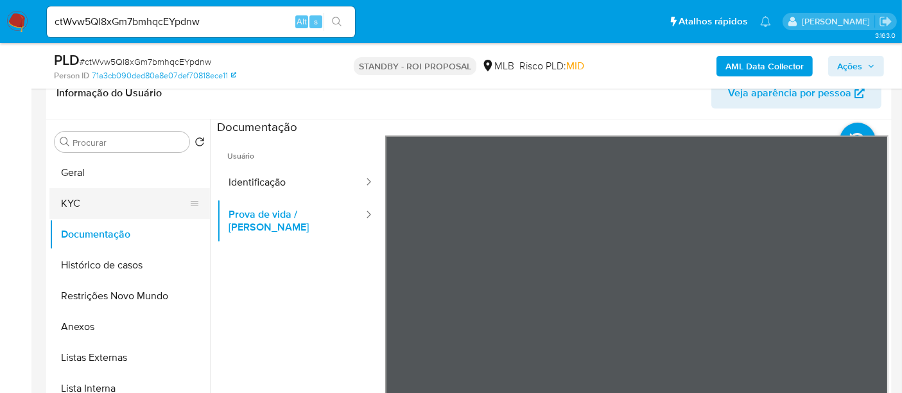
click at [80, 208] on button "KYC" at bounding box center [124, 203] width 150 height 31
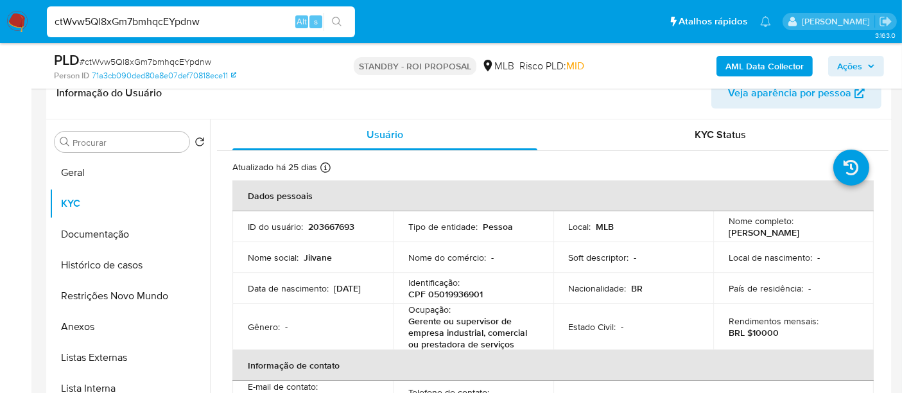
drag, startPoint x: 225, startPoint y: 22, endPoint x: 0, endPoint y: 43, distance: 226.2
paste input "9Xl2i631lIQ5TGO203tCR2P1"
type input "9Xl2i631lIQ5TGO203tCR2P1"
click at [336, 21] on icon "search-icon" at bounding box center [337, 22] width 10 height 10
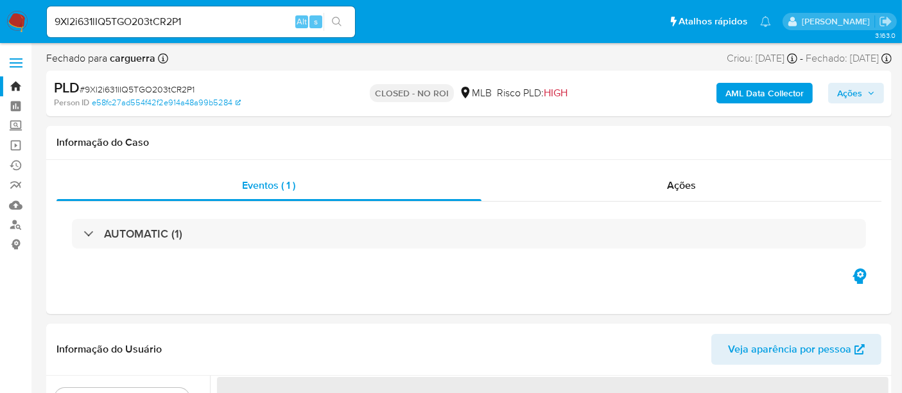
select select "10"
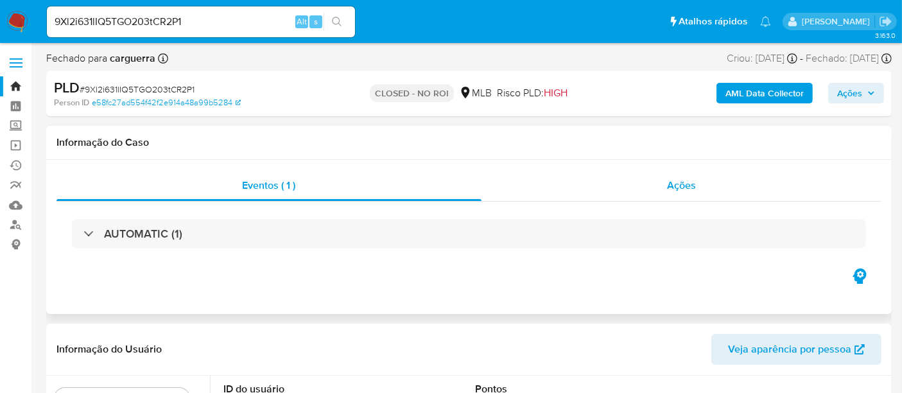
click at [689, 187] on span "Ações" at bounding box center [681, 185] width 29 height 15
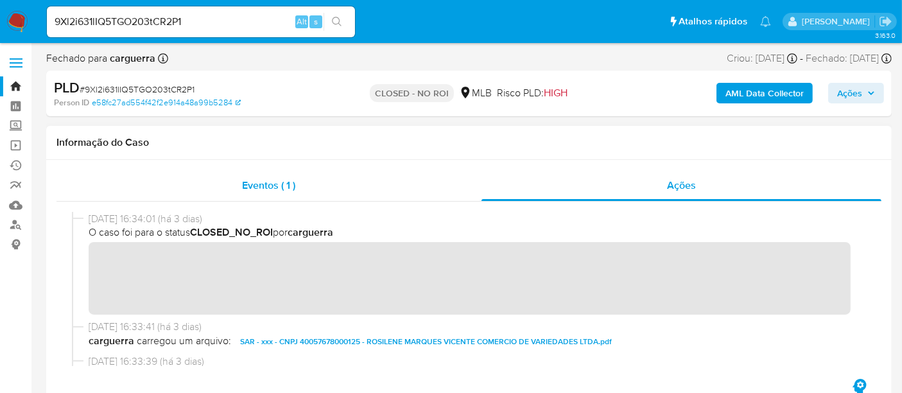
click at [264, 191] on span "Eventos ( 1 )" at bounding box center [268, 185] width 53 height 15
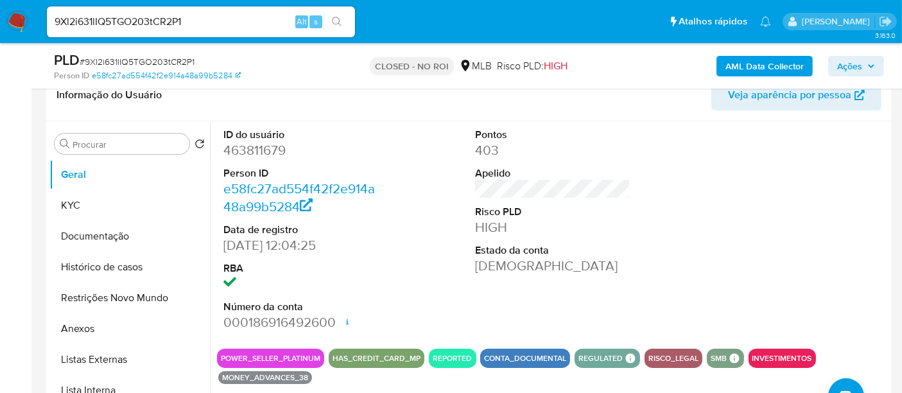
scroll to position [214, 0]
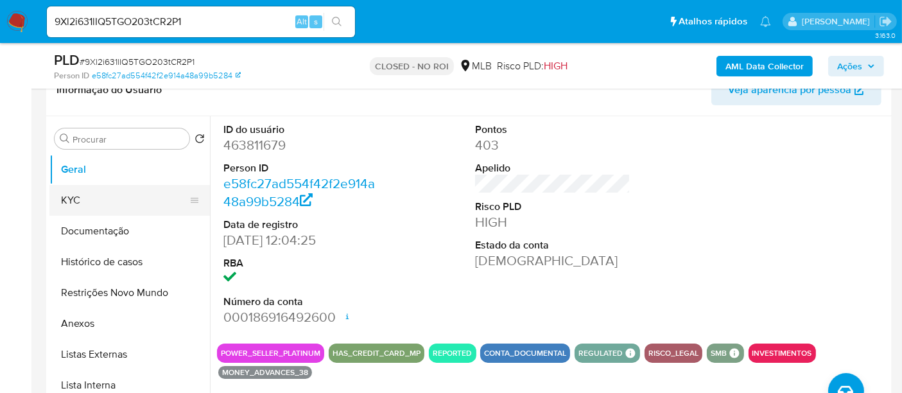
click at [67, 199] on button "KYC" at bounding box center [124, 200] width 150 height 31
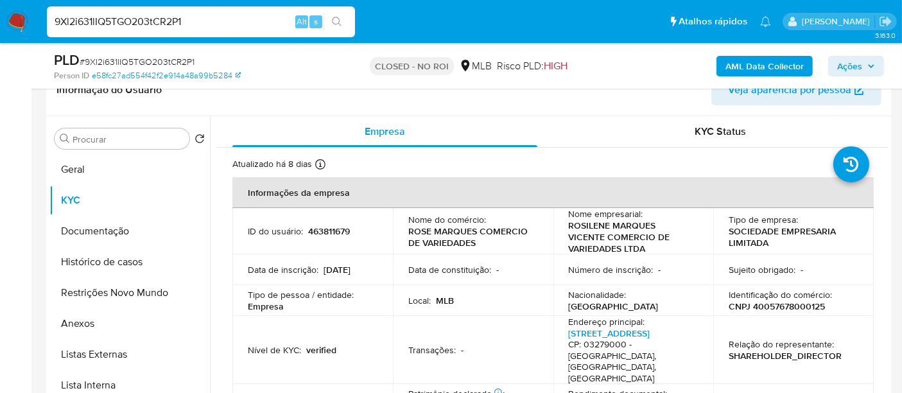
drag, startPoint x: 195, startPoint y: 22, endPoint x: 0, endPoint y: -17, distance: 198.8
paste input "nK0JWLyRuCWlP1XSJ5sYGHA"
type input "nK0JWLyRuCWlP1XSJ5sYGHA1"
click at [342, 19] on button "search-icon" at bounding box center [336, 22] width 26 height 18
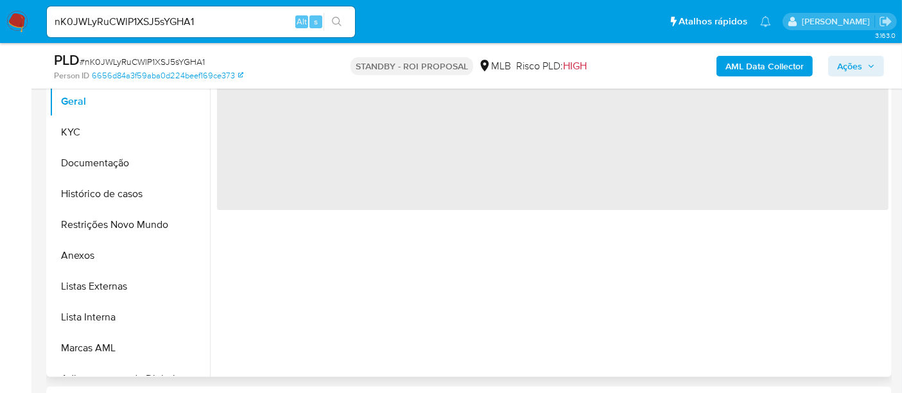
select select "10"
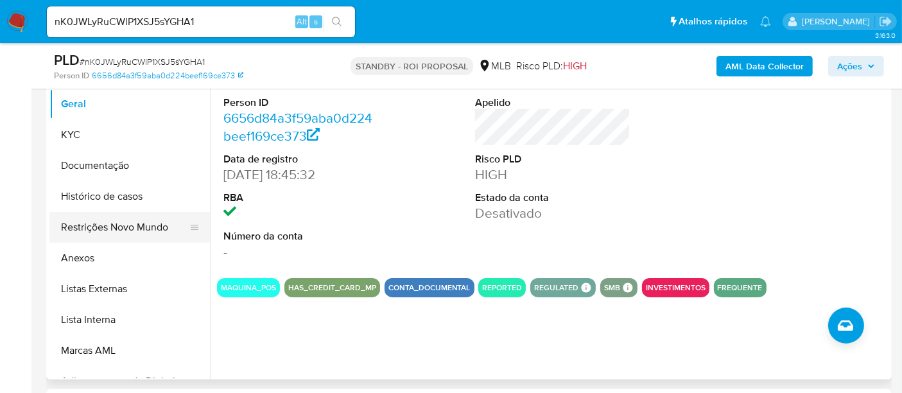
scroll to position [285, 0]
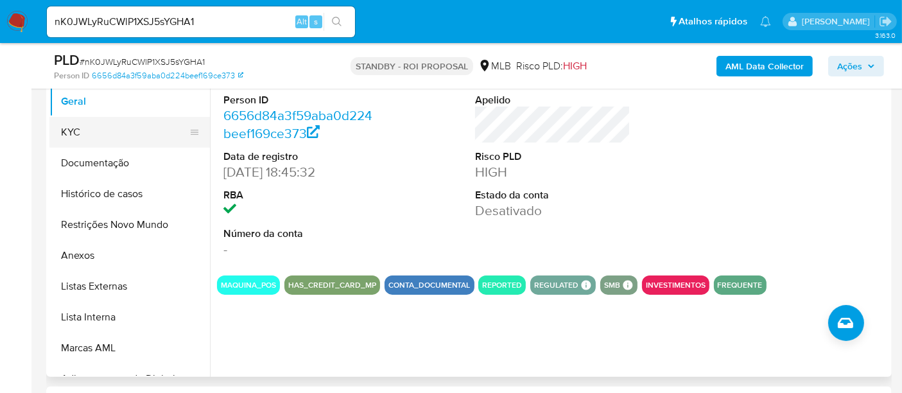
click at [74, 129] on button "KYC" at bounding box center [124, 132] width 150 height 31
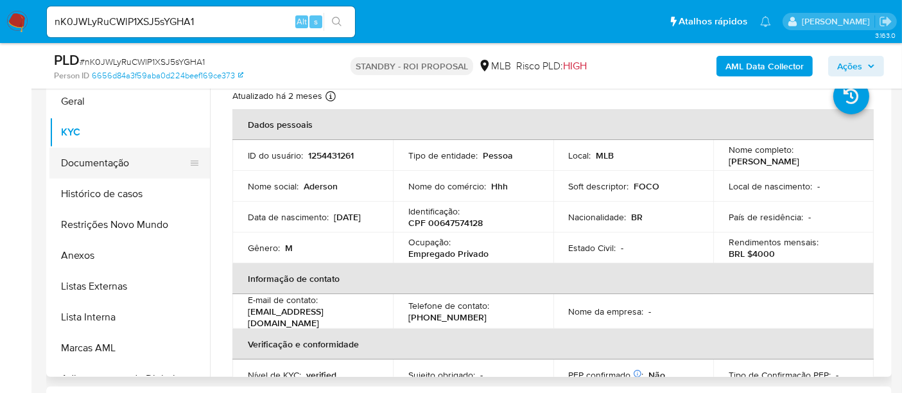
click at [89, 150] on button "Documentação" at bounding box center [124, 163] width 150 height 31
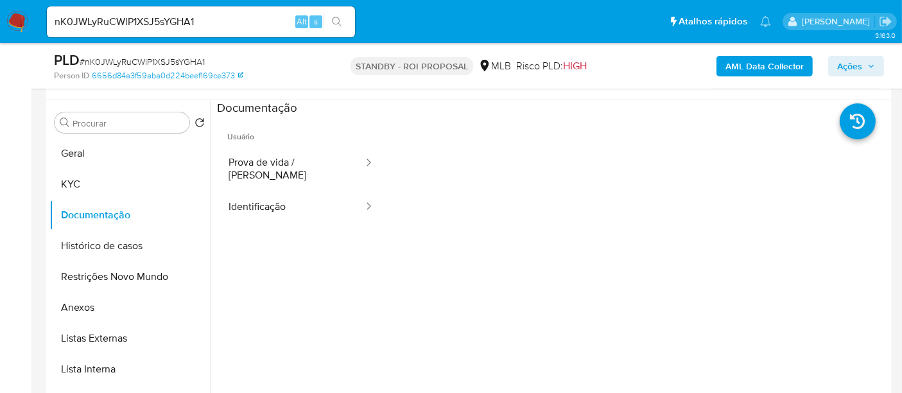
scroll to position [214, 0]
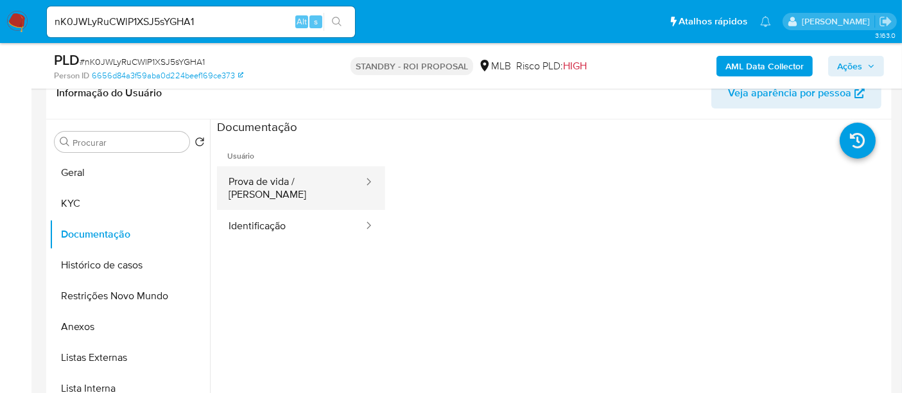
click at [302, 182] on button "Prova de vida / [PERSON_NAME]" at bounding box center [291, 188] width 148 height 44
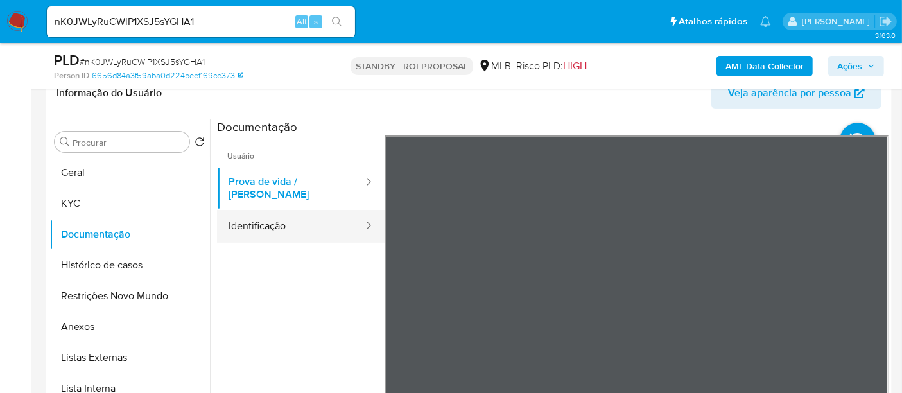
drag, startPoint x: 266, startPoint y: 207, endPoint x: 330, endPoint y: 223, distance: 66.0
click at [266, 210] on button "Identificação" at bounding box center [291, 226] width 148 height 33
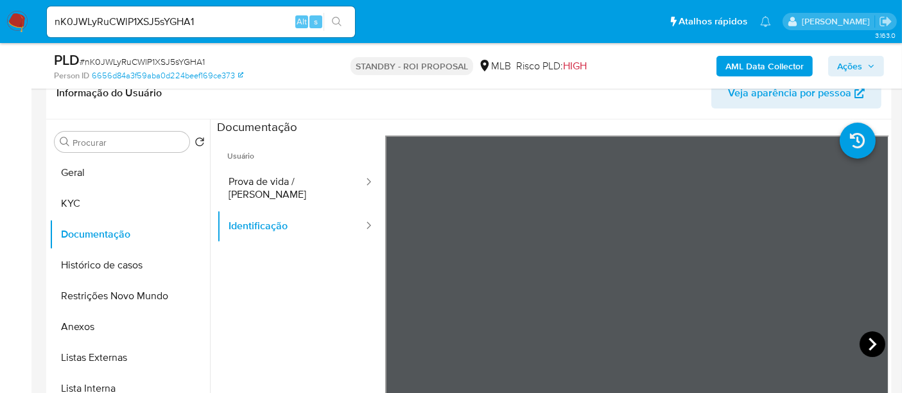
click at [872, 341] on icon at bounding box center [872, 344] width 26 height 26
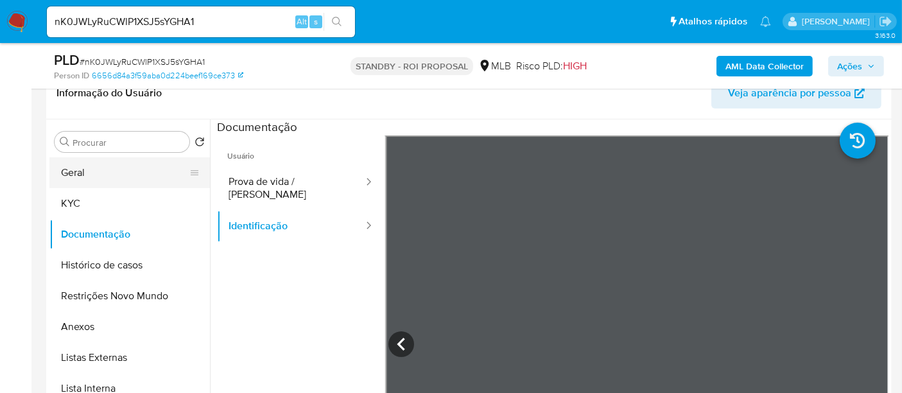
click at [84, 169] on button "Geral" at bounding box center [124, 172] width 150 height 31
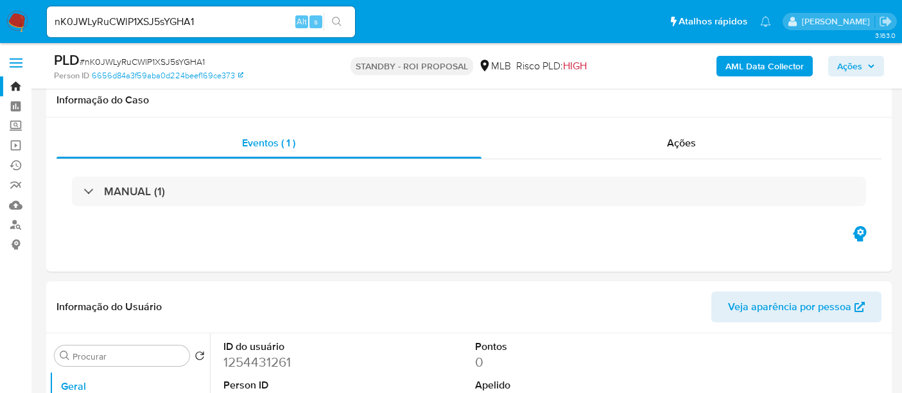
select select "10"
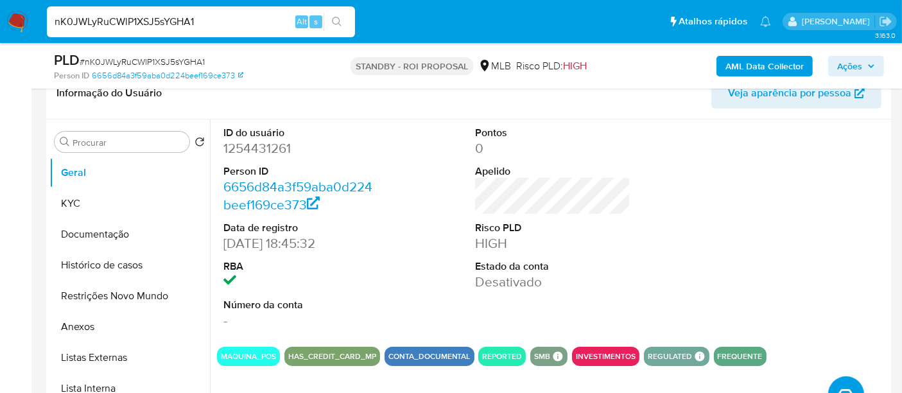
drag, startPoint x: 229, startPoint y: 21, endPoint x: 0, endPoint y: 6, distance: 229.5
click at [0, 6] on nav "Pausado Ver notificaciones nK0JWLyRuCWlP1XSJ5sYGHA1 Alt s Atalhos rápidos Presi…" at bounding box center [451, 21] width 902 height 43
type input "2445292382"
click at [339, 19] on icon "search-icon" at bounding box center [337, 22] width 10 height 10
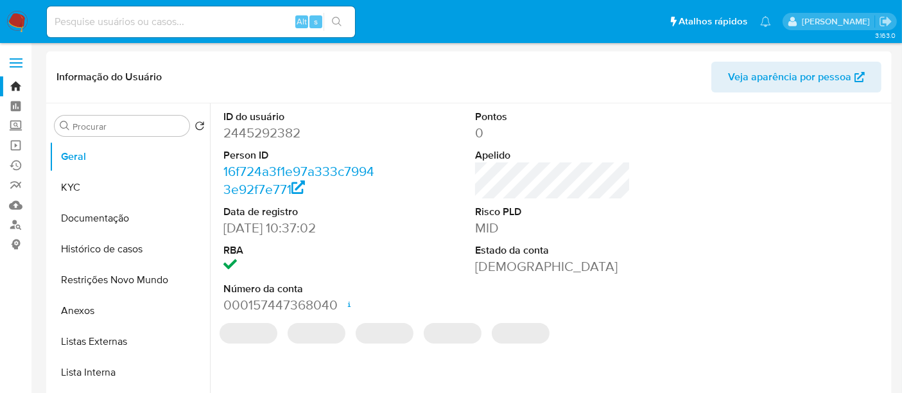
select select "10"
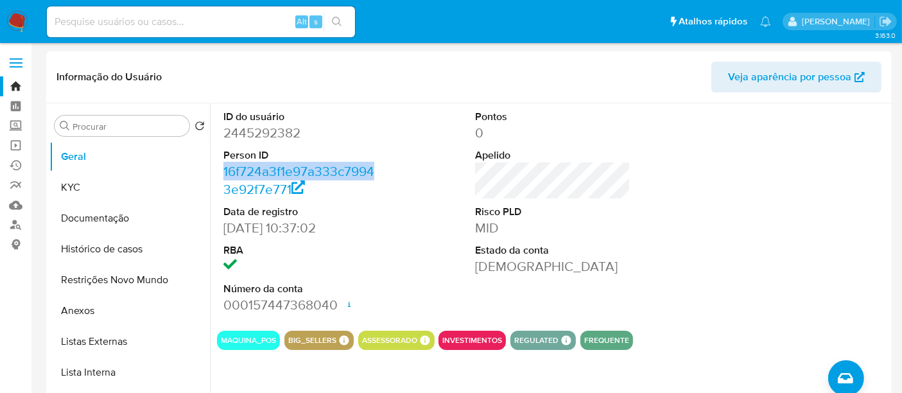
drag, startPoint x: 220, startPoint y: 169, endPoint x: 373, endPoint y: 175, distance: 152.8
click at [373, 175] on div "ID do usuário 2445292382 Person ID 16f724a3f1e97a333c79943e92f7e771 Data de reg…" at bounding box center [301, 211] width 168 height 217
click at [105, 253] on button "Histórico de casos" at bounding box center [124, 249] width 150 height 31
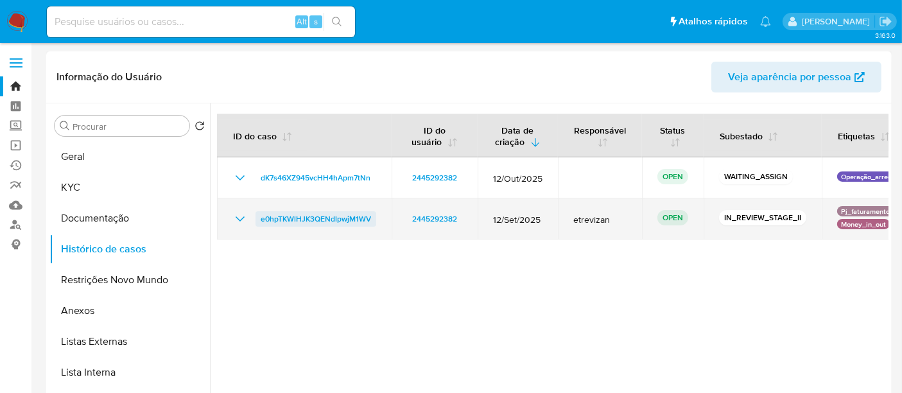
click at [335, 215] on span "e0hpTKWlHJK3QENdlpwjM1WV" at bounding box center [316, 218] width 110 height 15
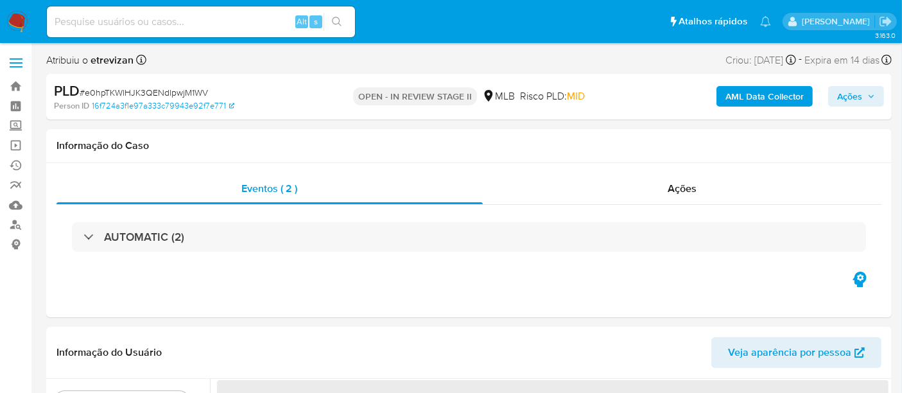
select select "10"
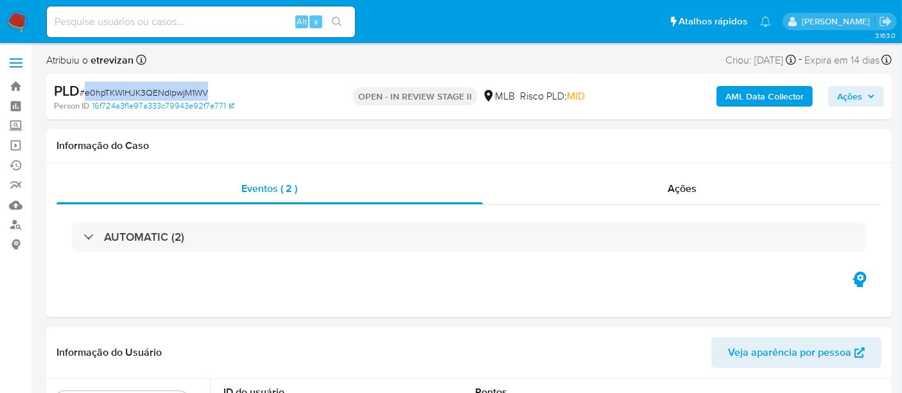
drag, startPoint x: 86, startPoint y: 93, endPoint x: 205, endPoint y: 94, distance: 119.4
click at [205, 94] on span "# e0hpTKWlHJK3QENdlpwjM1WV" at bounding box center [144, 92] width 128 height 13
copy span "e0hpTKWlHJK3QENdlpwjM1WV"
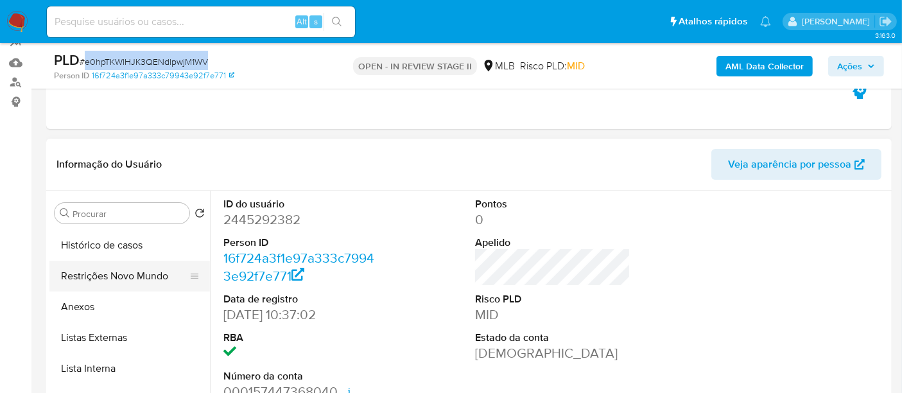
scroll to position [71, 0]
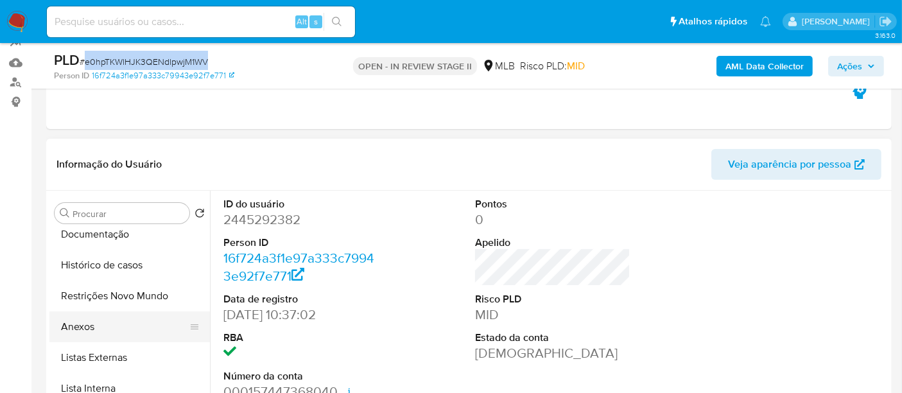
click at [94, 329] on button "Anexos" at bounding box center [124, 326] width 150 height 31
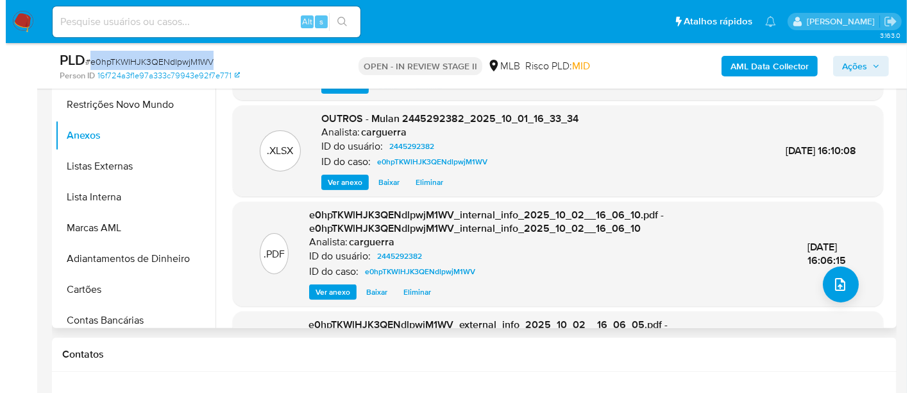
scroll to position [339, 0]
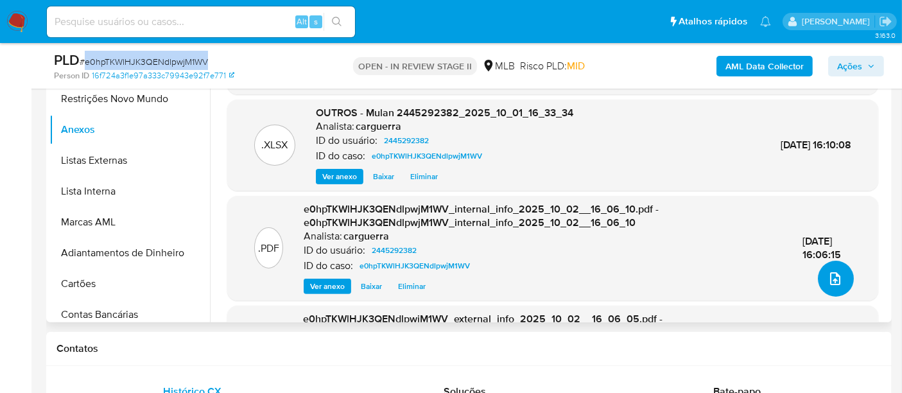
click at [830, 280] on icon "upload-file" at bounding box center [835, 278] width 10 height 13
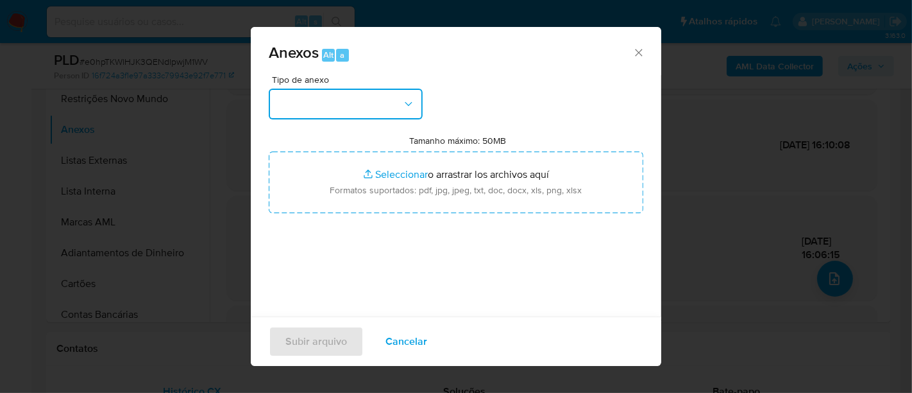
click at [411, 98] on icon "button" at bounding box center [408, 104] width 13 height 13
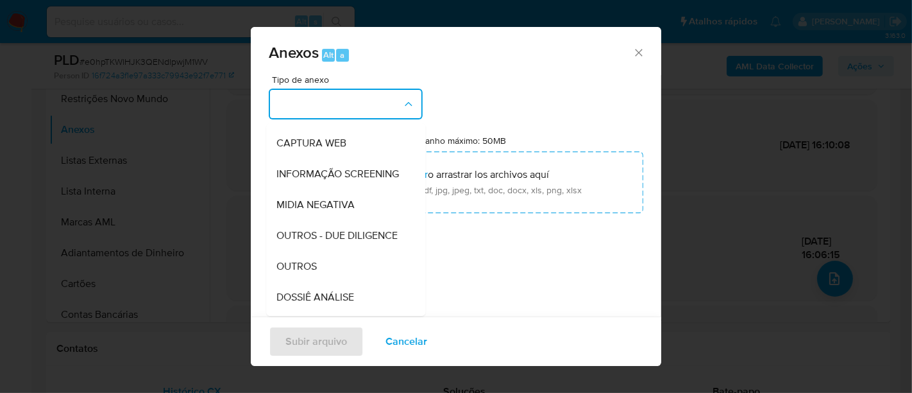
scroll to position [197, 0]
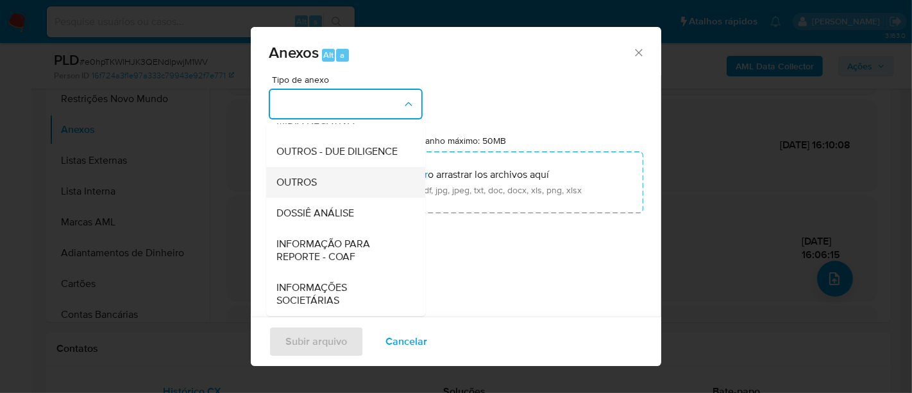
click at [307, 185] on span "OUTROS" at bounding box center [297, 182] width 40 height 13
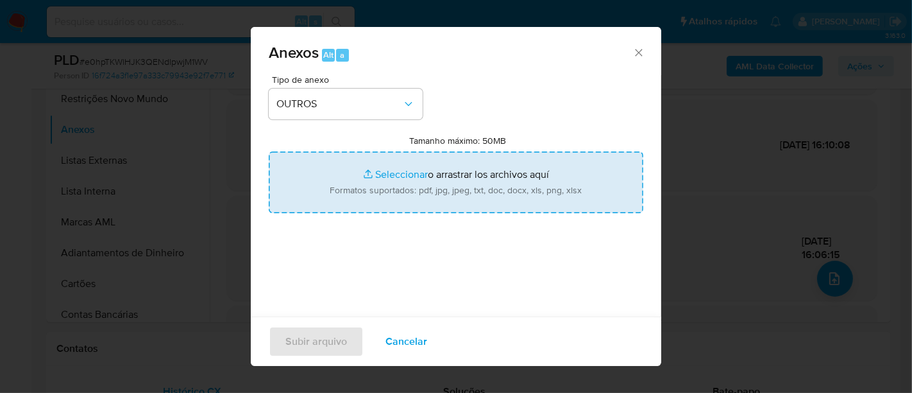
click at [384, 180] on input "Tamanho máximo: 50MB Seleccionar archivos" at bounding box center [456, 182] width 375 height 62
type input "C:\fakepath\de acordo encerramento relacionamento_area comercial_cliente Santan…"
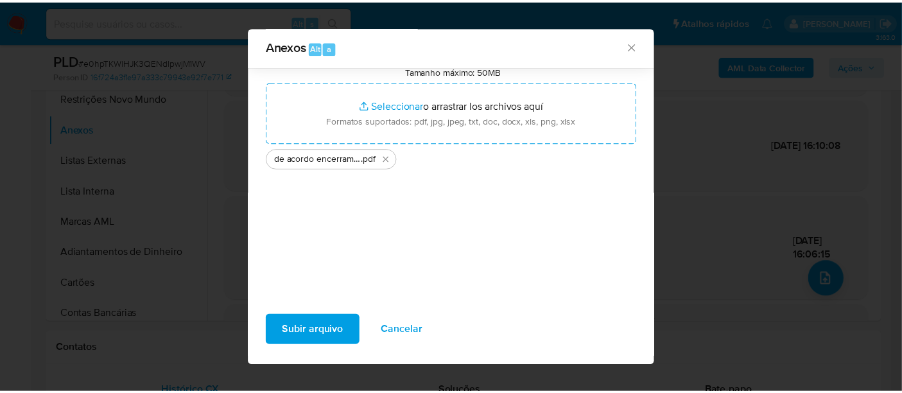
scroll to position [71, 0]
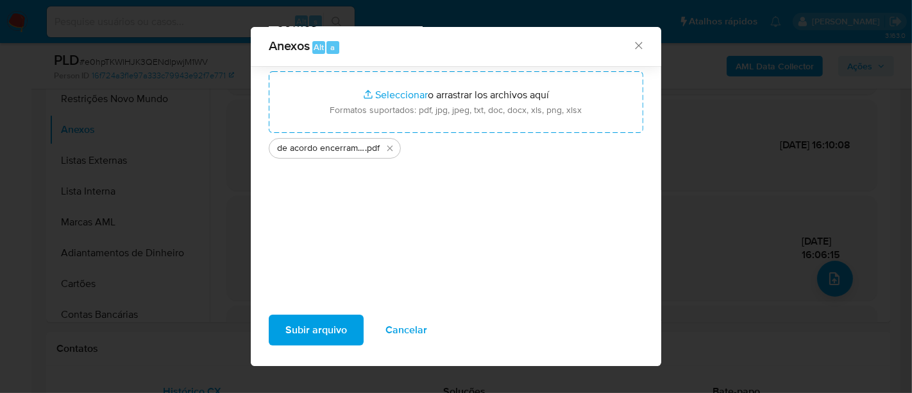
click at [311, 332] on span "Subir arquivo" at bounding box center [317, 330] width 62 height 28
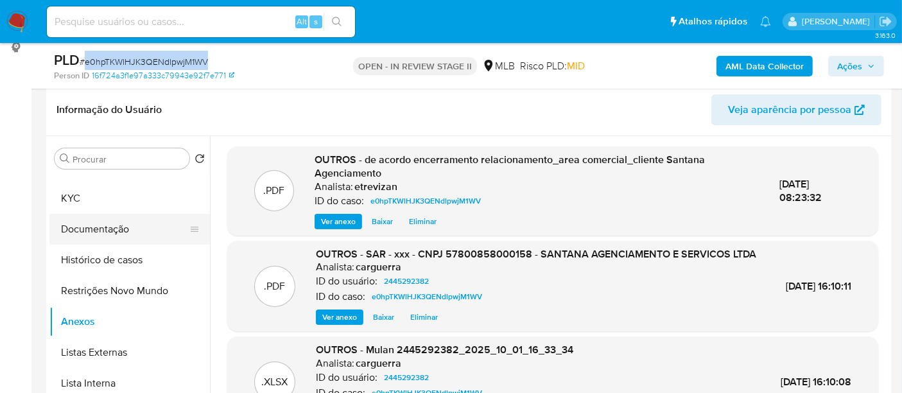
scroll to position [0, 0]
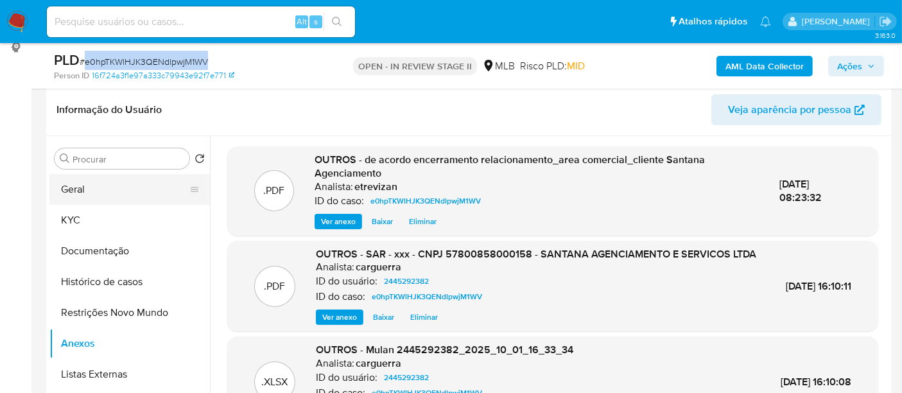
click at [76, 185] on button "Geral" at bounding box center [124, 189] width 150 height 31
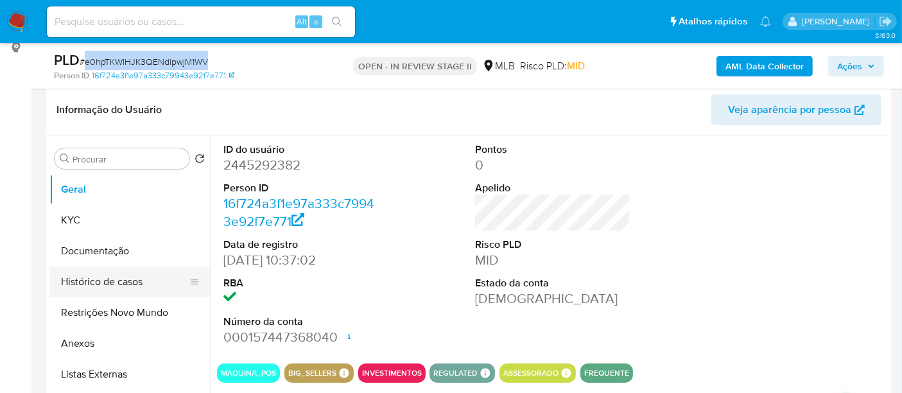
drag, startPoint x: 119, startPoint y: 282, endPoint x: 144, endPoint y: 278, distance: 25.3
click at [121, 280] on button "Histórico de casos" at bounding box center [124, 281] width 150 height 31
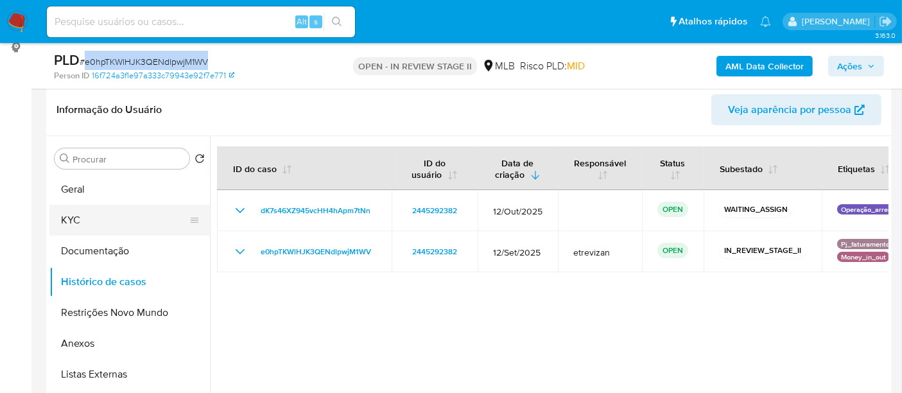
drag, startPoint x: 89, startPoint y: 217, endPoint x: 128, endPoint y: 218, distance: 39.2
click at [89, 217] on button "KYC" at bounding box center [124, 220] width 150 height 31
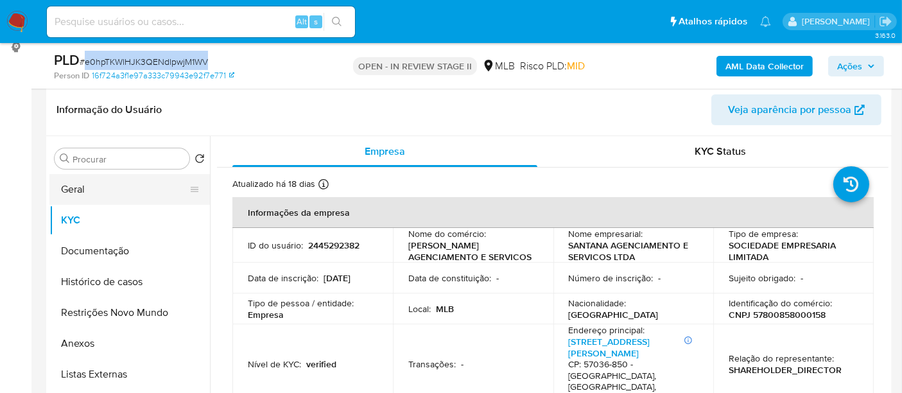
drag, startPoint x: 81, startPoint y: 189, endPoint x: 115, endPoint y: 193, distance: 34.9
click at [83, 189] on button "Geral" at bounding box center [124, 189] width 150 height 31
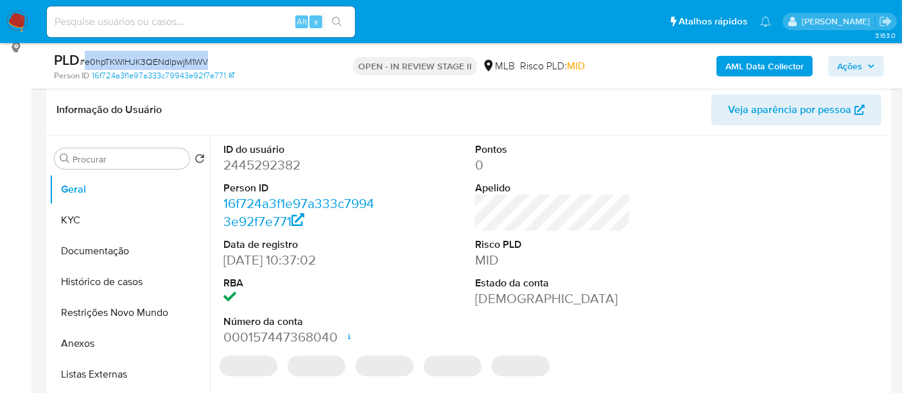
scroll to position [268, 0]
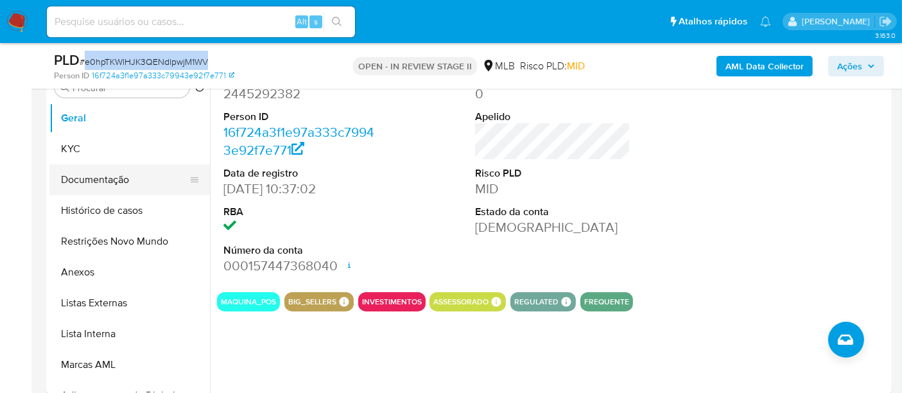
click at [99, 181] on button "Documentação" at bounding box center [124, 179] width 150 height 31
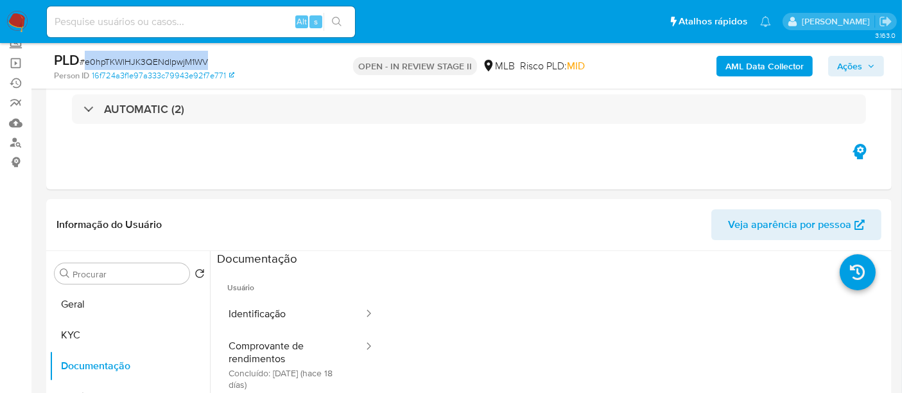
scroll to position [55, 0]
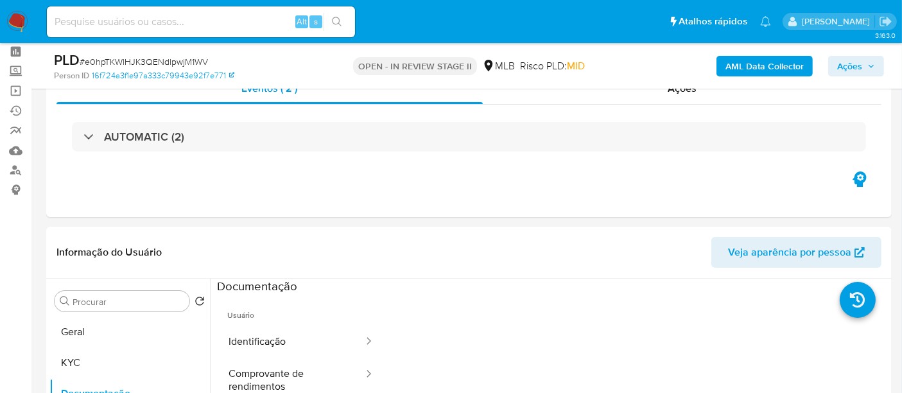
click at [153, 19] on input at bounding box center [201, 21] width 308 height 17
paste input "zUvnY0gkuTO1XFpIJTEQVLGw"
type input "zUvnY0gkuTO1XFpIJTEQVLGw"
click at [336, 13] on button "search-icon" at bounding box center [336, 22] width 26 height 18
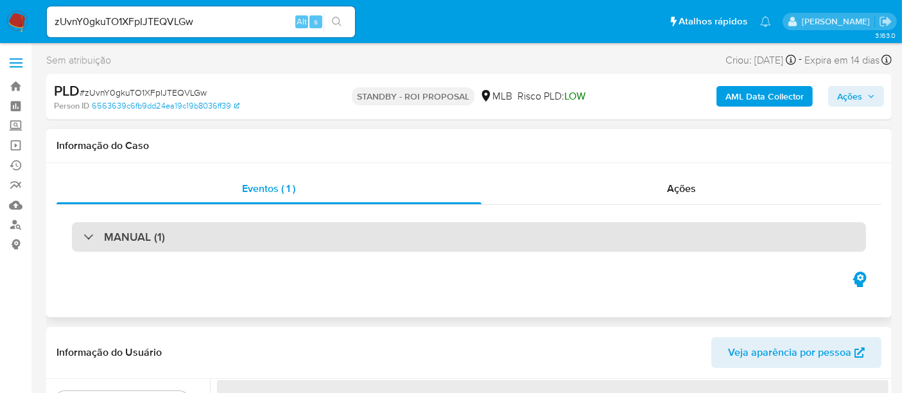
select select "10"
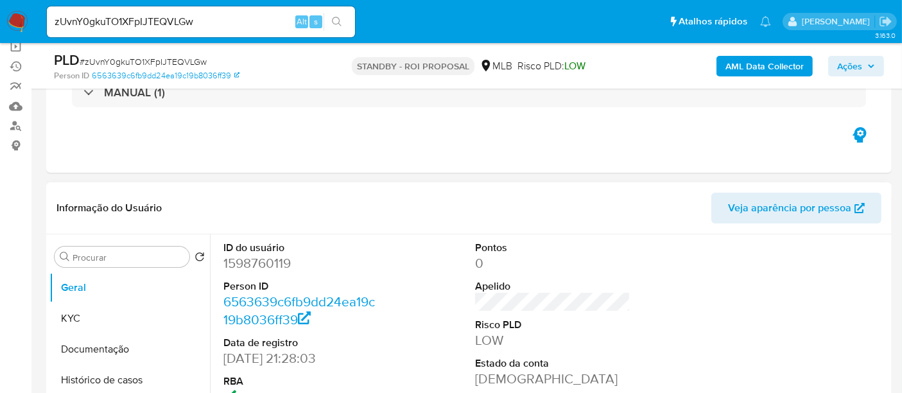
scroll to position [142, 0]
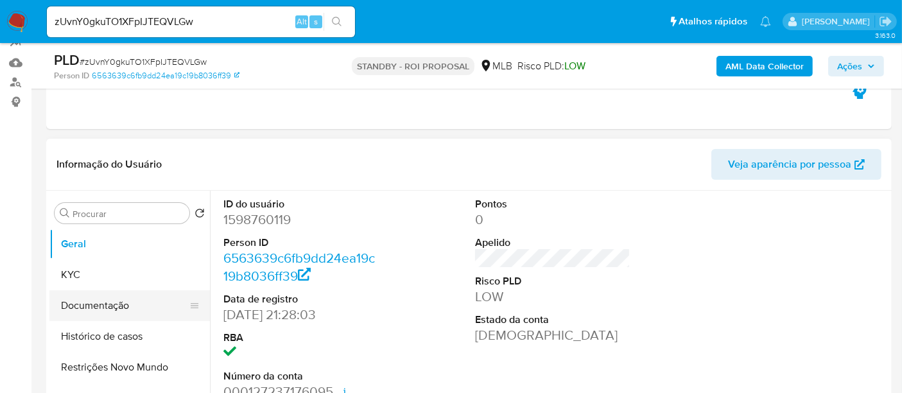
drag, startPoint x: 100, startPoint y: 306, endPoint x: 178, endPoint y: 304, distance: 78.3
click at [100, 305] on button "Documentação" at bounding box center [124, 305] width 150 height 31
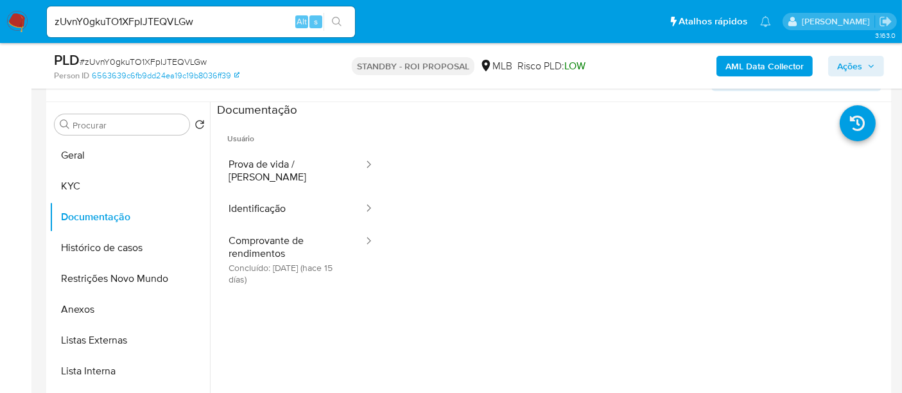
scroll to position [242, 0]
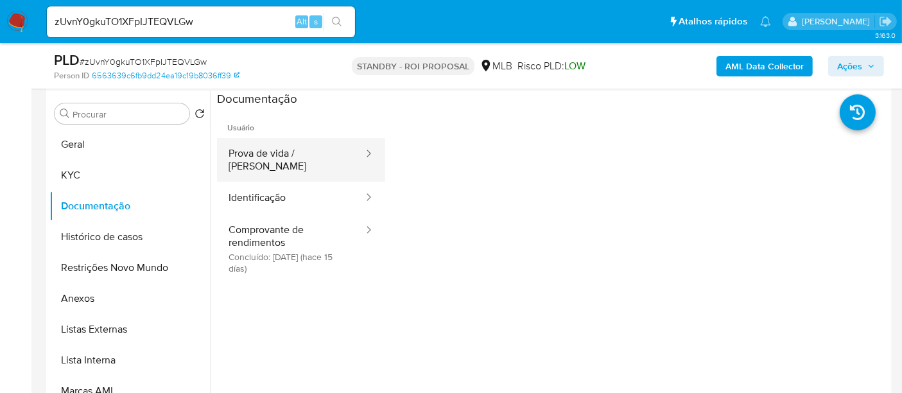
click at [282, 155] on button "Prova de vida / [PERSON_NAME]" at bounding box center [291, 160] width 148 height 44
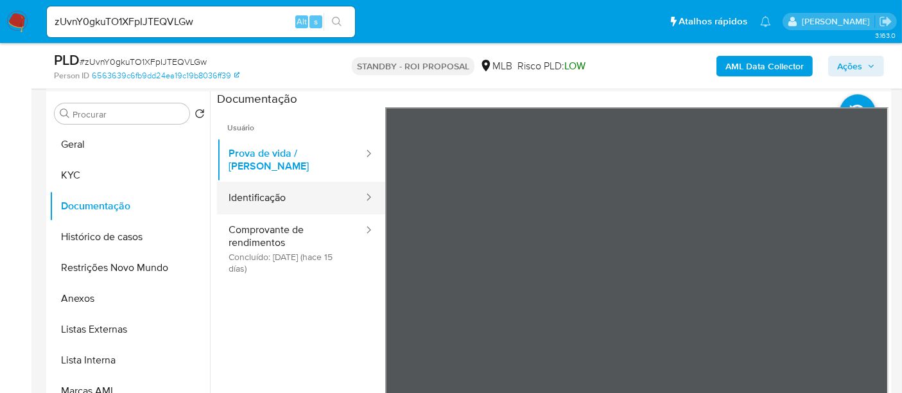
click at [268, 189] on button "Identificação" at bounding box center [291, 198] width 148 height 33
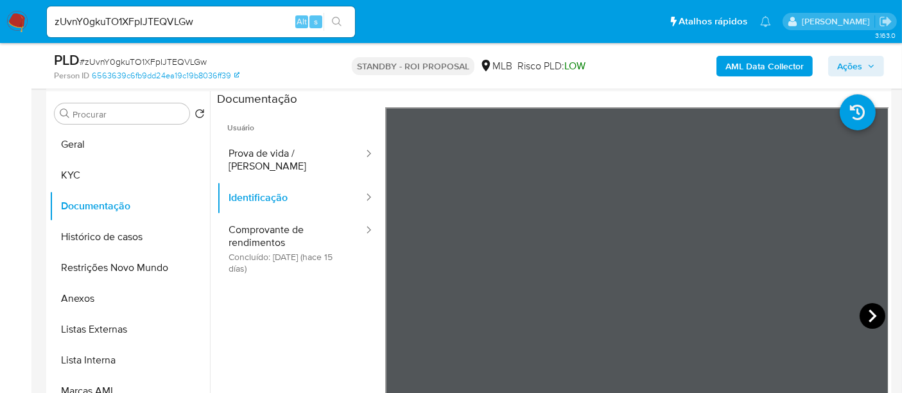
click at [862, 311] on icon at bounding box center [872, 316] width 26 height 26
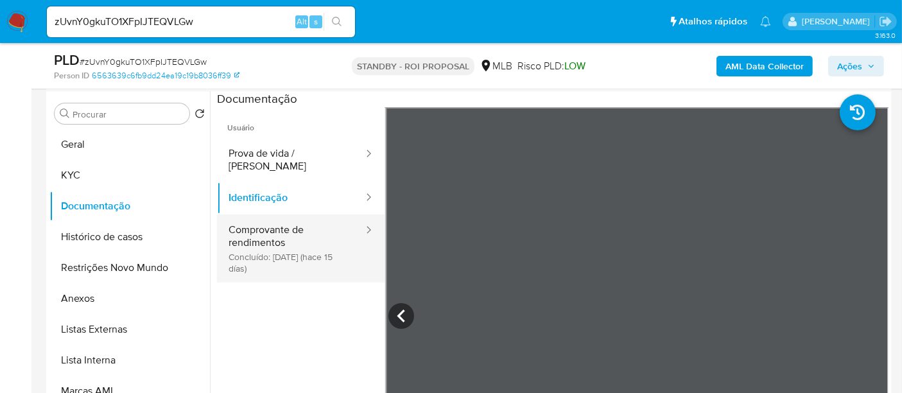
click at [264, 219] on button "Comprovante de rendimentos Concluído: 28/09/2025 (hace 15 días)" at bounding box center [291, 248] width 148 height 68
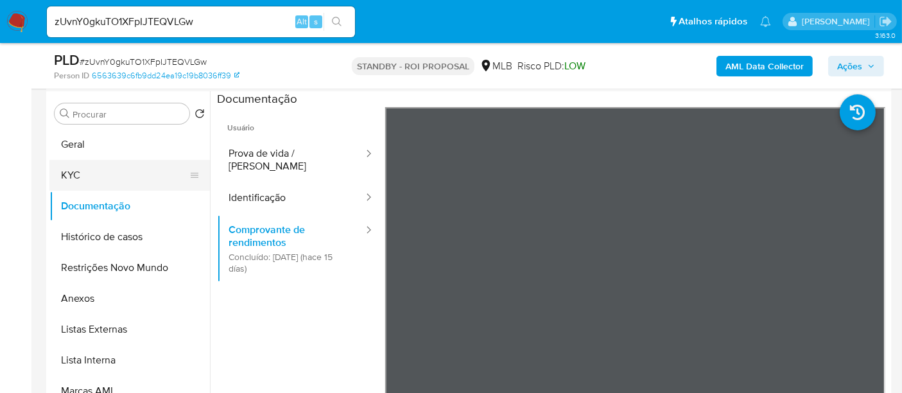
click at [75, 175] on button "KYC" at bounding box center [124, 175] width 150 height 31
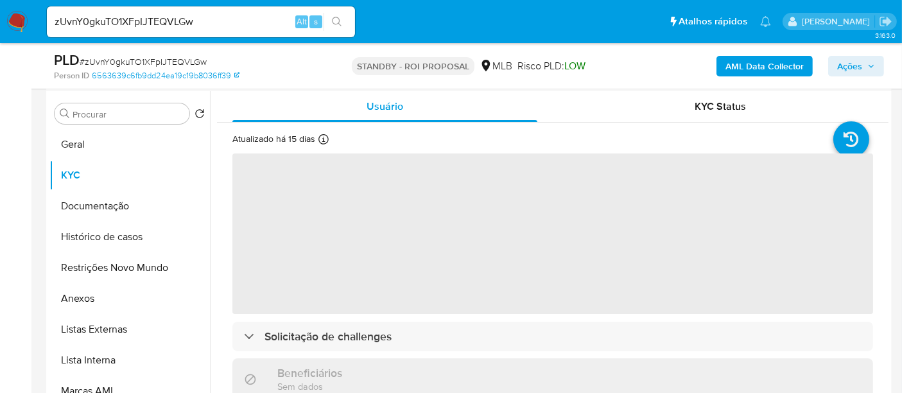
scroll to position [71, 0]
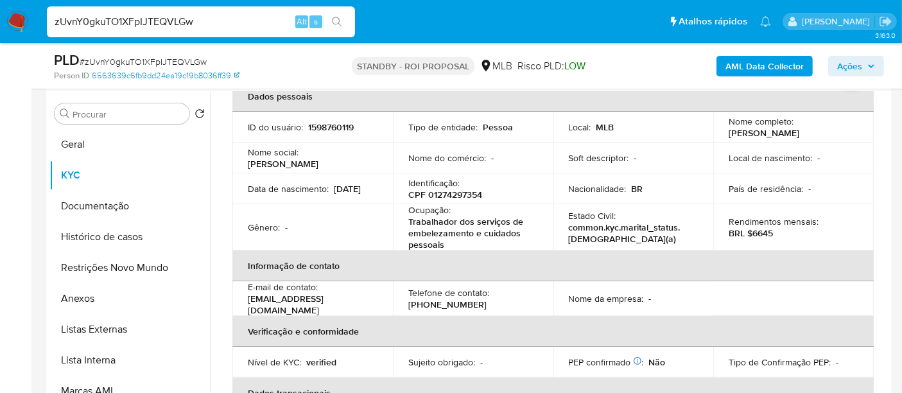
drag, startPoint x: 189, startPoint y: 30, endPoint x: 0, endPoint y: 35, distance: 189.3
click at [0, 35] on nav "Pausado Ver notificaciones zUvnY0gkuTO1XFpIJTEQVLGw Alt s Atalhos rápidos Presi…" at bounding box center [451, 21] width 902 height 43
paste input "LZPTnfQmovex7ZI7gKuIqONL"
type input "LZPTnfQmovex7ZI7gKuIqONL"
click at [338, 17] on icon "search-icon" at bounding box center [337, 22] width 10 height 10
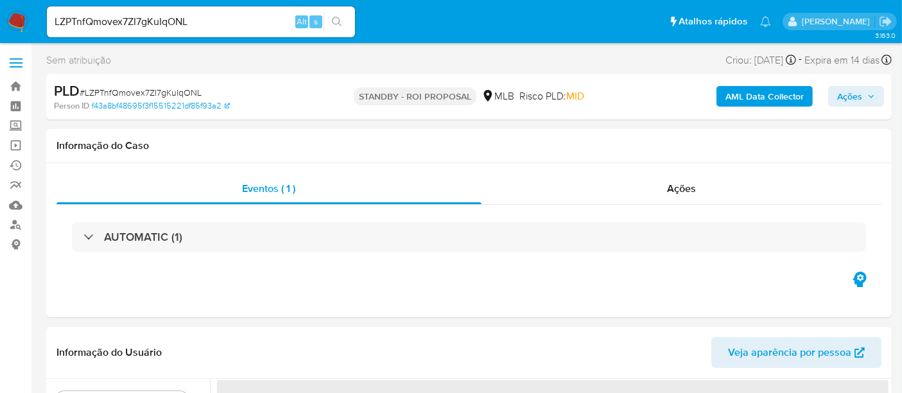
select select "10"
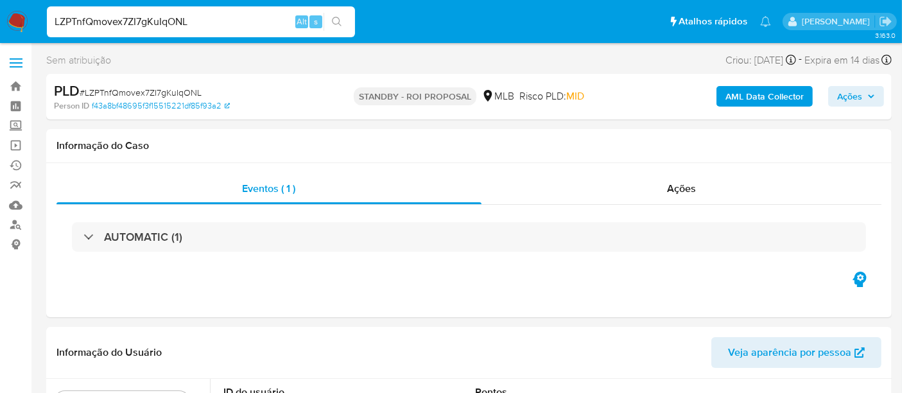
drag, startPoint x: 82, startPoint y: 13, endPoint x: 0, endPoint y: -12, distance: 86.0
click at [336, 15] on button "search-icon" at bounding box center [336, 22] width 26 height 18
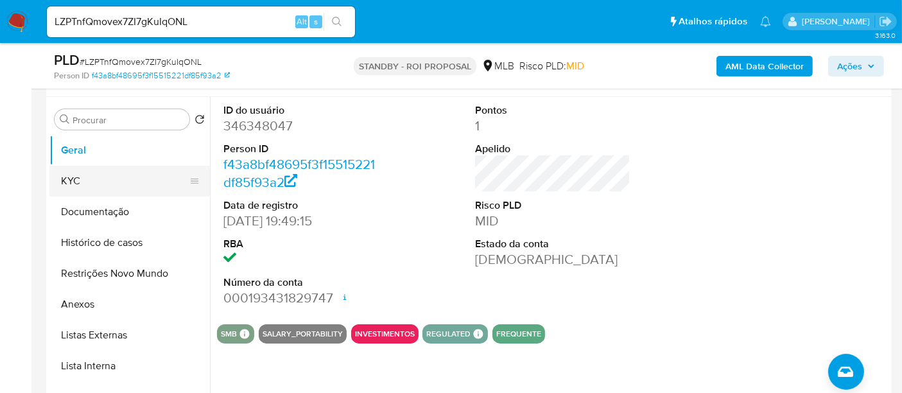
scroll to position [214, 0]
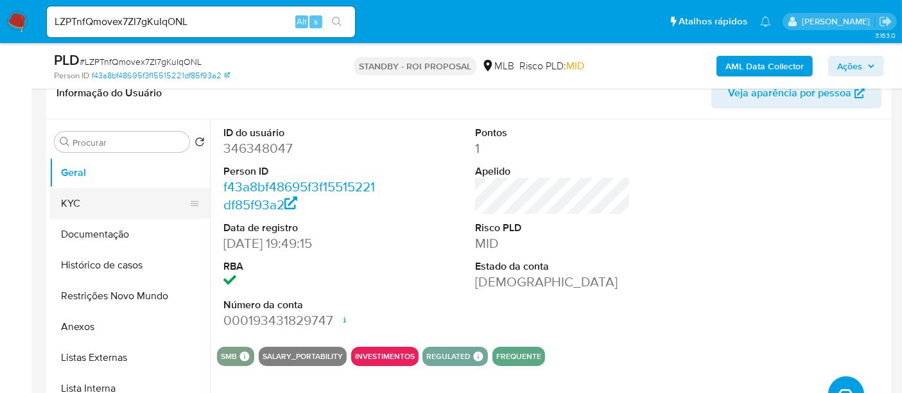
click at [92, 204] on button "KYC" at bounding box center [124, 203] width 150 height 31
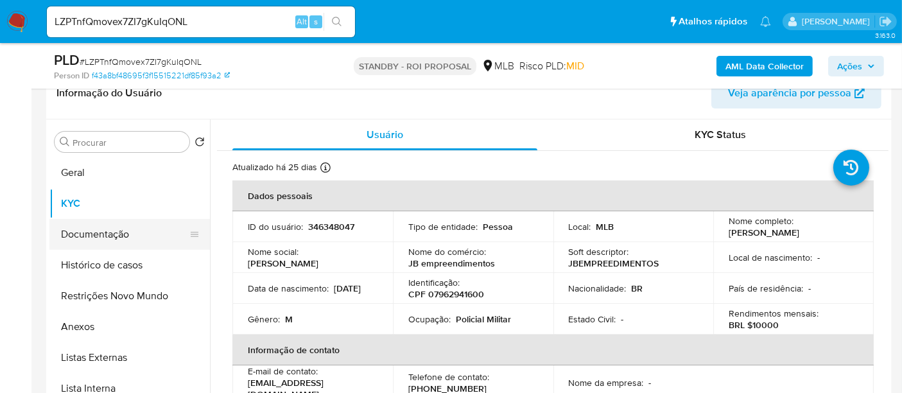
click at [106, 228] on button "Documentação" at bounding box center [124, 234] width 150 height 31
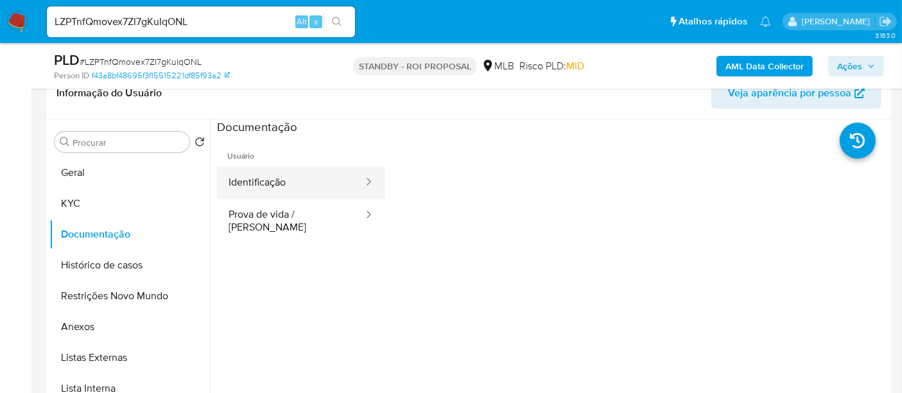
click at [268, 173] on button "Identificação" at bounding box center [291, 182] width 148 height 33
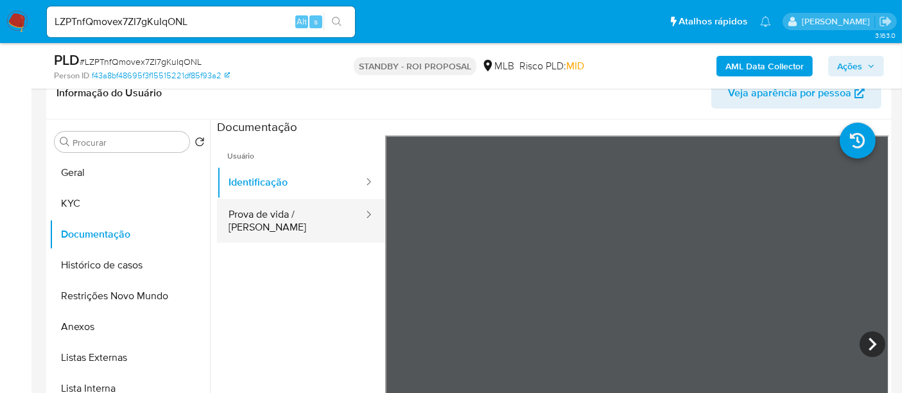
click at [256, 214] on button "Prova de vida / [PERSON_NAME]" at bounding box center [291, 221] width 148 height 44
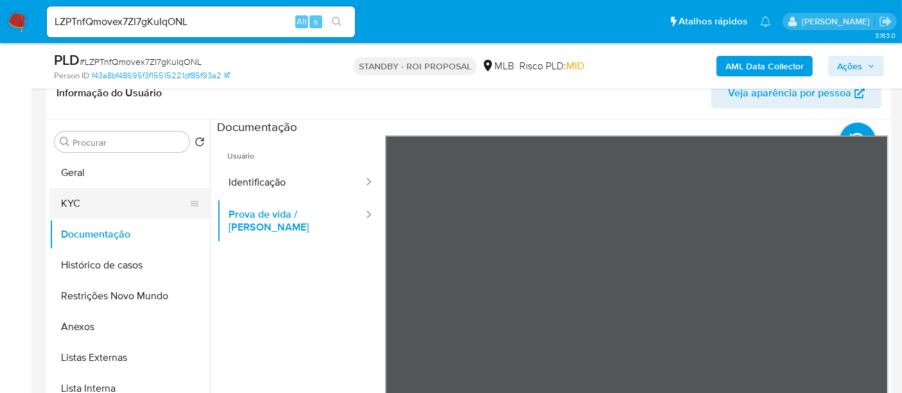
drag, startPoint x: 89, startPoint y: 203, endPoint x: 97, endPoint y: 205, distance: 8.4
click at [89, 203] on button "KYC" at bounding box center [124, 203] width 150 height 31
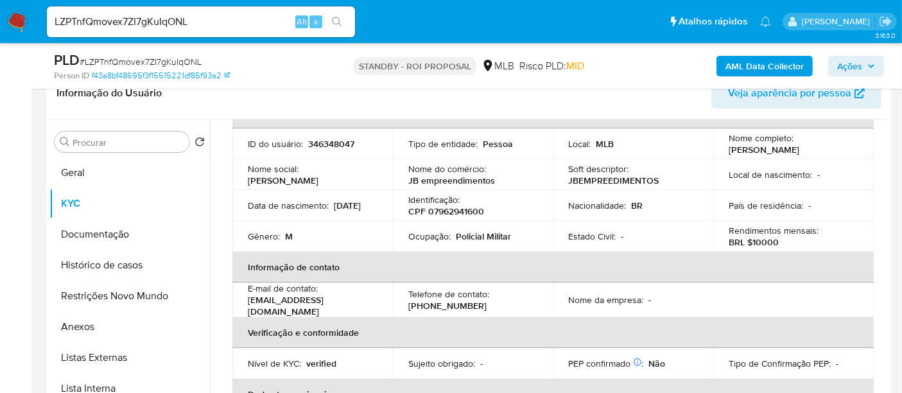
scroll to position [142, 0]
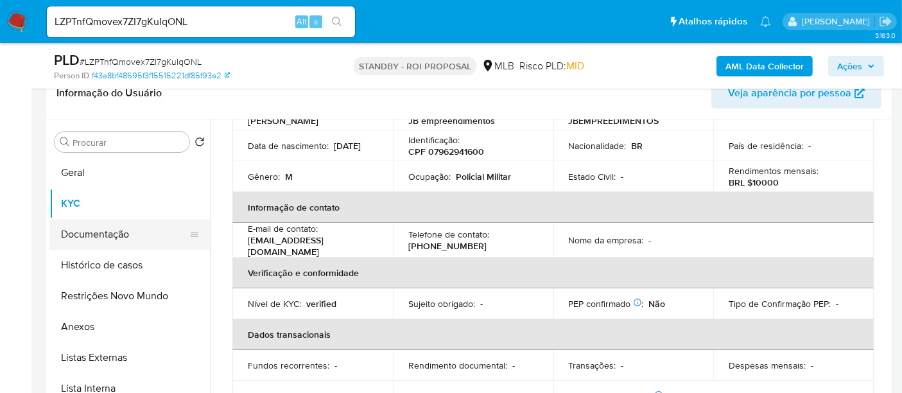
click at [110, 238] on button "Documentação" at bounding box center [124, 234] width 150 height 31
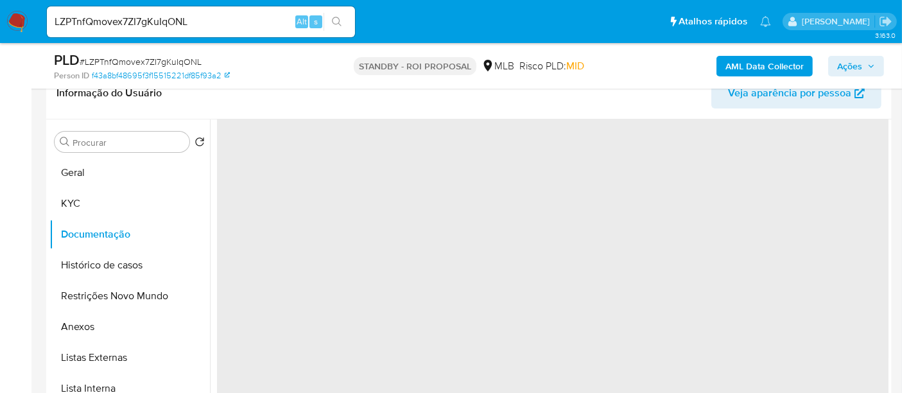
scroll to position [0, 0]
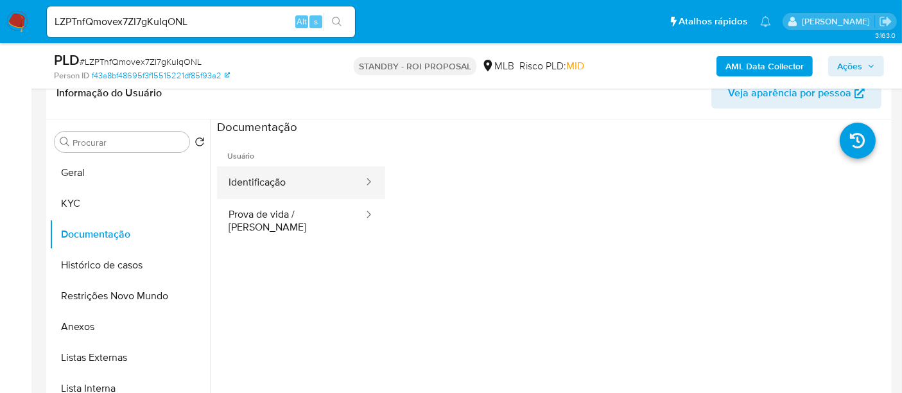
click at [277, 173] on button "Identificação" at bounding box center [291, 182] width 148 height 33
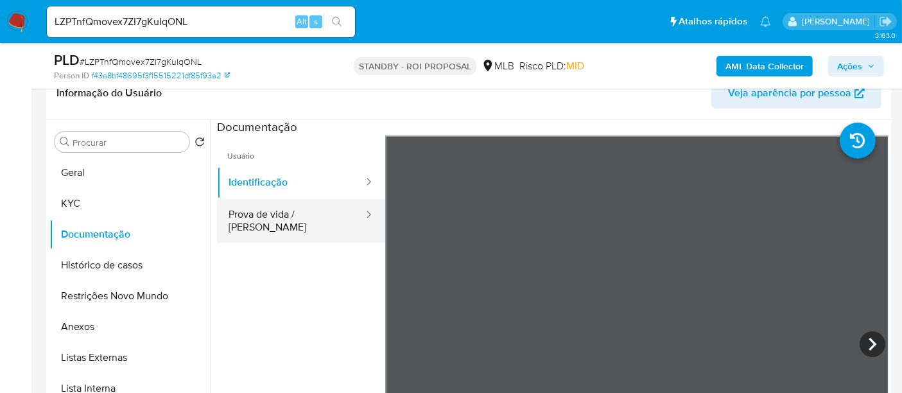
drag, startPoint x: 250, startPoint y: 215, endPoint x: 357, endPoint y: 213, distance: 107.2
click at [257, 214] on button "Prova de vida / [PERSON_NAME]" at bounding box center [291, 221] width 148 height 44
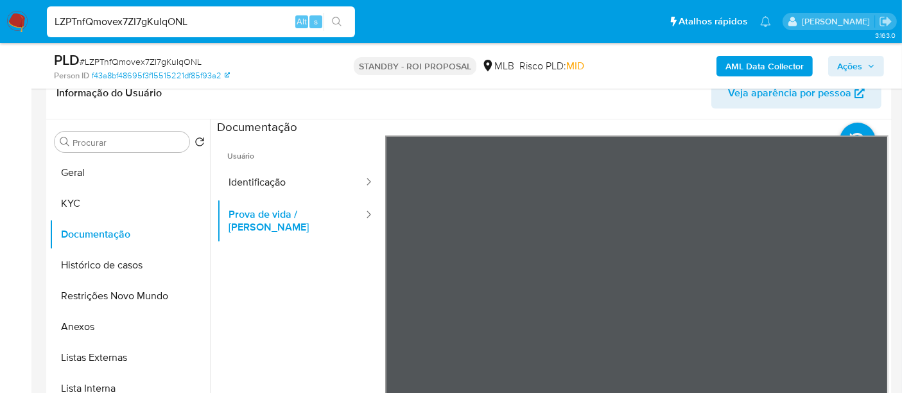
drag, startPoint x: 205, startPoint y: 17, endPoint x: 0, endPoint y: 6, distance: 205.0
click at [0, 6] on nav "Pausado Ver notificaciones LZPTnfQmovex7ZI7gKuIqONL Alt s Atalhos rápidos Presi…" at bounding box center [451, 21] width 902 height 43
paste input "g3vnWQKEGe9HXF2l97HjLWRa"
type input "g3vnWQKEGe9HXF2l97HjLWRa"
drag, startPoint x: 335, startPoint y: 15, endPoint x: 256, endPoint y: 1, distance: 80.3
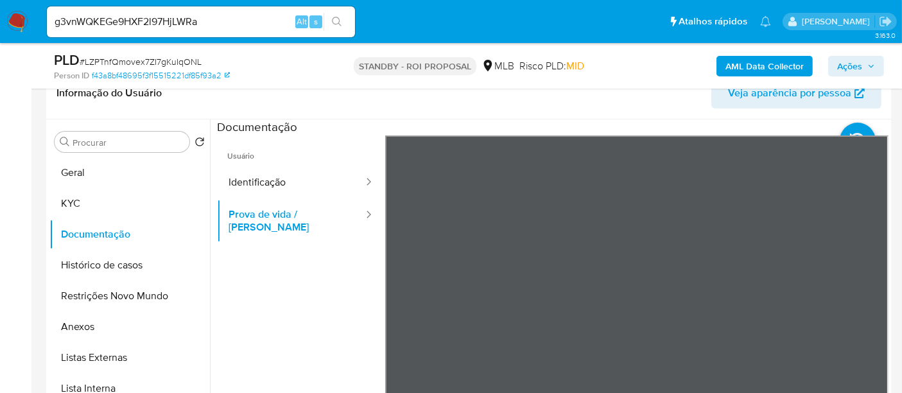
click at [334, 15] on button "search-icon" at bounding box center [336, 22] width 26 height 18
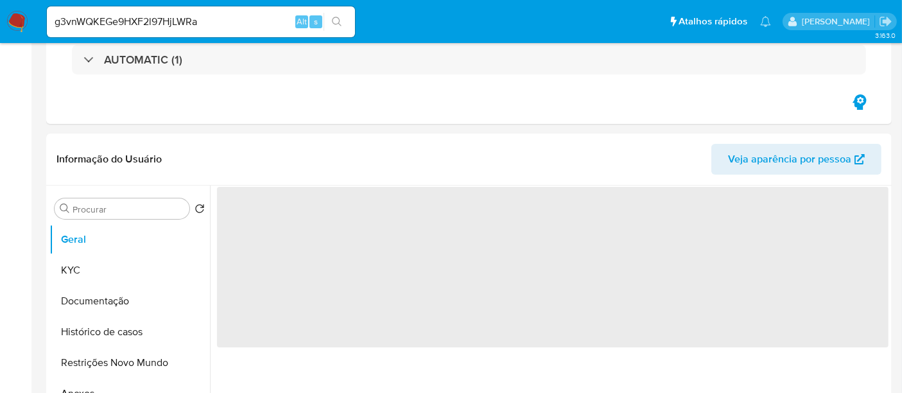
select select "10"
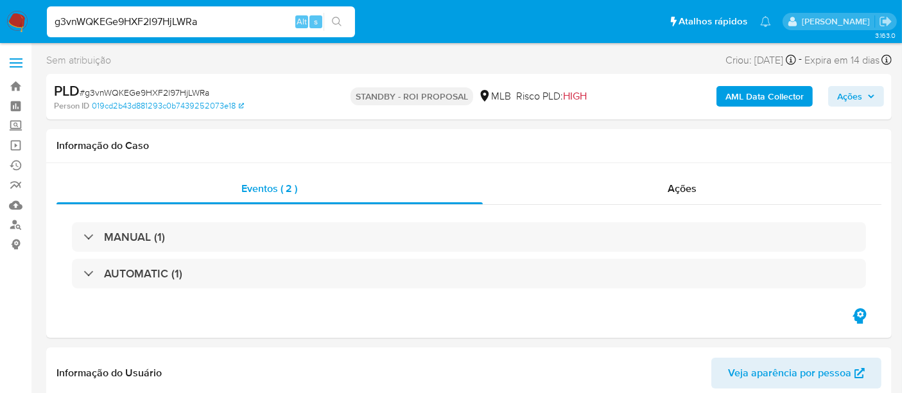
drag, startPoint x: 229, startPoint y: 28, endPoint x: 0, endPoint y: -3, distance: 231.1
click at [336, 21] on icon "search-icon" at bounding box center [337, 22] width 10 height 10
click at [330, 19] on button "search-icon" at bounding box center [336, 22] width 26 height 18
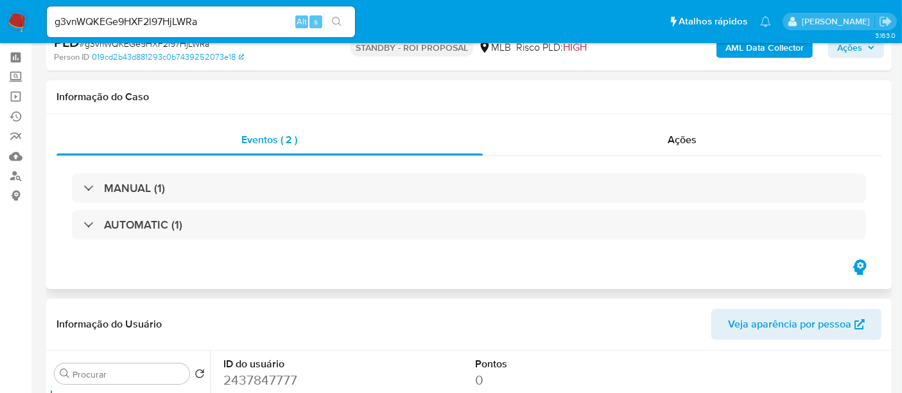
scroll to position [71, 0]
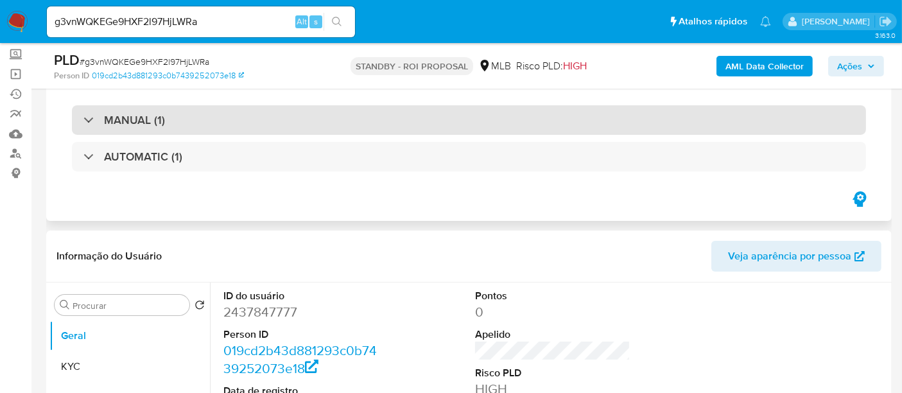
click at [305, 121] on div "MANUAL (1)" at bounding box center [469, 120] width 794 height 30
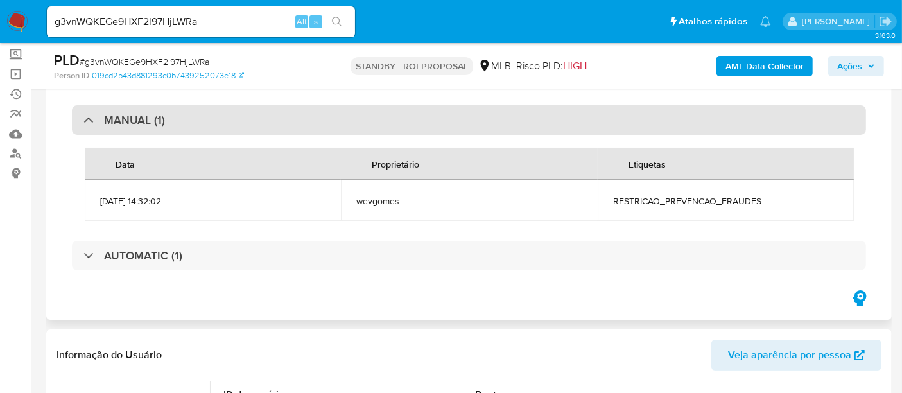
click at [305, 121] on div "MANUAL (1)" at bounding box center [469, 120] width 794 height 30
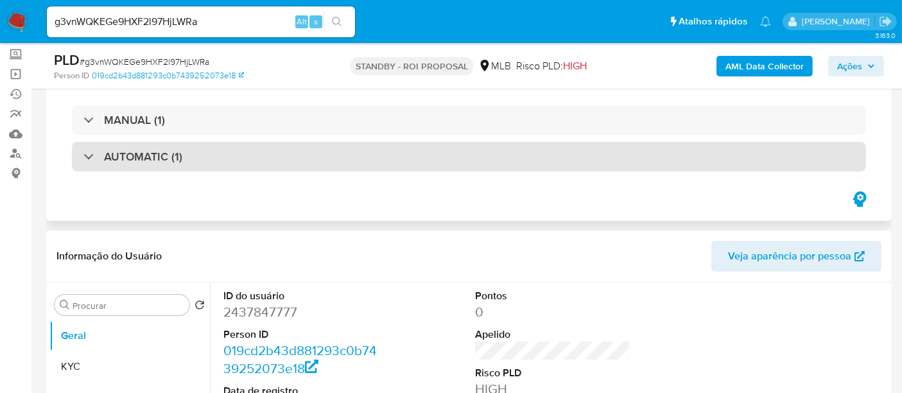
click at [284, 158] on div "AUTOMATIC (1)" at bounding box center [469, 157] width 794 height 30
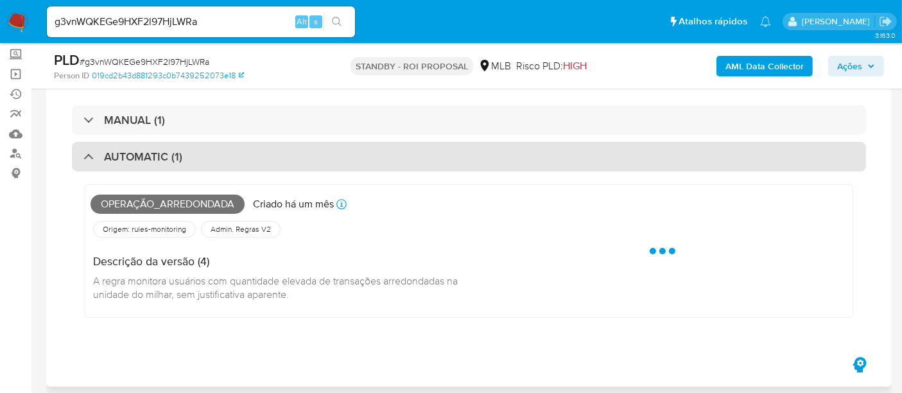
click at [284, 157] on div "AUTOMATIC (1)" at bounding box center [469, 157] width 794 height 30
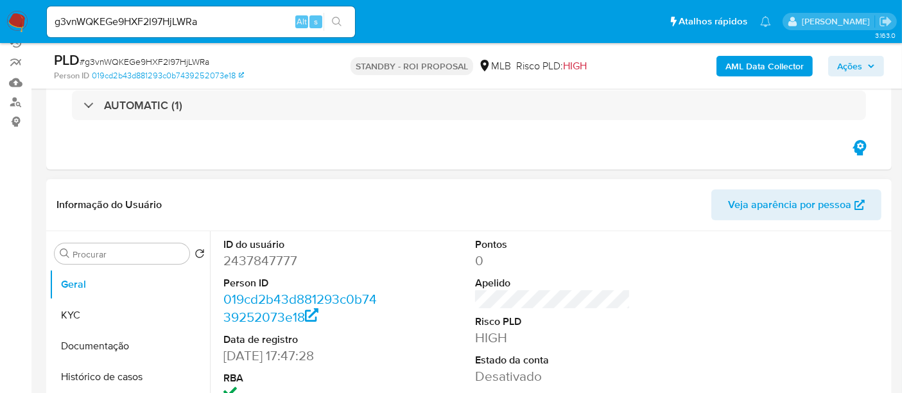
scroll to position [214, 0]
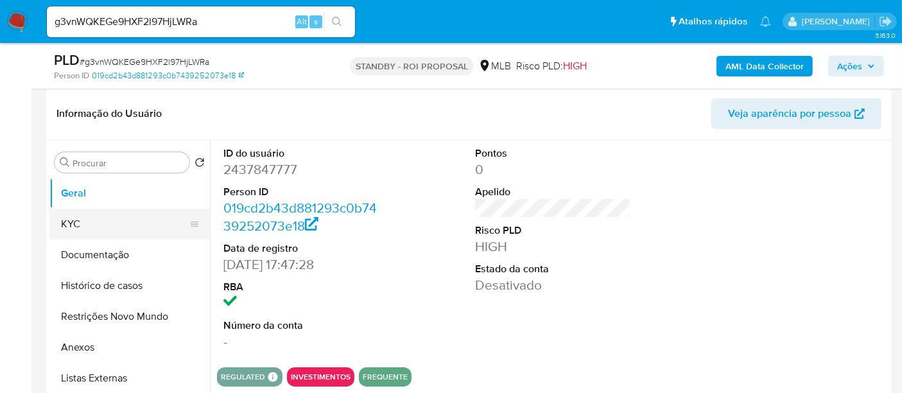
click at [103, 229] on button "KYC" at bounding box center [124, 224] width 150 height 31
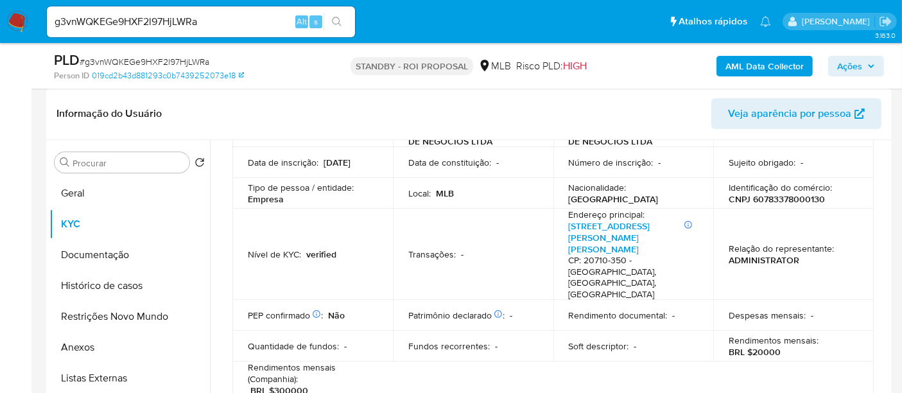
scroll to position [142, 0]
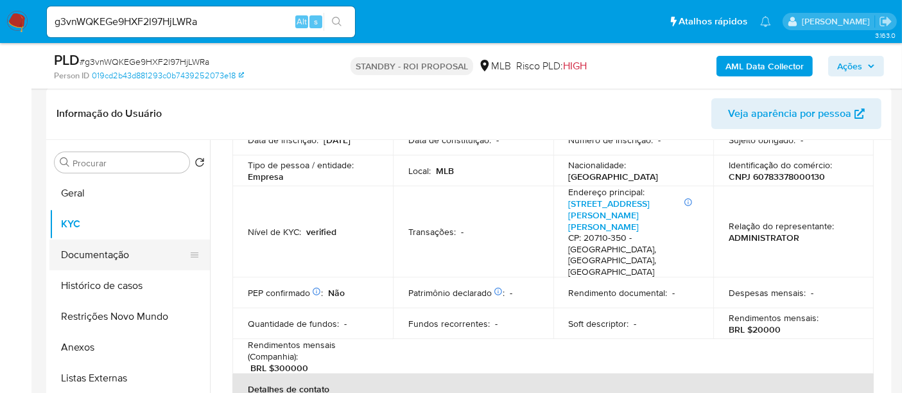
drag, startPoint x: 120, startPoint y: 261, endPoint x: 108, endPoint y: 243, distance: 21.7
click at [115, 255] on button "Documentação" at bounding box center [124, 254] width 150 height 31
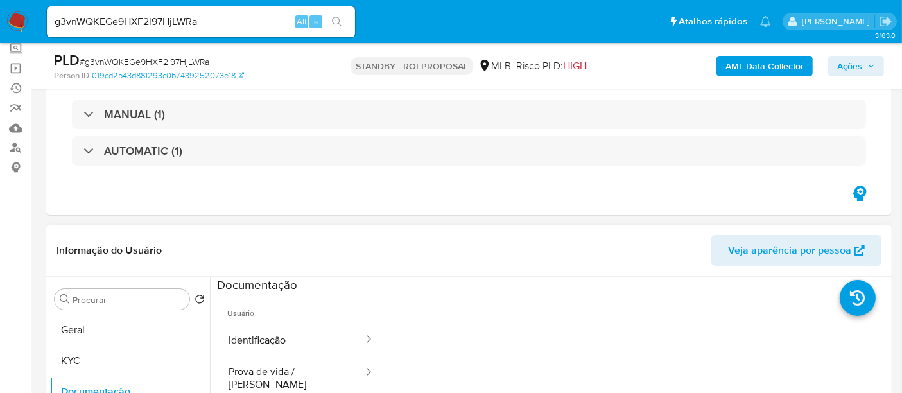
scroll to position [71, 0]
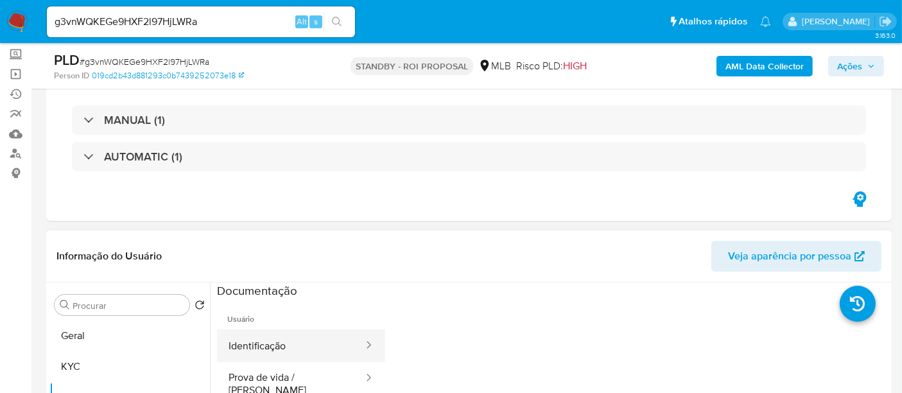
drag, startPoint x: 293, startPoint y: 340, endPoint x: 348, endPoint y: 338, distance: 55.2
click at [299, 340] on button "Identificação" at bounding box center [291, 345] width 148 height 33
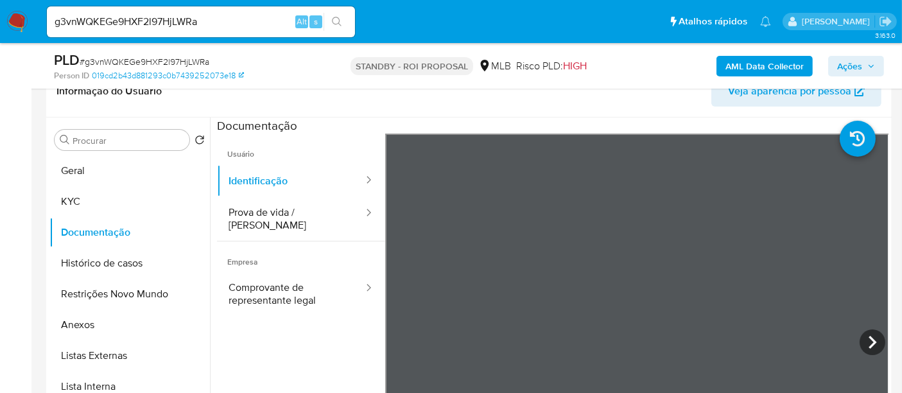
scroll to position [239, 0]
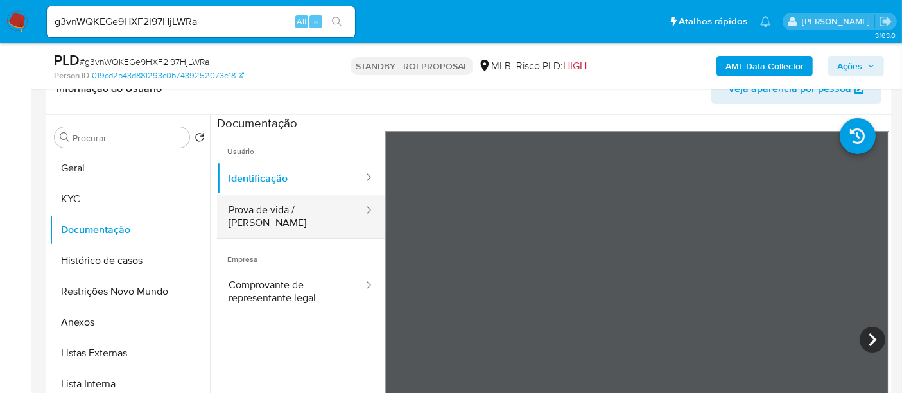
click at [296, 211] on button "Prova de vida / [PERSON_NAME]" at bounding box center [291, 216] width 148 height 44
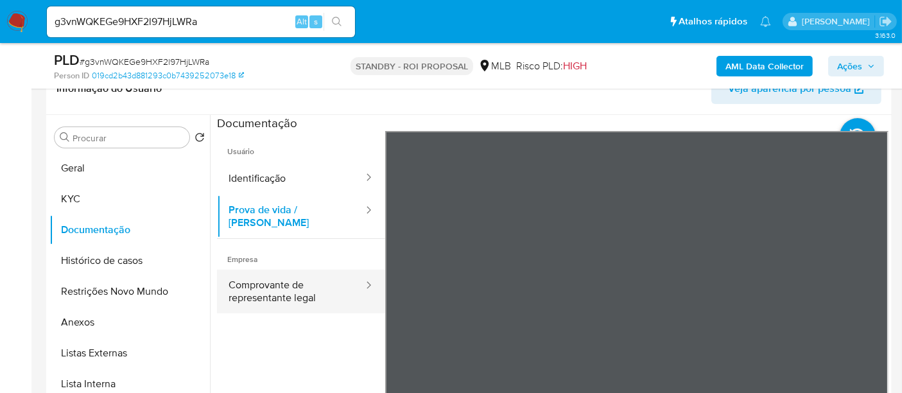
click at [268, 278] on button "Comprovante de representante legal" at bounding box center [291, 291] width 148 height 44
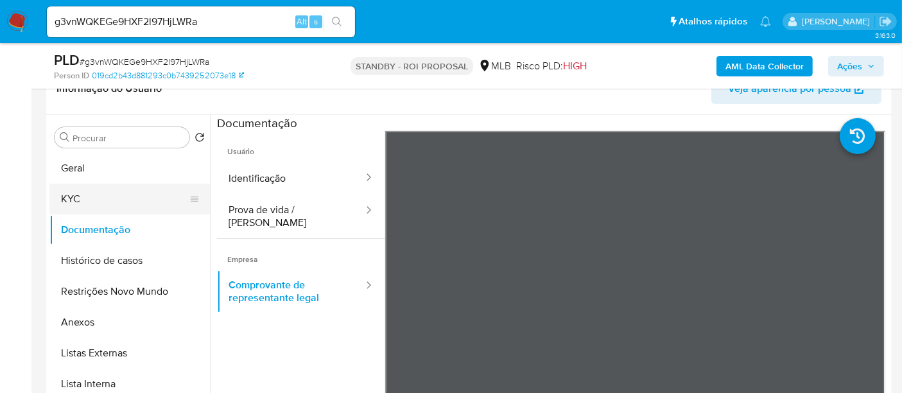
click at [67, 202] on button "KYC" at bounding box center [124, 199] width 150 height 31
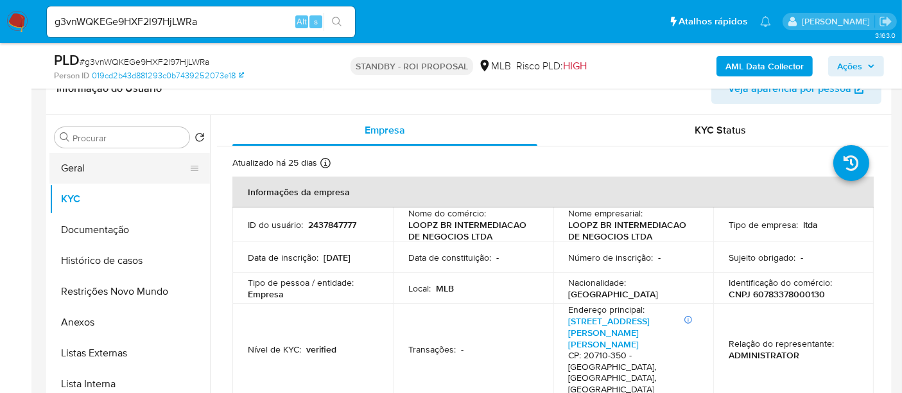
click at [87, 164] on button "Geral" at bounding box center [124, 168] width 150 height 31
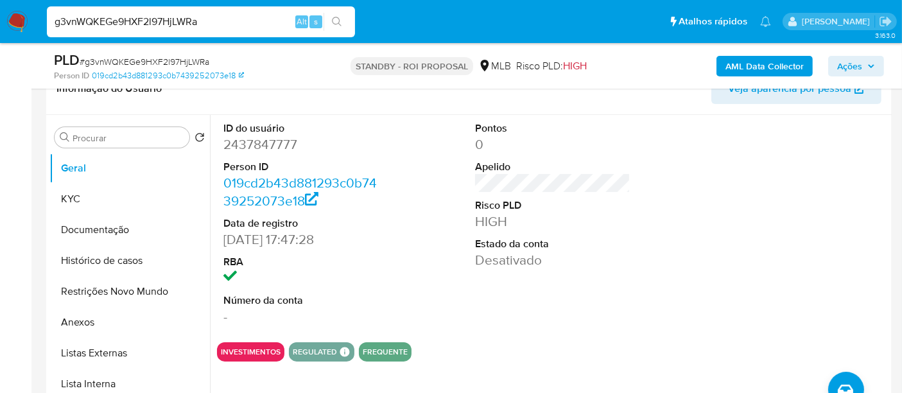
drag, startPoint x: 220, startPoint y: 19, endPoint x: 0, endPoint y: 24, distance: 220.1
click at [0, 24] on nav "Pausado Ver notificaciones g3vnWQKEGe9HXF2l97HjLWRa Alt s Atalhos rápidos Presi…" at bounding box center [451, 21] width 902 height 43
paste input "PADslLhEnFfic3qV4g2aKIHT"
type input "PADslLhEnFfic3qV4g2aKIHT"
click at [341, 18] on icon "search-icon" at bounding box center [337, 22] width 10 height 10
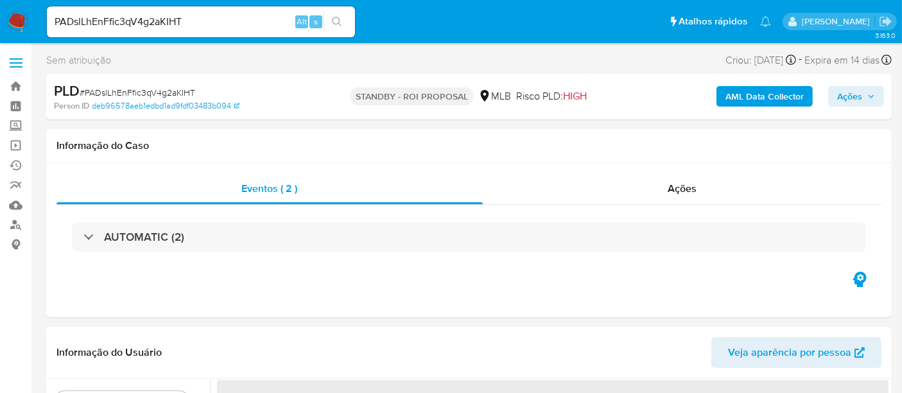
select select "10"
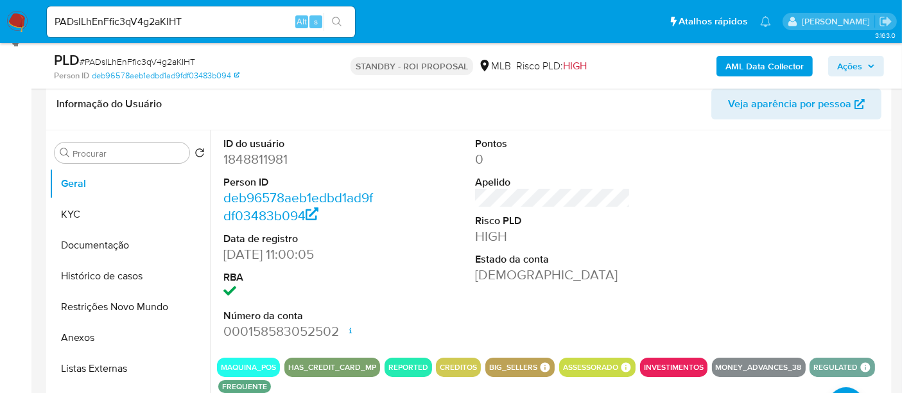
scroll to position [285, 0]
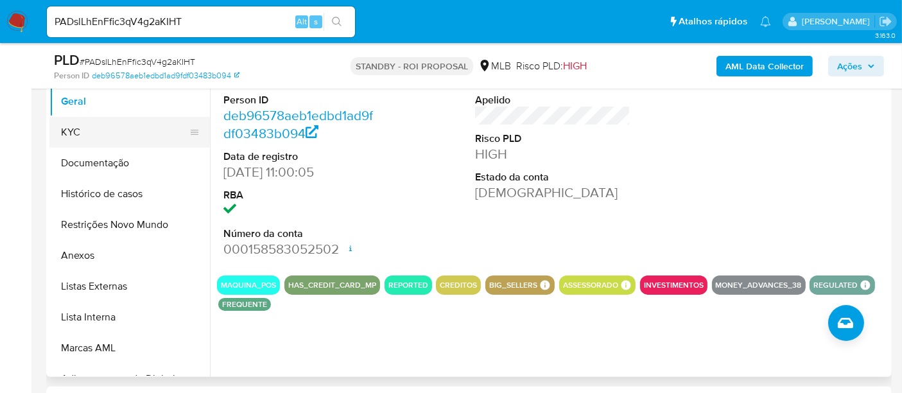
click at [78, 129] on button "KYC" at bounding box center [124, 132] width 150 height 31
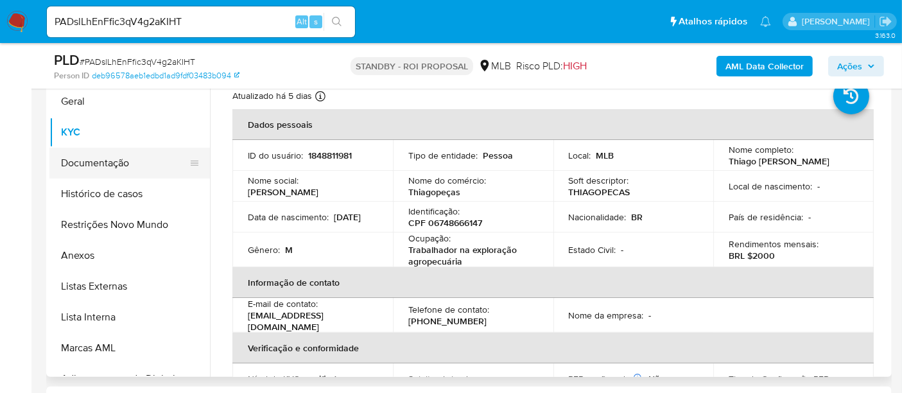
click at [99, 162] on button "Documentação" at bounding box center [124, 163] width 150 height 31
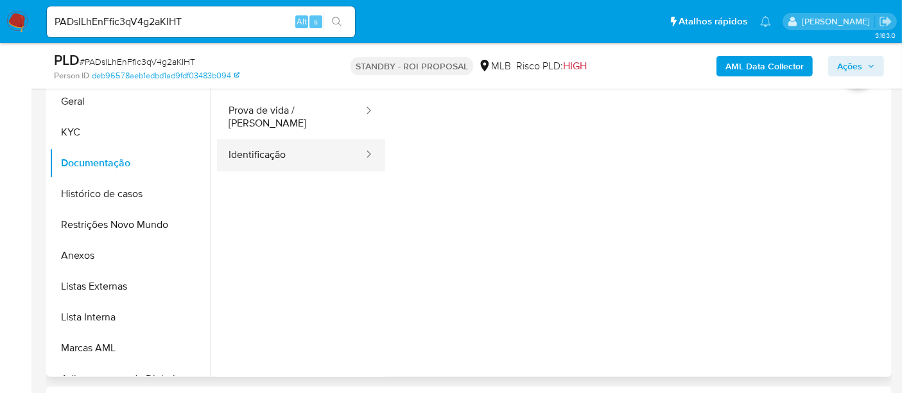
scroll to position [214, 0]
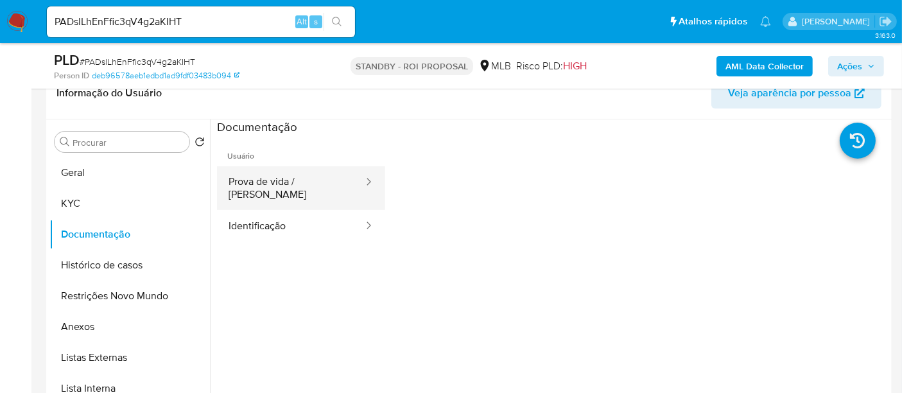
click at [291, 176] on button "Prova de vida / [PERSON_NAME]" at bounding box center [291, 188] width 148 height 44
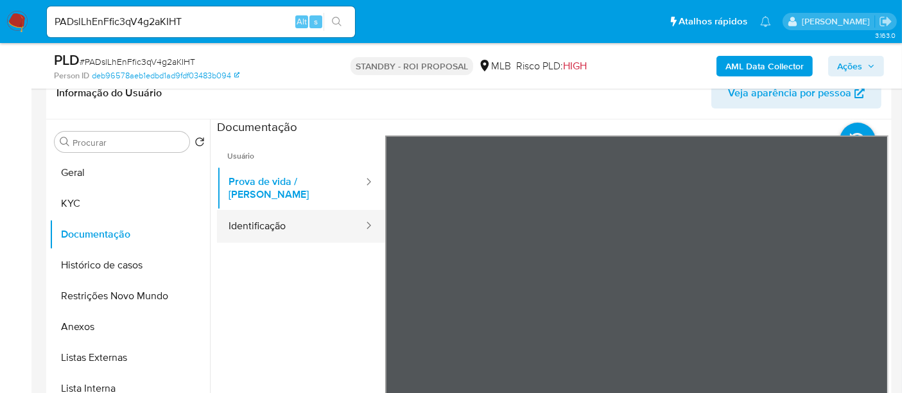
click at [258, 212] on button "Identificação" at bounding box center [291, 226] width 148 height 33
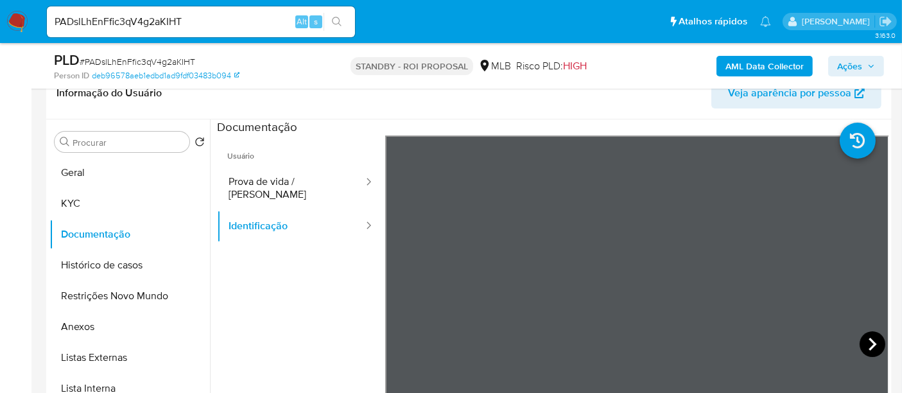
click at [867, 341] on icon at bounding box center [872, 344] width 26 height 26
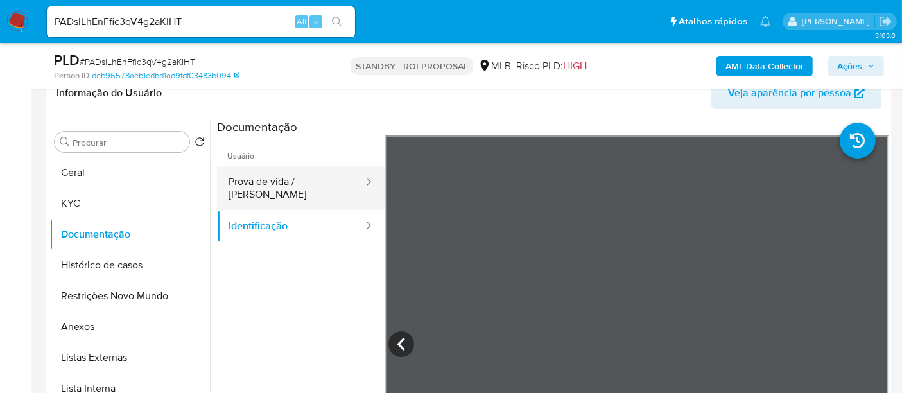
click at [277, 178] on button "Prova de vida / [PERSON_NAME]" at bounding box center [291, 188] width 148 height 44
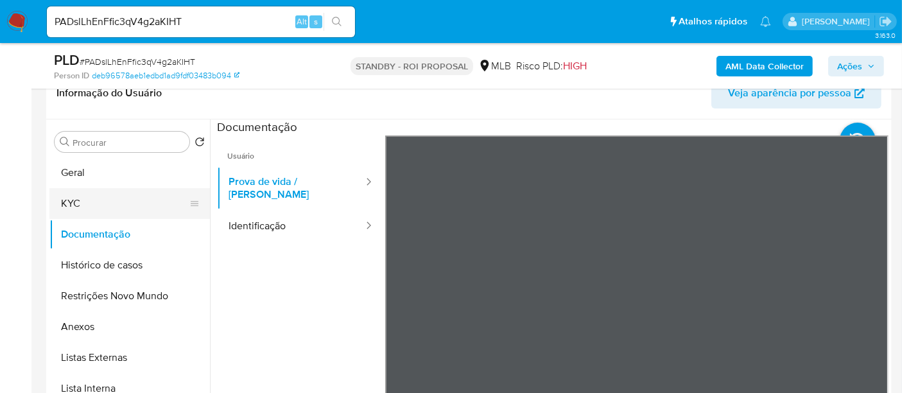
click at [74, 209] on button "KYC" at bounding box center [124, 203] width 150 height 31
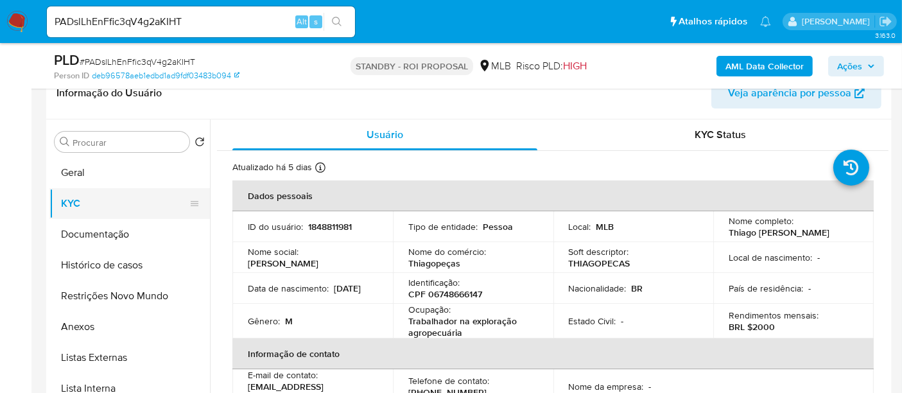
click at [80, 192] on button "KYC" at bounding box center [124, 203] width 150 height 31
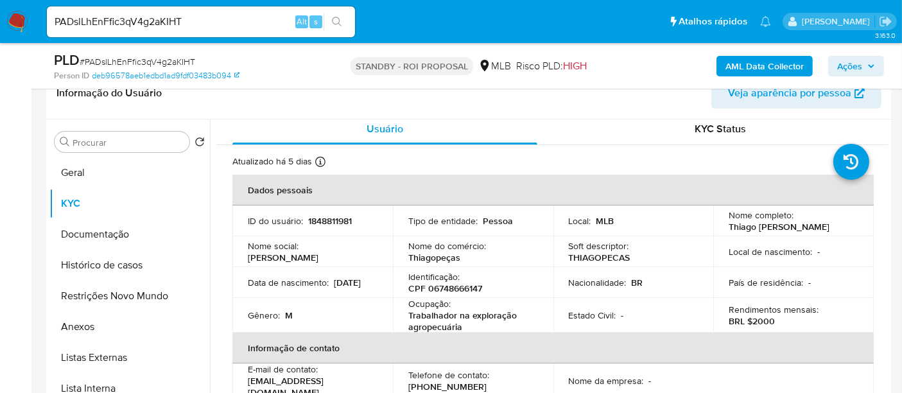
scroll to position [0, 0]
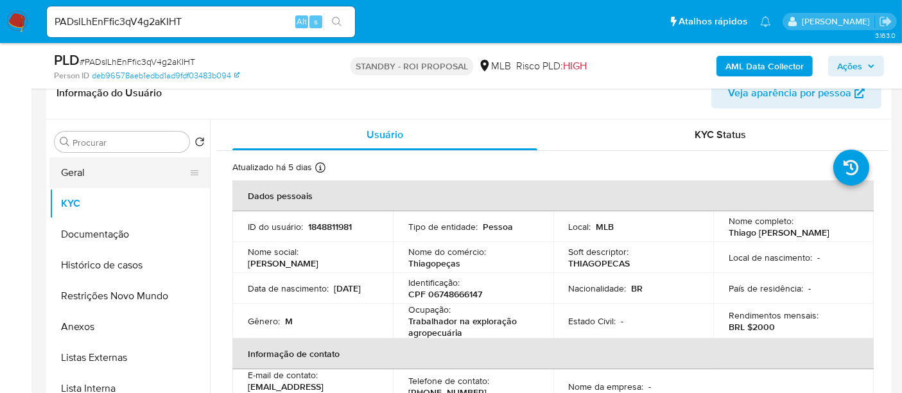
click at [117, 176] on button "Geral" at bounding box center [124, 172] width 150 height 31
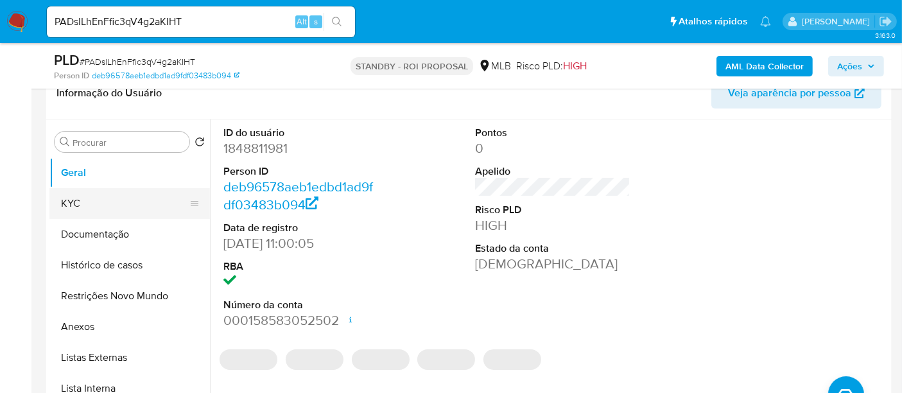
drag, startPoint x: 75, startPoint y: 199, endPoint x: 124, endPoint y: 211, distance: 50.9
click at [78, 199] on button "KYC" at bounding box center [124, 203] width 150 height 31
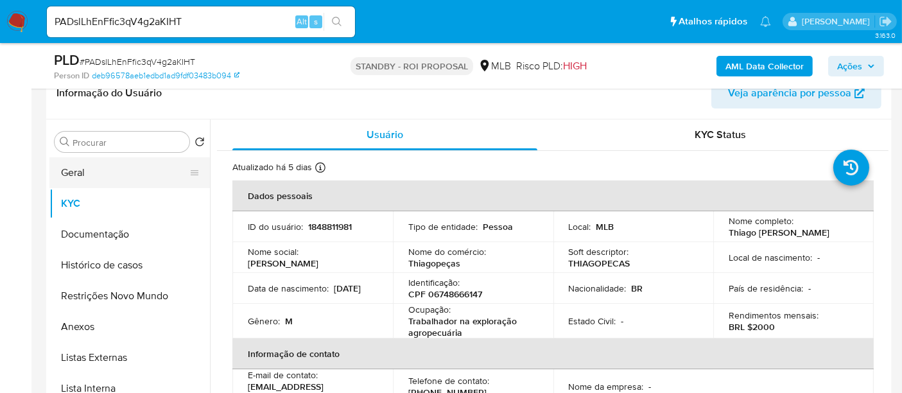
click at [87, 171] on button "Geral" at bounding box center [124, 172] width 150 height 31
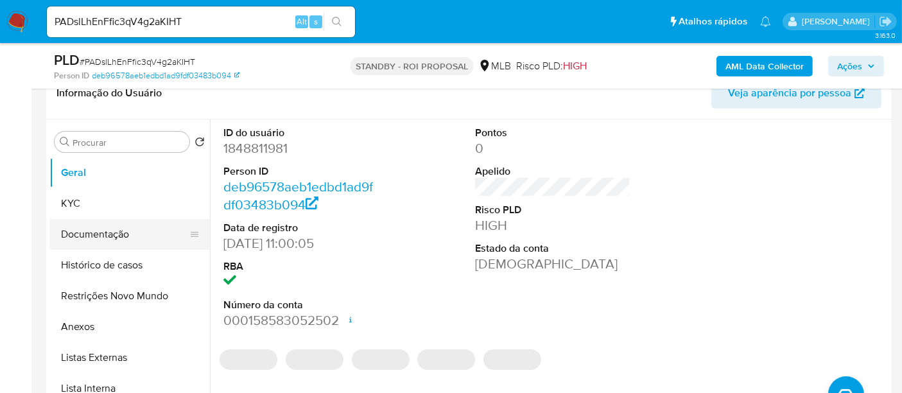
click at [90, 241] on button "Documentação" at bounding box center [124, 234] width 150 height 31
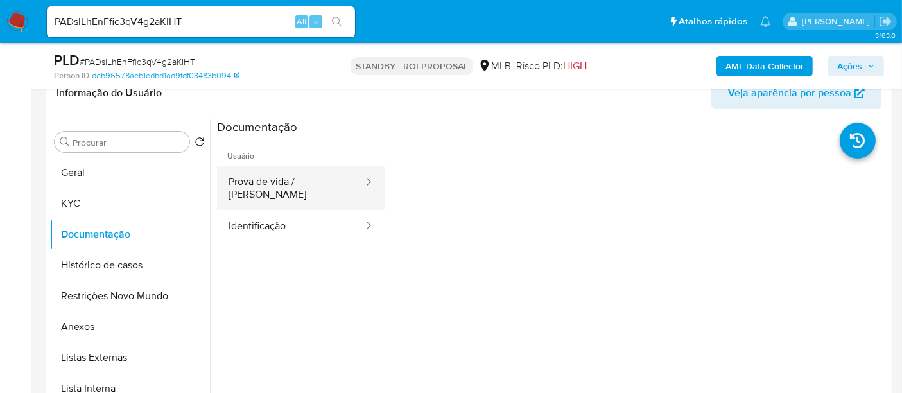
click at [299, 184] on button "Prova de vida / [PERSON_NAME]" at bounding box center [291, 188] width 148 height 44
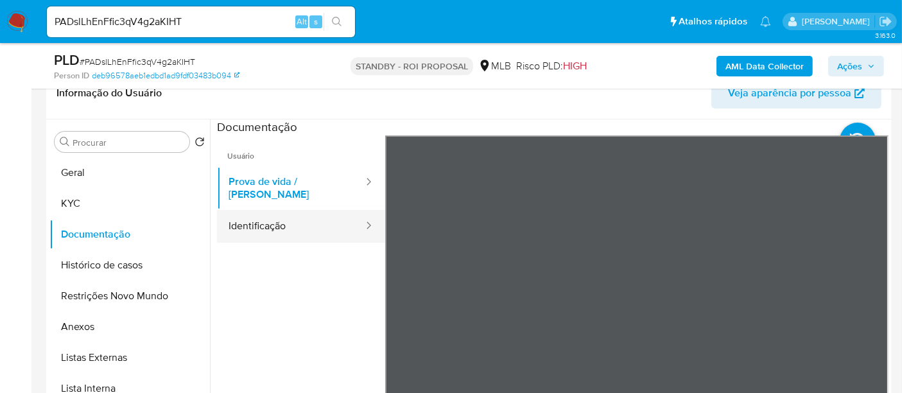
click at [271, 217] on button "Identificação" at bounding box center [291, 226] width 148 height 33
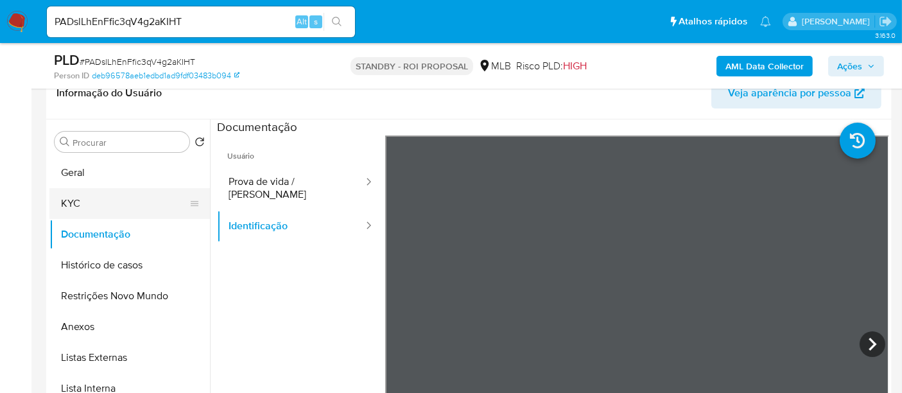
click at [84, 203] on button "KYC" at bounding box center [124, 203] width 150 height 31
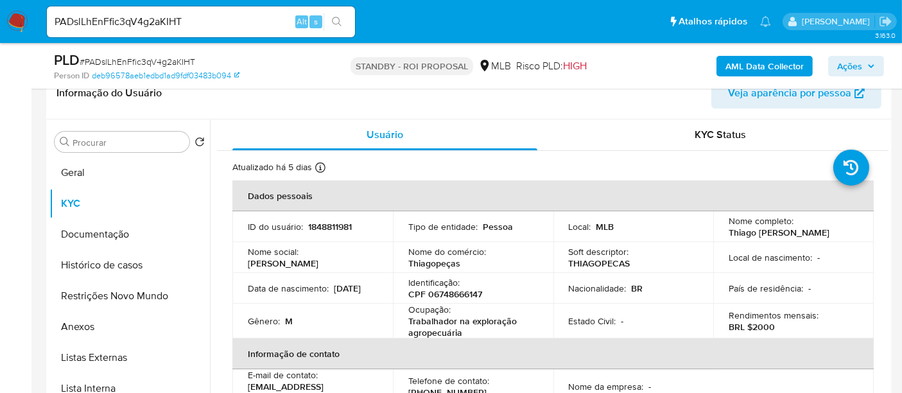
drag, startPoint x: 97, startPoint y: 169, endPoint x: 209, endPoint y: 175, distance: 112.4
click at [99, 169] on button "Geral" at bounding box center [129, 172] width 160 height 31
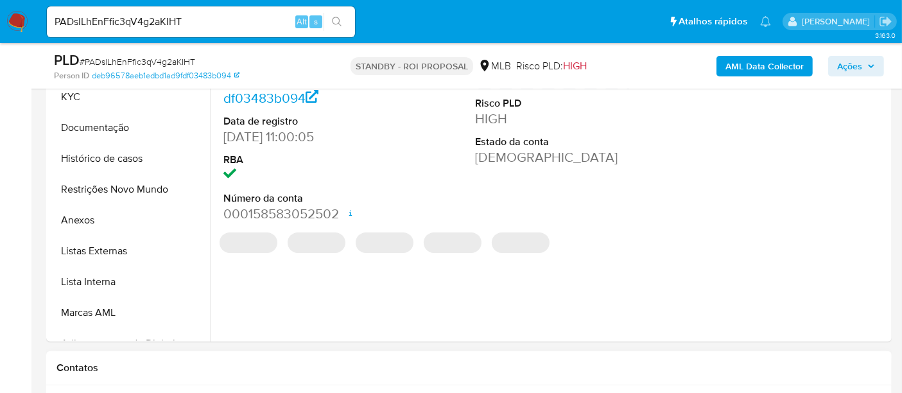
scroll to position [427, 0]
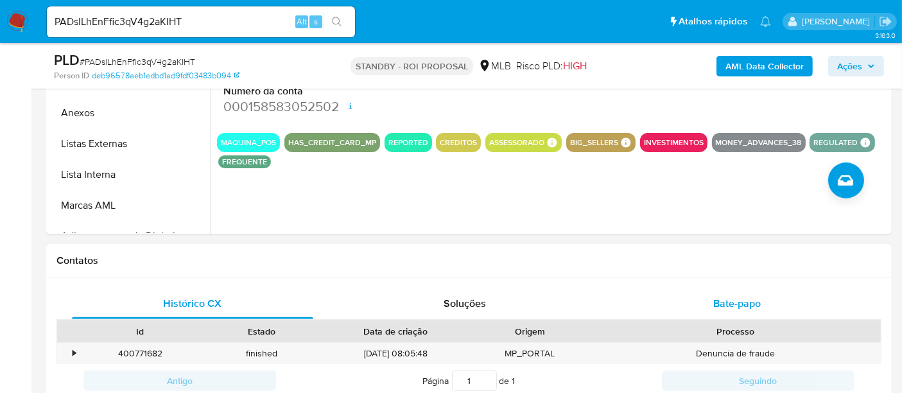
click at [744, 298] on span "Bate-papo" at bounding box center [736, 303] width 47 height 15
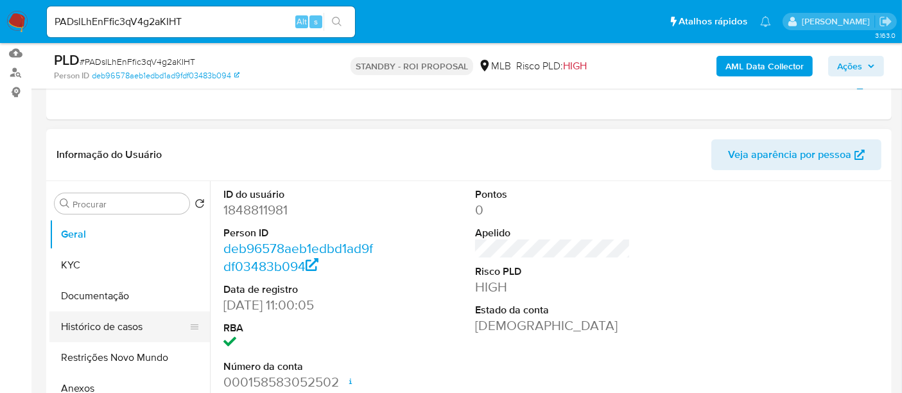
scroll to position [142, 0]
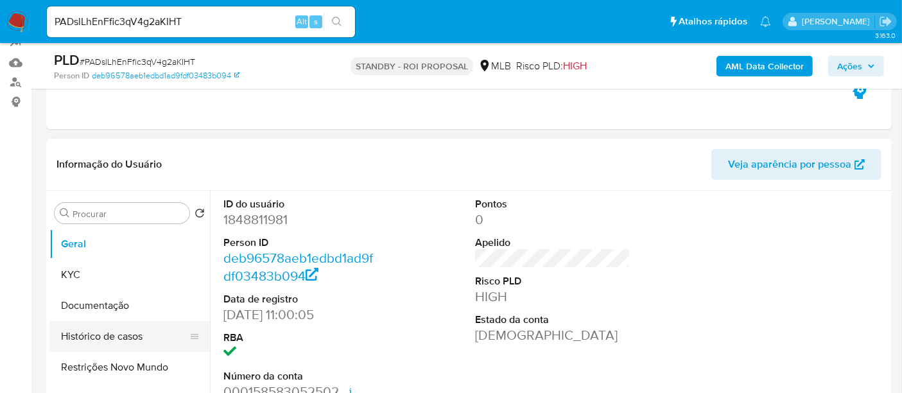
drag, startPoint x: 105, startPoint y: 334, endPoint x: 119, endPoint y: 332, distance: 14.8
click at [105, 333] on button "Histórico de casos" at bounding box center [124, 336] width 150 height 31
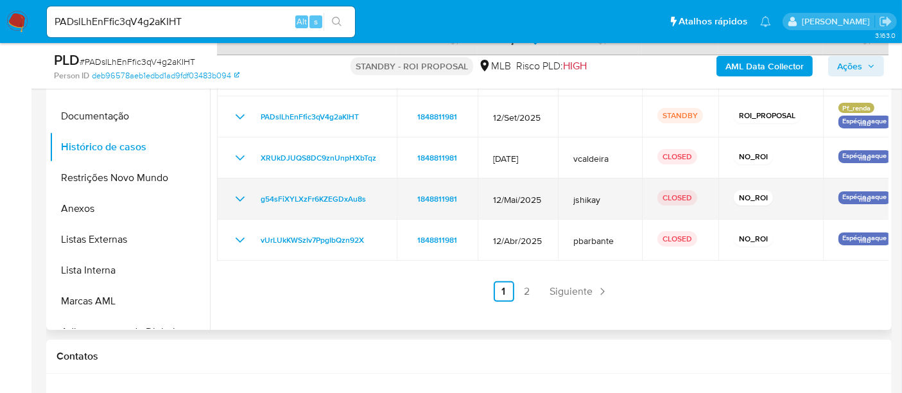
scroll to position [342, 0]
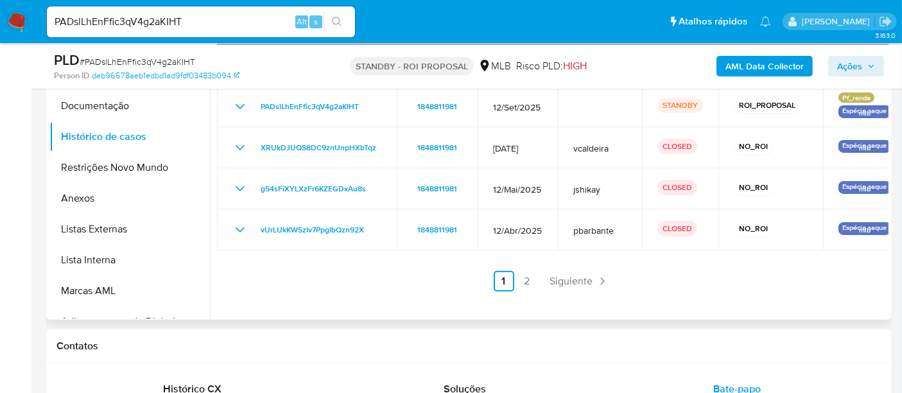
click at [523, 279] on link "2" at bounding box center [527, 281] width 21 height 21
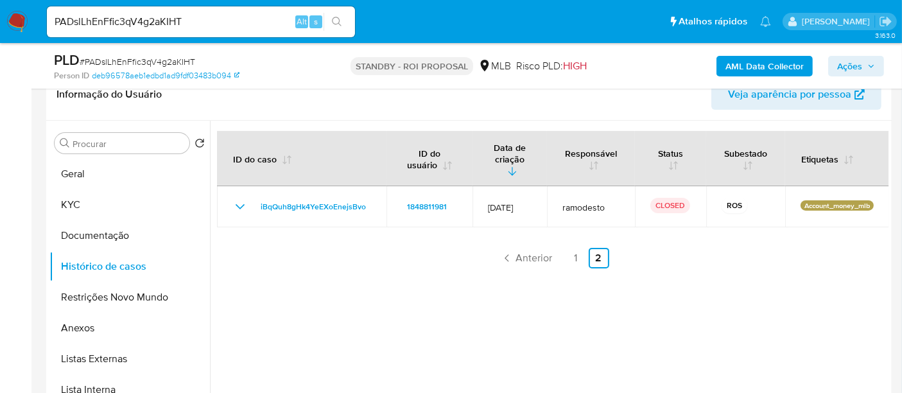
scroll to position [200, 0]
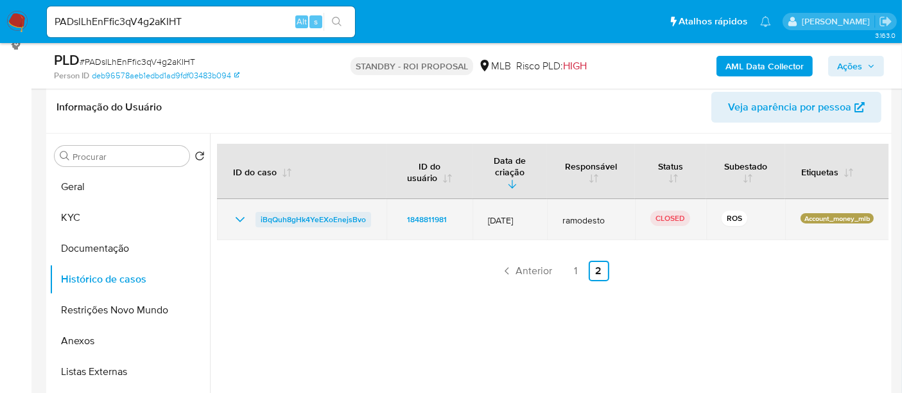
click at [317, 212] on span "iBqQuh8gHk4YeEXoEnejsBvo" at bounding box center [313, 219] width 105 height 15
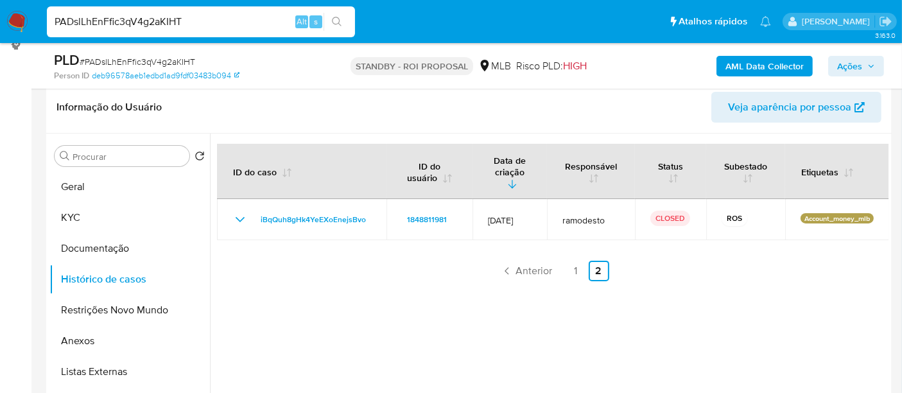
drag, startPoint x: 201, startPoint y: 19, endPoint x: 0, endPoint y: 33, distance: 202.0
click at [0, 33] on nav "Pausado Ver notificaciones PADslLhEnFfic3qV4g2aKIHT Alt s Atalhos rápidos Presi…" at bounding box center [451, 21] width 902 height 43
paste input "pJbQzoq6zpj3uXoB7xeBJqq"
type input "pJbQzoq6zpj3uXoB7xeBJqqT"
click at [337, 21] on icon "search-icon" at bounding box center [337, 22] width 10 height 10
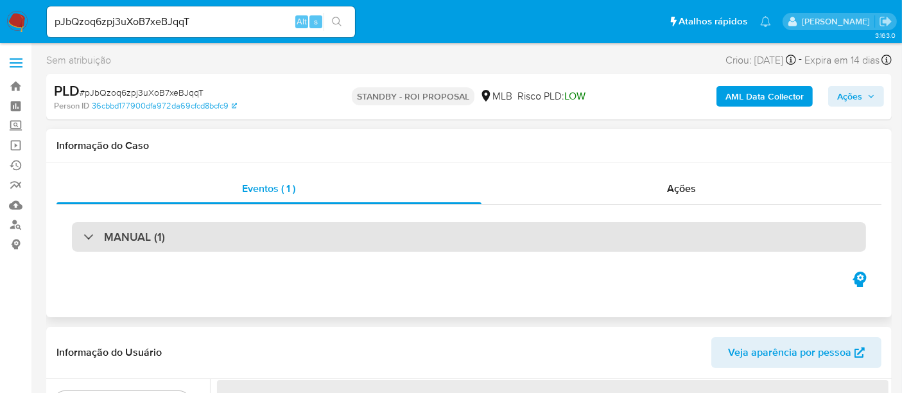
scroll to position [66, 0]
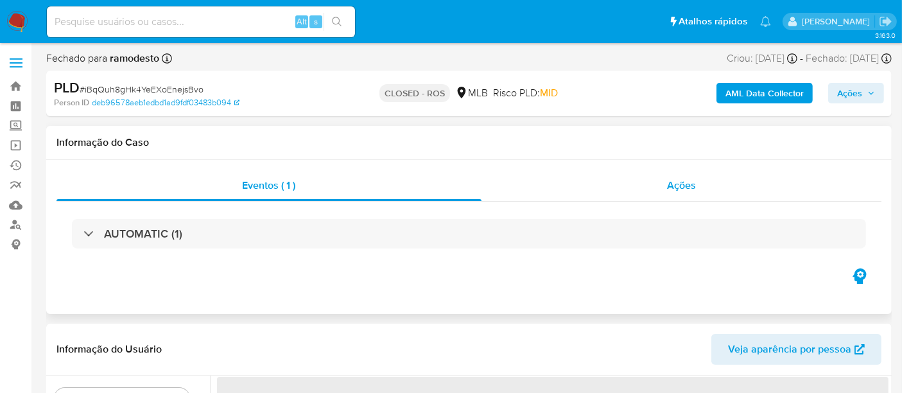
select select "10"
click at [681, 184] on span "Ações" at bounding box center [681, 185] width 29 height 15
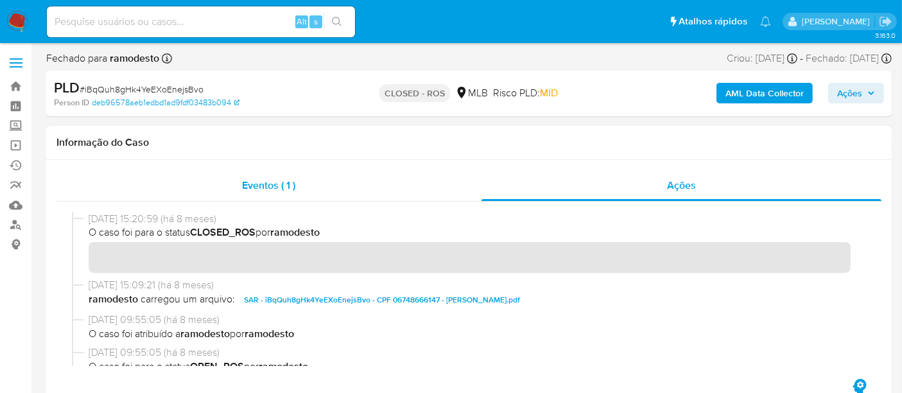
click at [265, 189] on span "Eventos ( 1 )" at bounding box center [268, 185] width 53 height 15
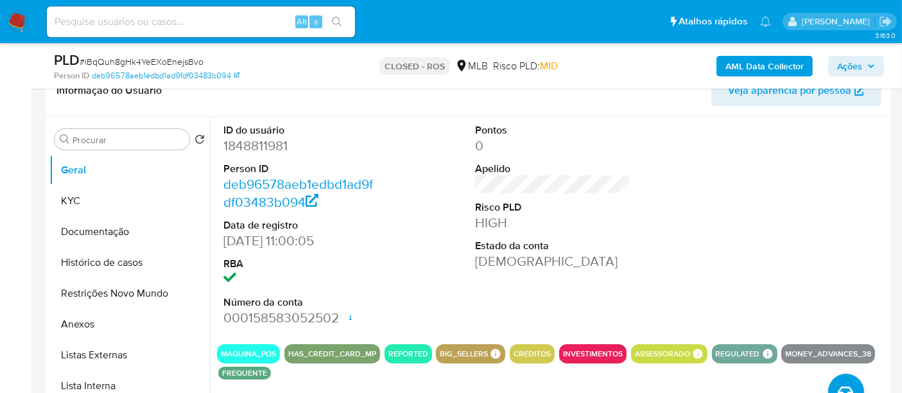
scroll to position [214, 0]
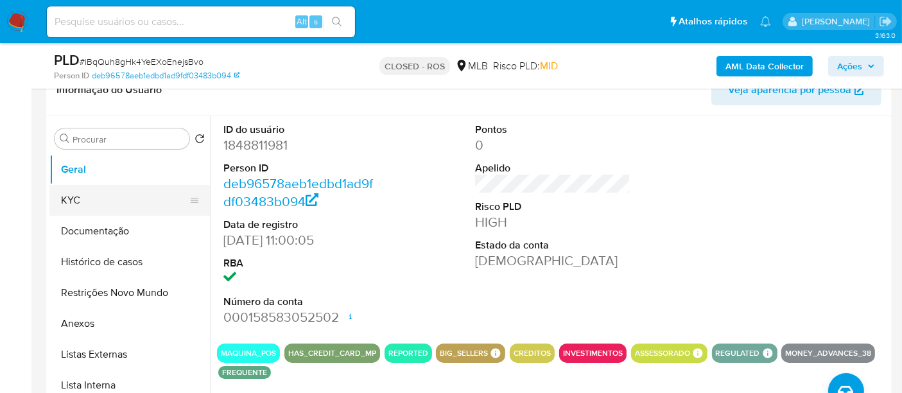
click at [59, 201] on button "KYC" at bounding box center [124, 200] width 150 height 31
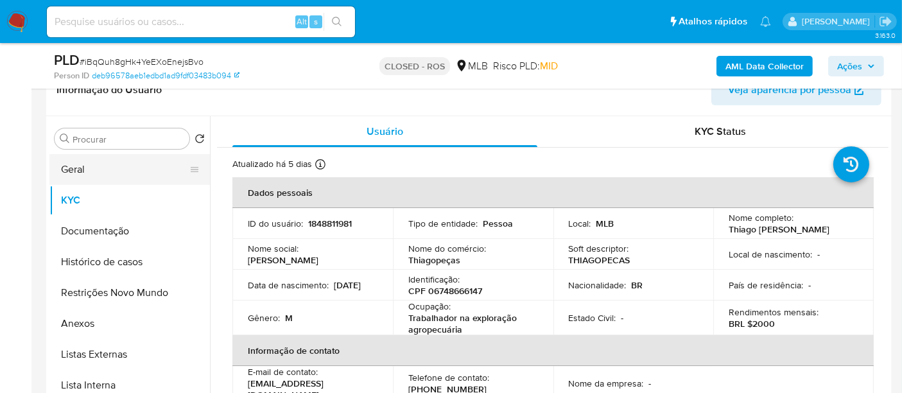
drag, startPoint x: 80, startPoint y: 167, endPoint x: 88, endPoint y: 167, distance: 7.7
click at [80, 167] on button "Geral" at bounding box center [124, 169] width 150 height 31
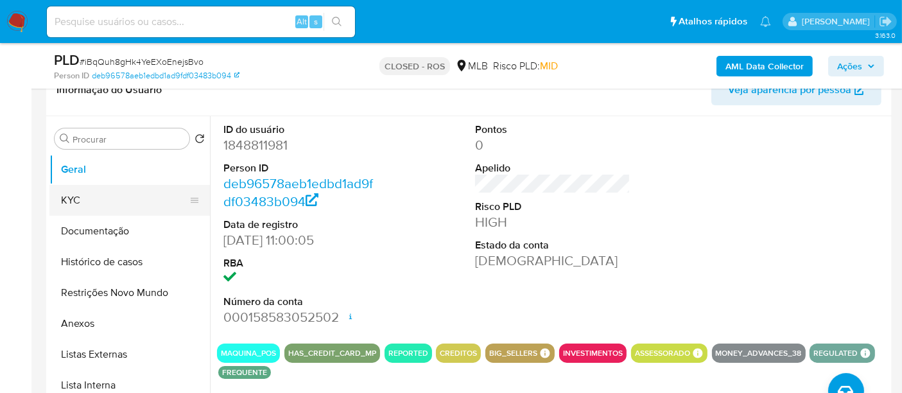
drag, startPoint x: 64, startPoint y: 196, endPoint x: 99, endPoint y: 197, distance: 34.7
click at [64, 196] on button "KYC" at bounding box center [124, 200] width 150 height 31
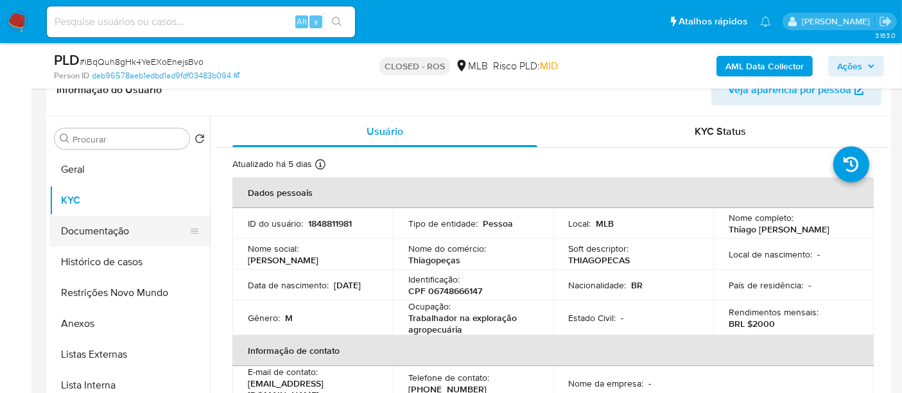
click at [98, 234] on button "Documentação" at bounding box center [124, 231] width 150 height 31
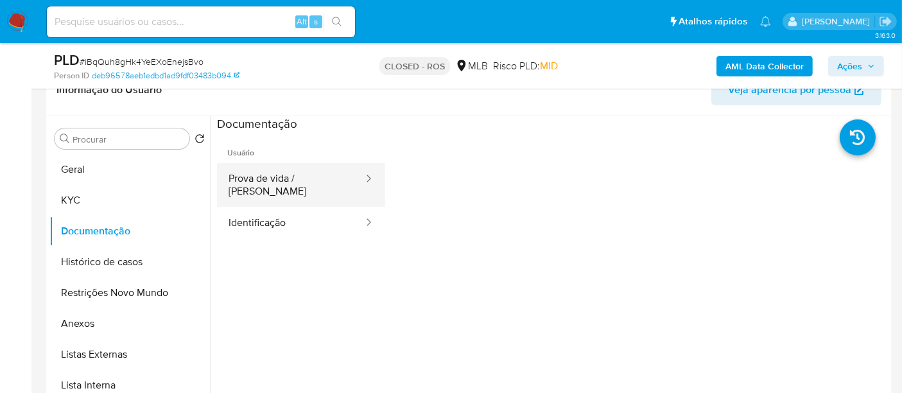
click at [293, 183] on button "Prova de vida / [PERSON_NAME]" at bounding box center [291, 185] width 148 height 44
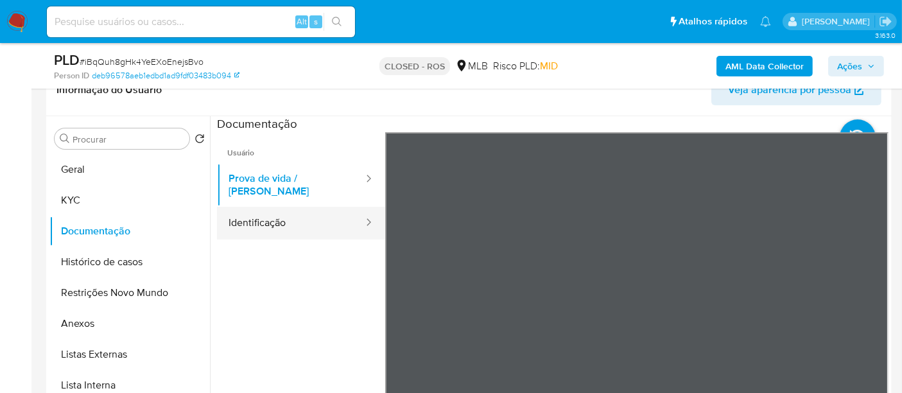
click at [260, 210] on button "Identificação" at bounding box center [291, 223] width 148 height 33
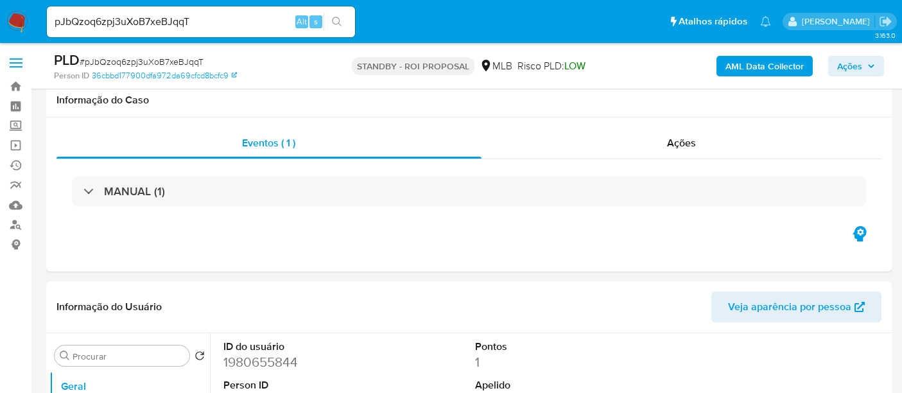
select select "10"
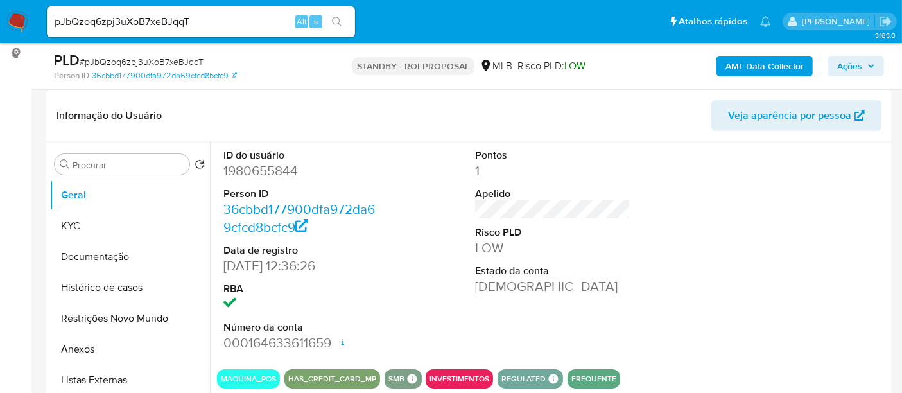
scroll to position [214, 0]
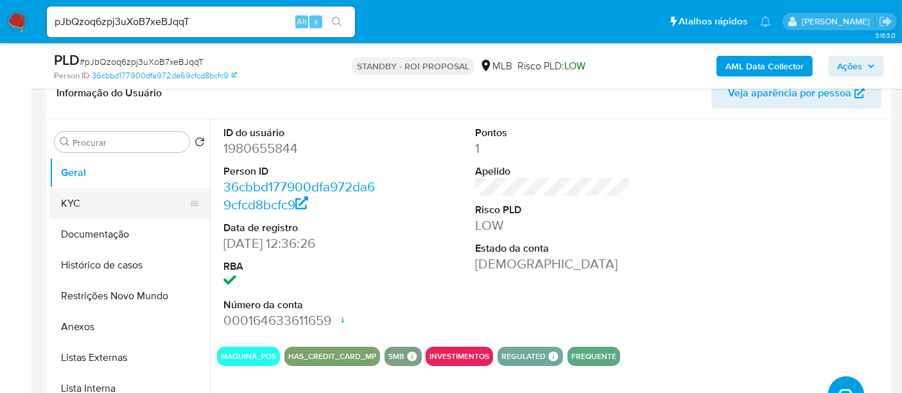
drag, startPoint x: 84, startPoint y: 200, endPoint x: 157, endPoint y: 200, distance: 73.1
click at [84, 200] on button "KYC" at bounding box center [124, 203] width 150 height 31
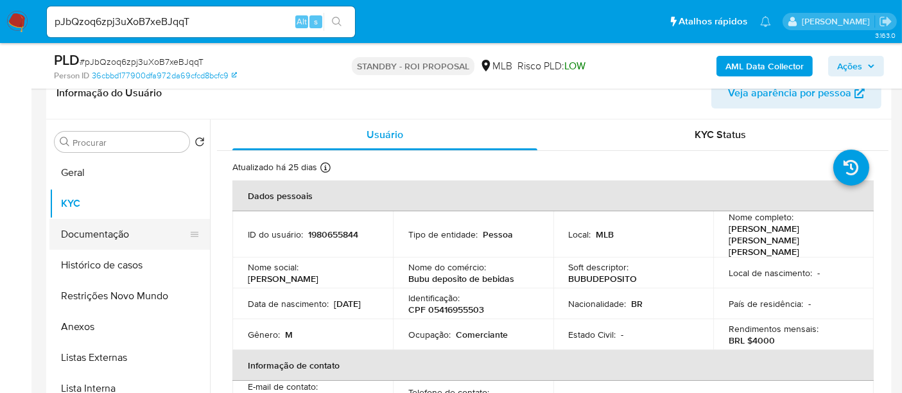
click at [107, 223] on button "Documentação" at bounding box center [124, 234] width 150 height 31
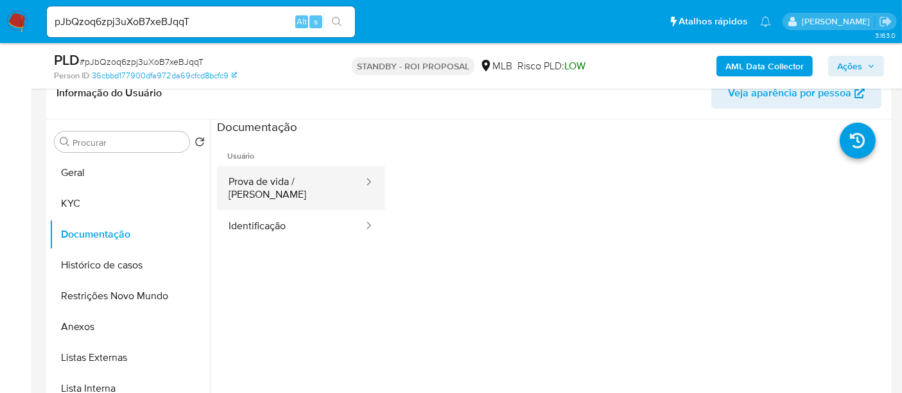
click at [276, 188] on button "Prova de vida / [PERSON_NAME]" at bounding box center [291, 188] width 148 height 44
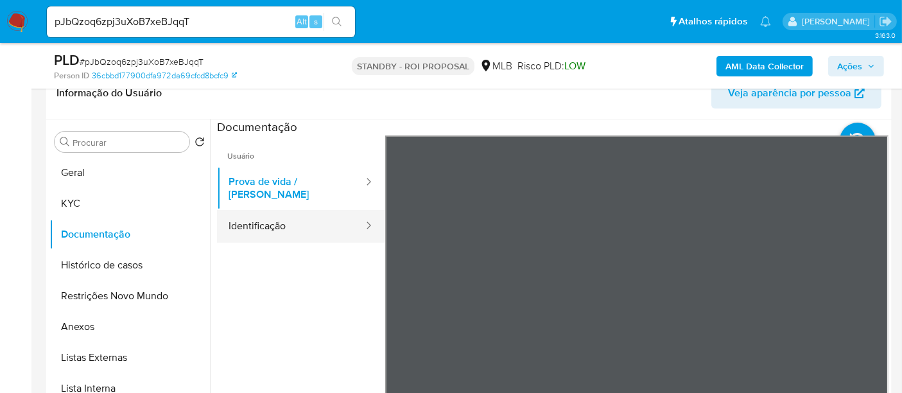
click at [270, 211] on button "Identificação" at bounding box center [291, 226] width 148 height 33
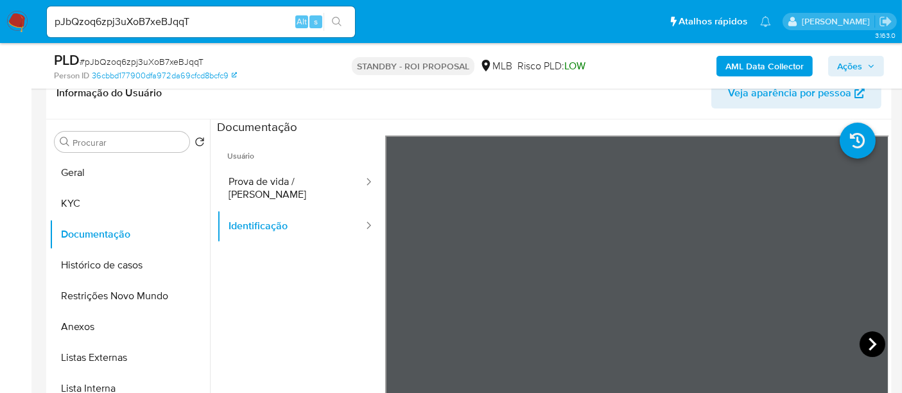
click at [859, 343] on icon at bounding box center [872, 344] width 26 height 26
drag, startPoint x: 119, startPoint y: 254, endPoint x: 248, endPoint y: 255, distance: 129.6
click at [121, 253] on button "Histórico de casos" at bounding box center [129, 265] width 160 height 31
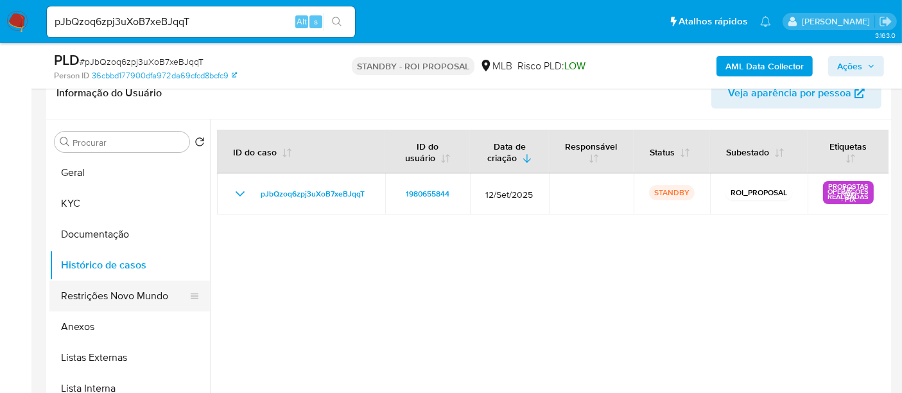
drag, startPoint x: 108, startPoint y: 296, endPoint x: 115, endPoint y: 295, distance: 7.8
click at [110, 295] on button "Restrições Novo Mundo" at bounding box center [124, 295] width 150 height 31
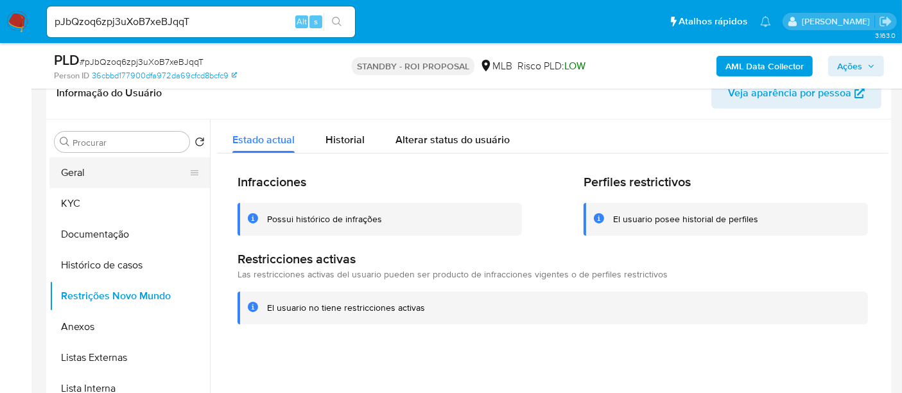
click at [80, 176] on button "Geral" at bounding box center [124, 172] width 150 height 31
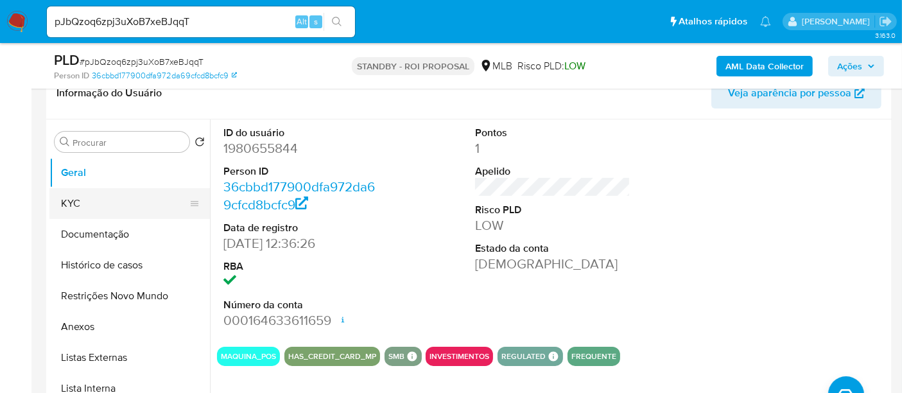
click at [76, 200] on button "KYC" at bounding box center [124, 203] width 150 height 31
